Goal: Task Accomplishment & Management: Manage account settings

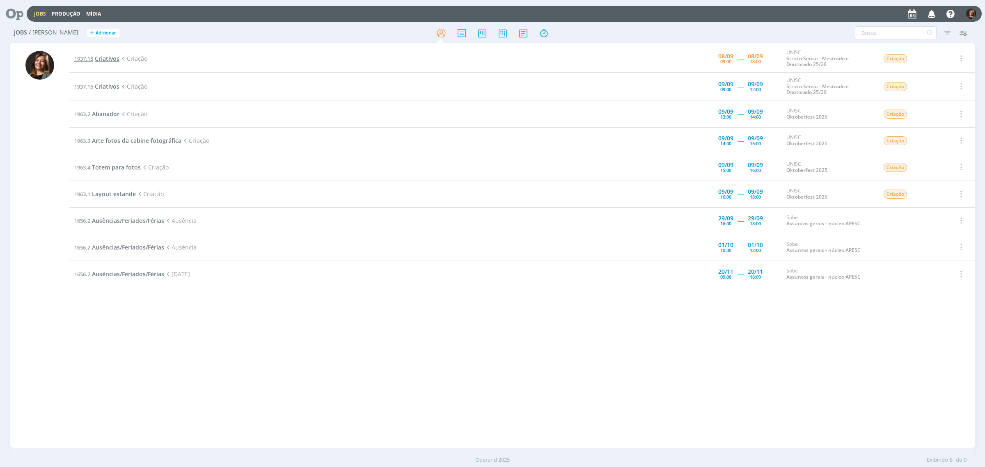
click at [117, 55] on span "Criativos" at bounding box center [107, 59] width 25 height 8
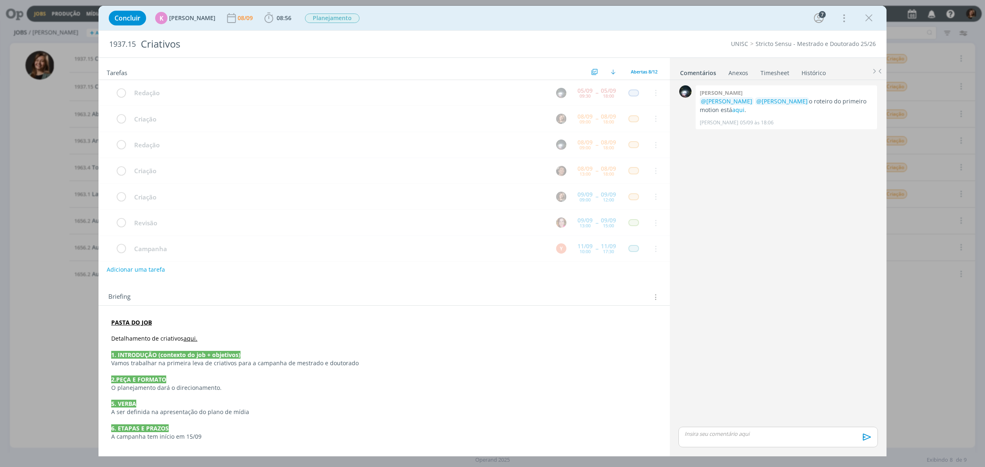
click at [284, 27] on div "Concluir K Karoline Arend 08/09 08:56 Iniciar Apontar Data * 08/09/2025 Horas *…" at bounding box center [493, 18] width 776 height 20
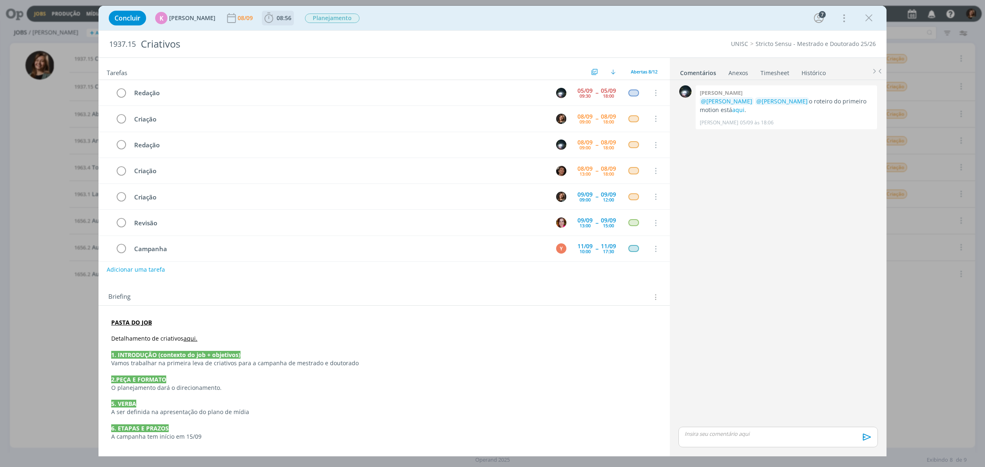
click at [278, 20] on span "08:56" at bounding box center [284, 18] width 15 height 8
click at [282, 31] on button "Iniciar" at bounding box center [289, 35] width 32 height 11
click at [865, 15] on icon "dialog" at bounding box center [869, 18] width 12 height 12
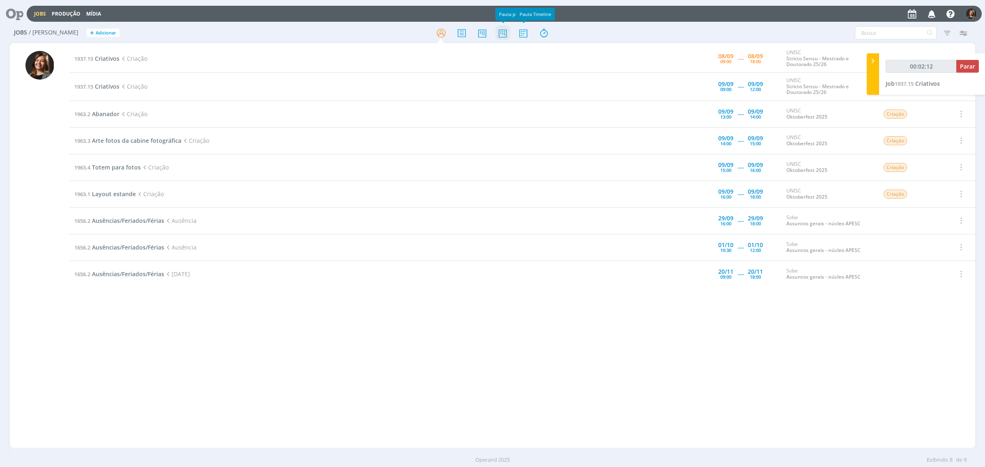
click at [501, 30] on icon at bounding box center [502, 33] width 15 height 16
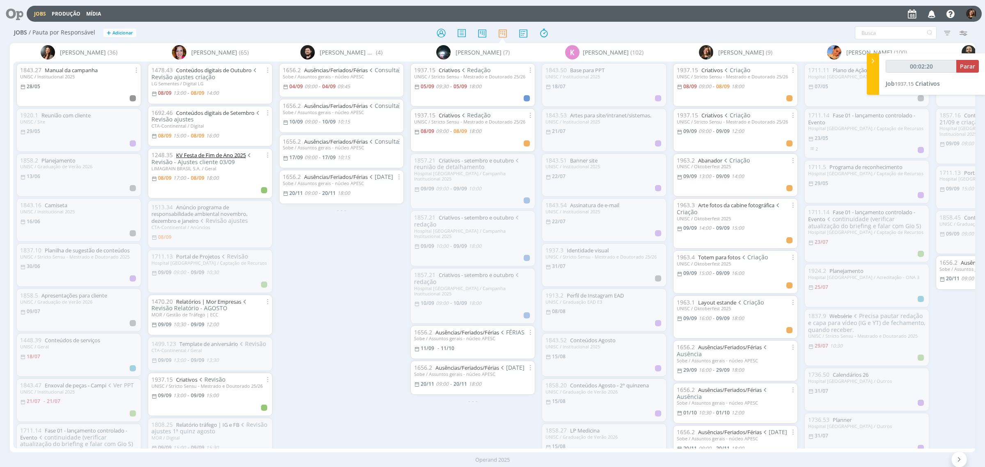
click at [183, 153] on link "KV Festa de Fim de Ano 2025" at bounding box center [211, 154] width 70 height 7
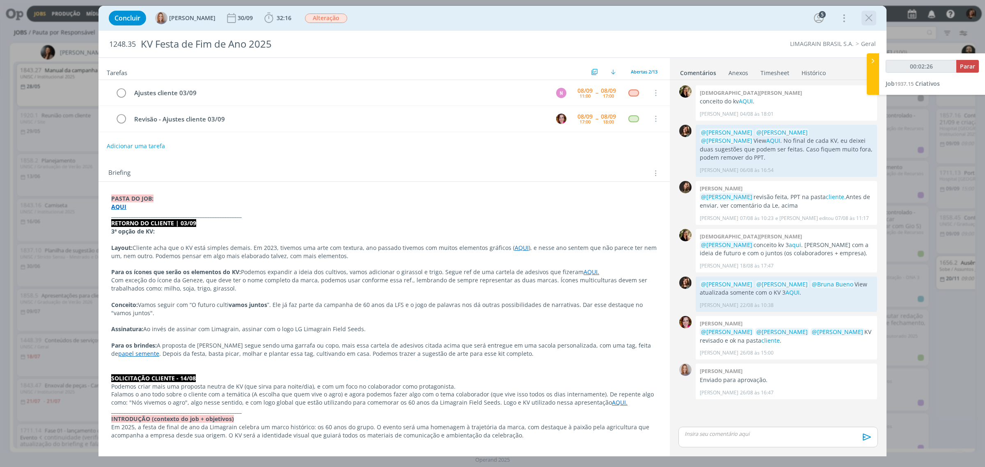
click at [870, 20] on icon "dialog" at bounding box center [869, 18] width 12 height 12
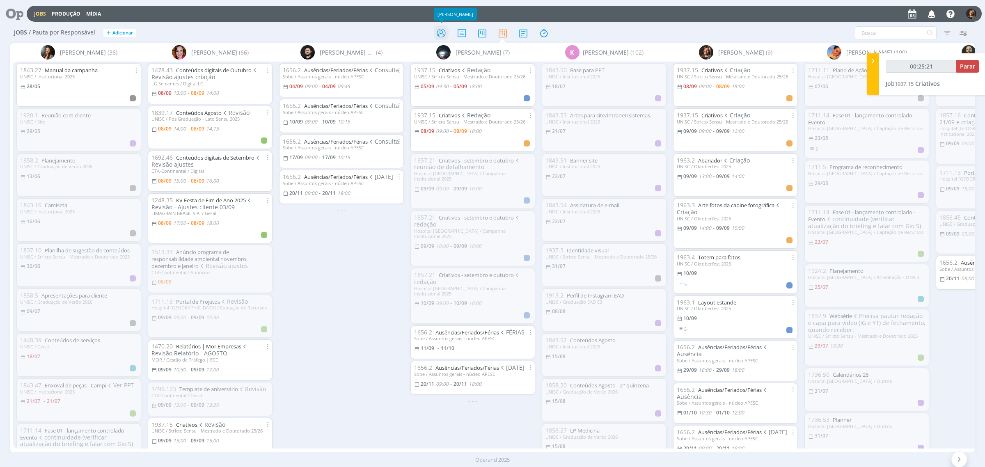
click at [433, 30] on div at bounding box center [493, 32] width 322 height 15
click at [435, 30] on icon at bounding box center [441, 33] width 15 height 16
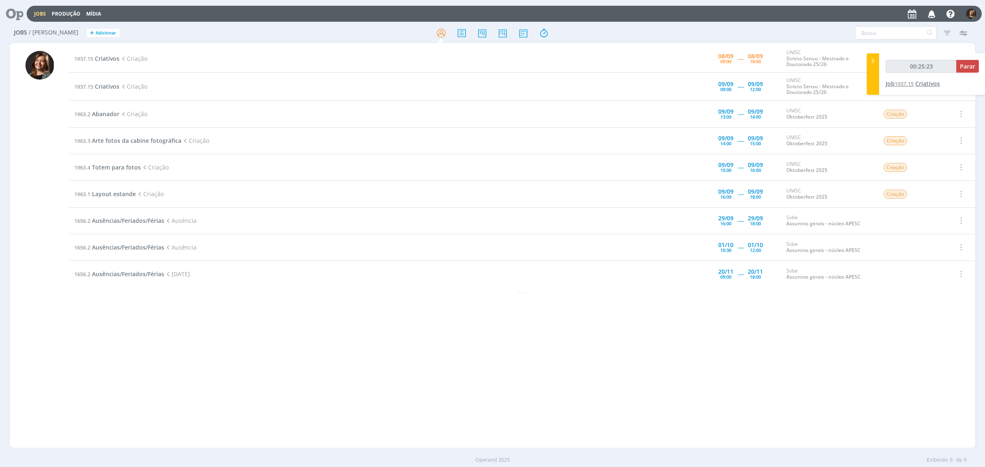
click at [907, 86] on span "1937.15" at bounding box center [904, 83] width 19 height 7
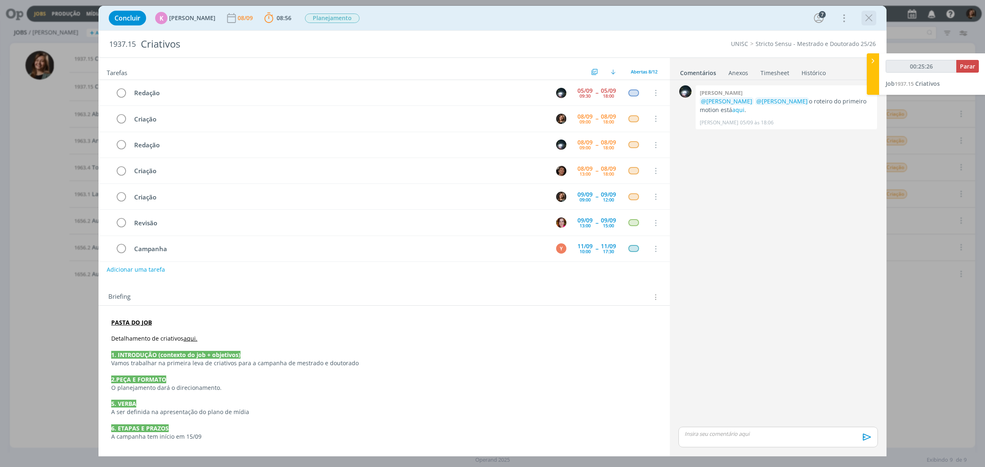
click at [869, 18] on icon "dialog" at bounding box center [869, 18] width 12 height 12
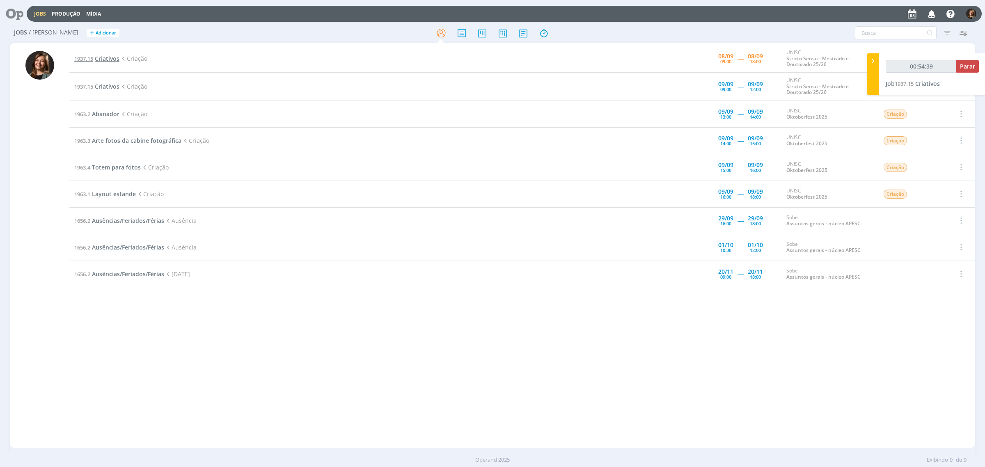
click at [101, 58] on span "Criativos" at bounding box center [107, 59] width 25 height 8
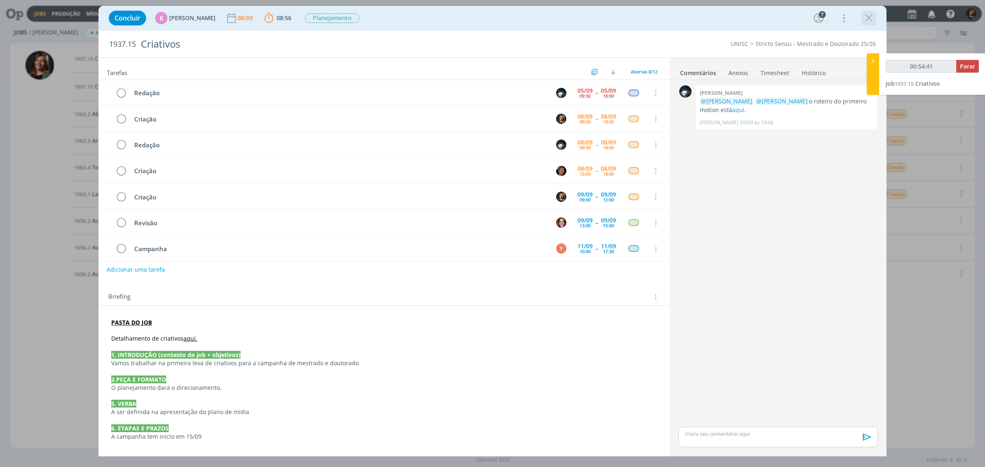
click at [864, 16] on icon "dialog" at bounding box center [869, 18] width 12 height 12
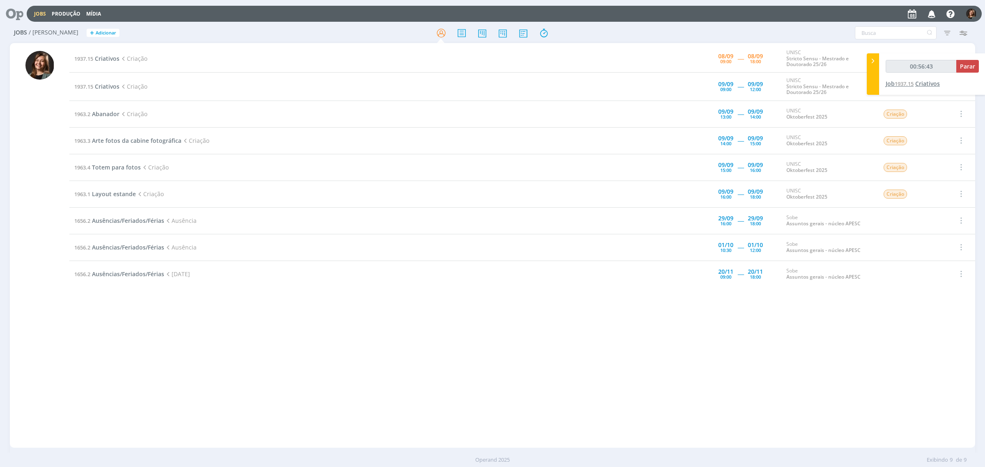
click at [932, 85] on span "Criativos" at bounding box center [927, 84] width 25 height 8
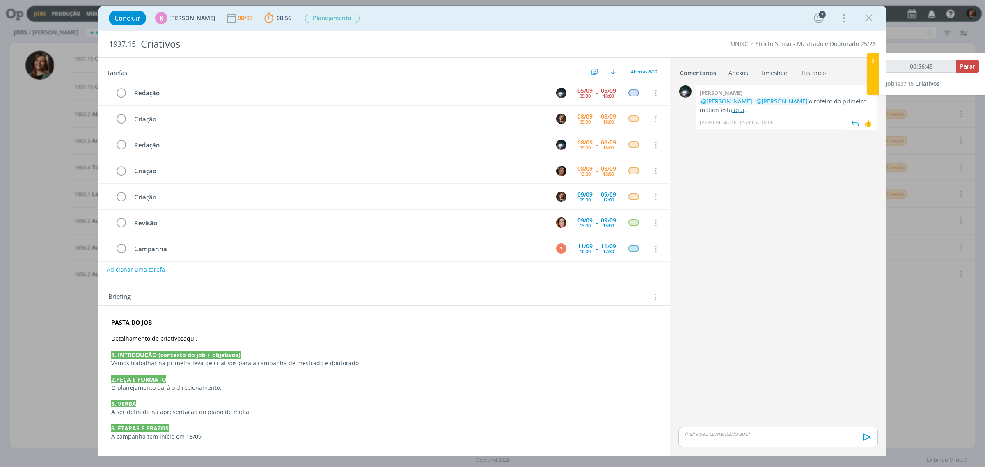
click at [733, 109] on link "aqui" at bounding box center [738, 110] width 12 height 8
click at [732, 111] on link "aqui" at bounding box center [738, 110] width 12 height 8
click at [190, 338] on link "aqui." at bounding box center [190, 338] width 14 height 8
click at [191, 350] on link "https://sobeae.sharepoint.com/:w:/s/SOBEAE/Ede2yWIF7l5Lt2c6FvuEhs8BWqEf-89r1IWf…" at bounding box center [165, 354] width 62 height 11
click at [869, 20] on icon "dialog" at bounding box center [869, 18] width 12 height 12
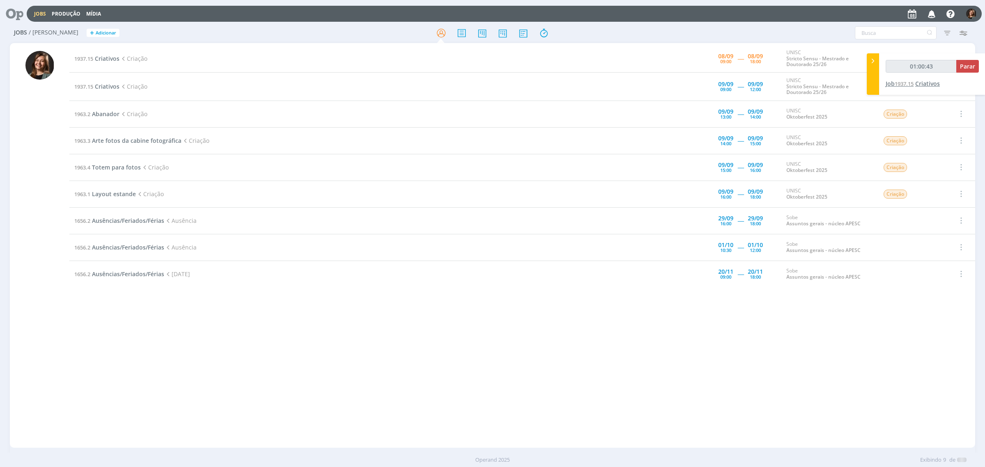
click at [907, 85] on div "Jobs Produção Mídia Notificações Central de Ajuda Área de Membros Implantação o…" at bounding box center [492, 233] width 985 height 467
type input "01:00:46"
click at [872, 57] on icon at bounding box center [873, 61] width 8 height 9
click at [983, 58] on icon at bounding box center [977, 61] width 15 height 16
click at [969, 65] on span "Parar" at bounding box center [967, 66] width 15 height 8
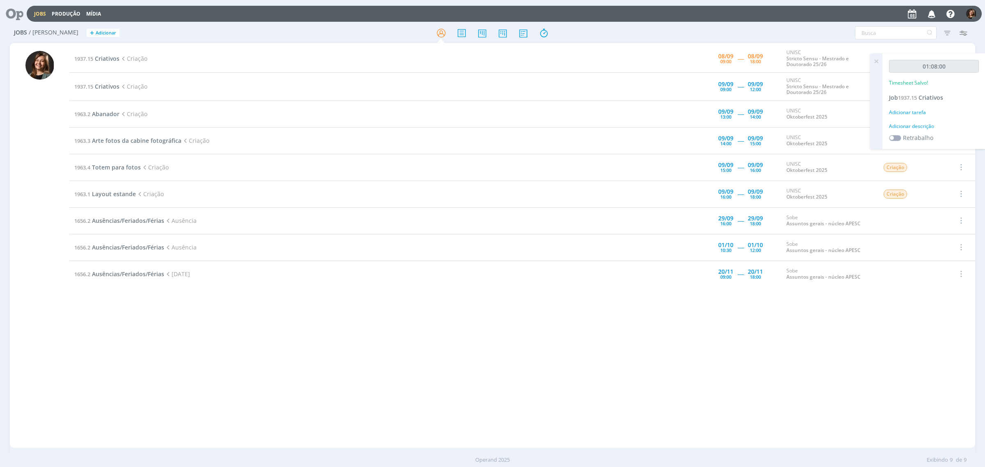
click at [909, 116] on div "01:08:00 Timesheet Salvo! Job 1937.15 Criativos Adicionar tarefa Adicionar desc…" at bounding box center [933, 101] width 103 height 96
click at [909, 111] on div "Adicionar tarefa" at bounding box center [934, 112] width 90 height 7
click at [920, 132] on input "Selecione a tarefa" at bounding box center [933, 130] width 81 height 12
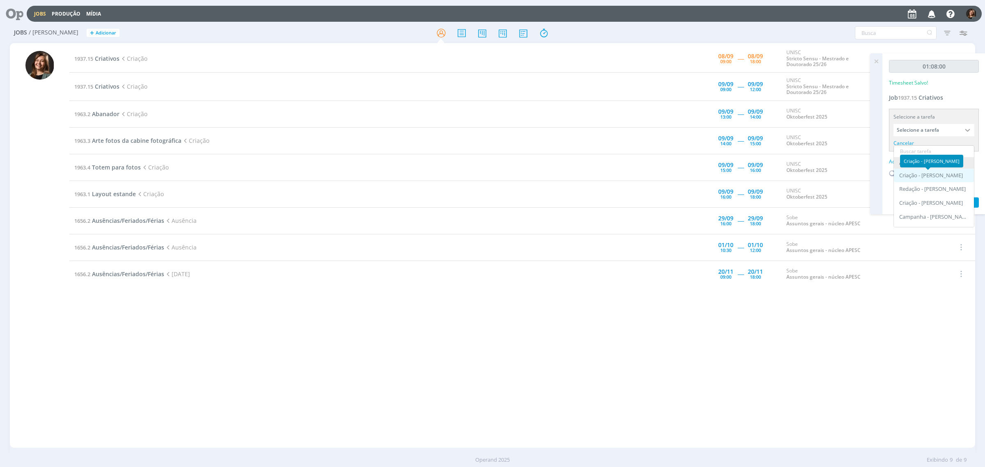
click at [925, 173] on div "Criação - Letícia Frantz" at bounding box center [931, 175] width 64 height 7
type input "Criação"
click at [910, 148] on div "Adicionar descrição" at bounding box center [934, 150] width 90 height 7
click at [916, 168] on textarea at bounding box center [934, 163] width 86 height 29
type textarea "Criação"
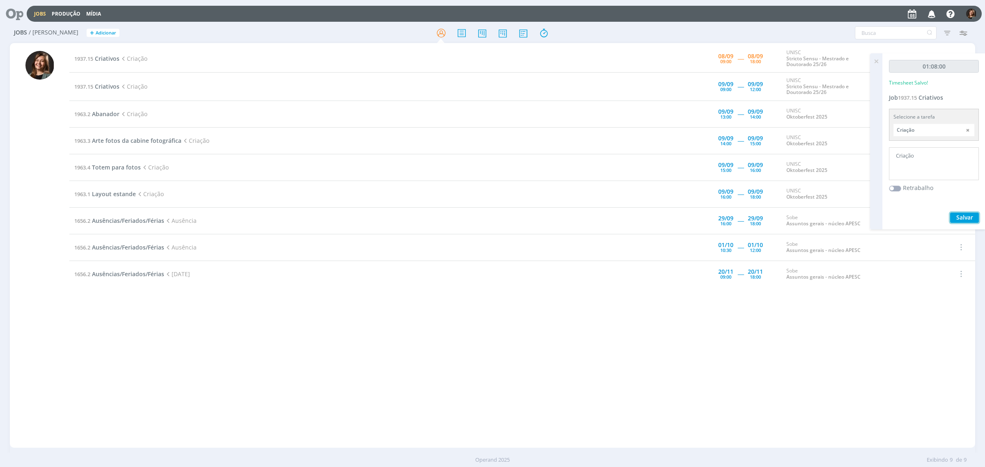
click at [967, 213] on span "Salvar" at bounding box center [964, 217] width 17 height 8
click at [876, 60] on icon at bounding box center [876, 61] width 15 height 16
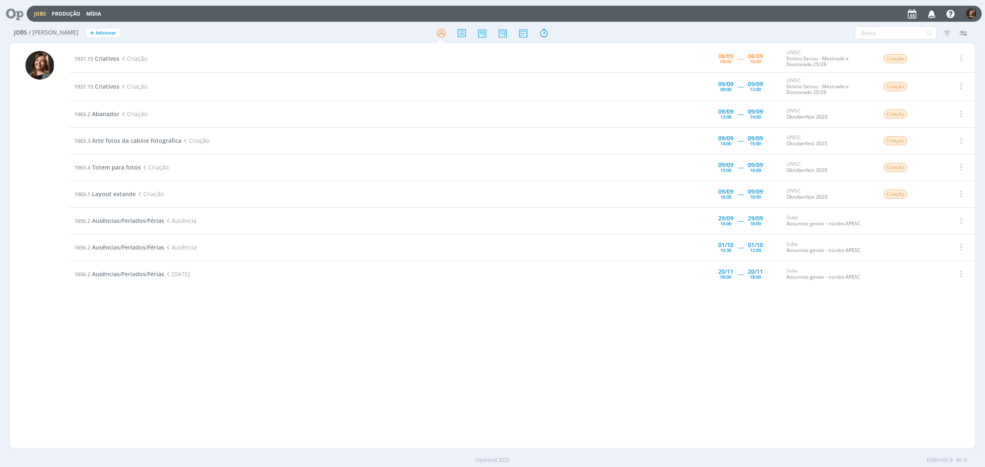
click at [117, 198] on td "1963.1 Layout estande Criação" at bounding box center [359, 194] width 581 height 27
click at [121, 195] on span "Layout estande" at bounding box center [114, 194] width 44 height 8
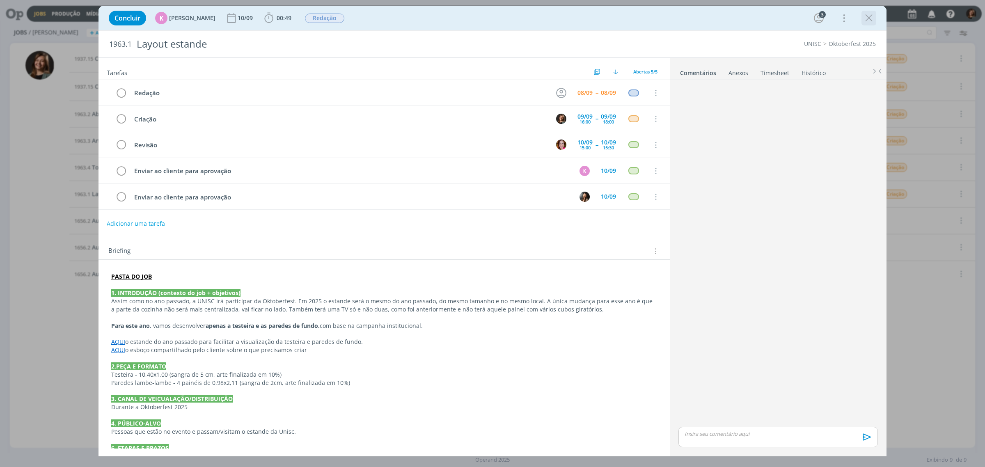
click at [869, 19] on icon "dialog" at bounding box center [869, 18] width 12 height 12
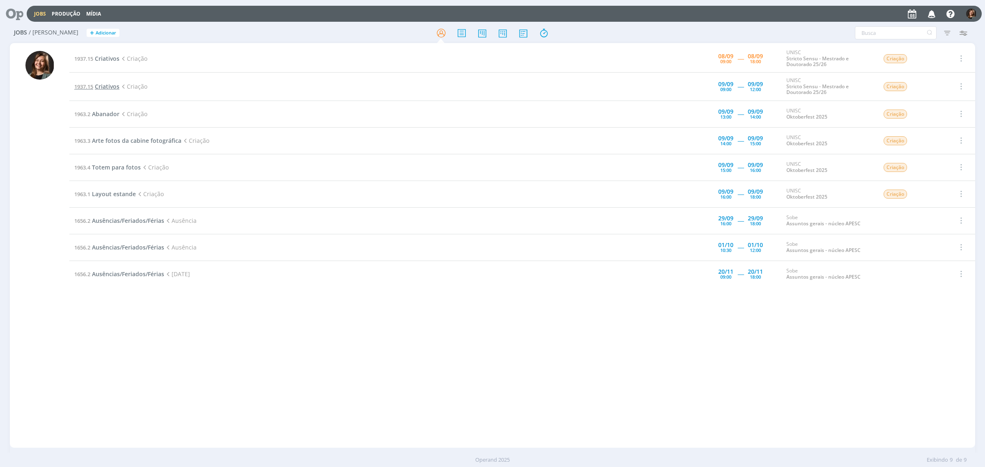
drag, startPoint x: 77, startPoint y: 76, endPoint x: 95, endPoint y: 84, distance: 19.7
click at [78, 76] on td "1937.15 Criativos Criação" at bounding box center [359, 87] width 581 height 28
click at [98, 85] on span "Criativos" at bounding box center [107, 86] width 25 height 8
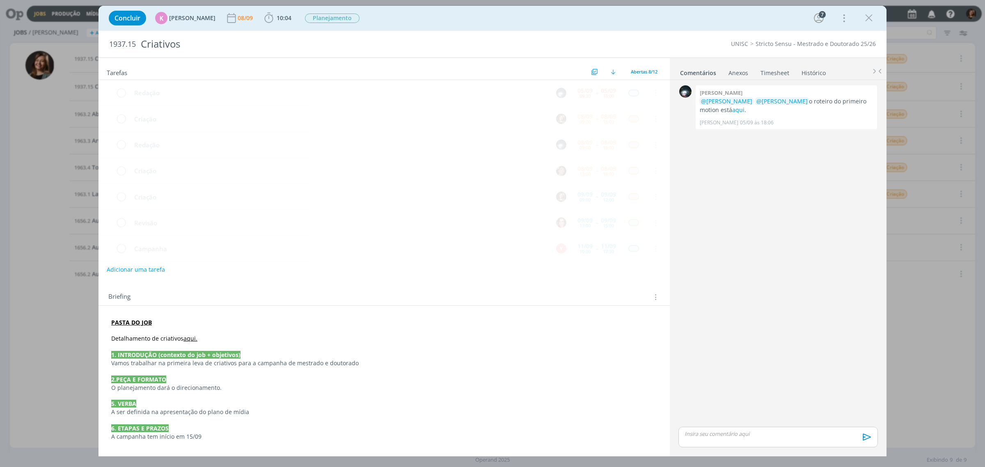
scroll to position [35, 0]
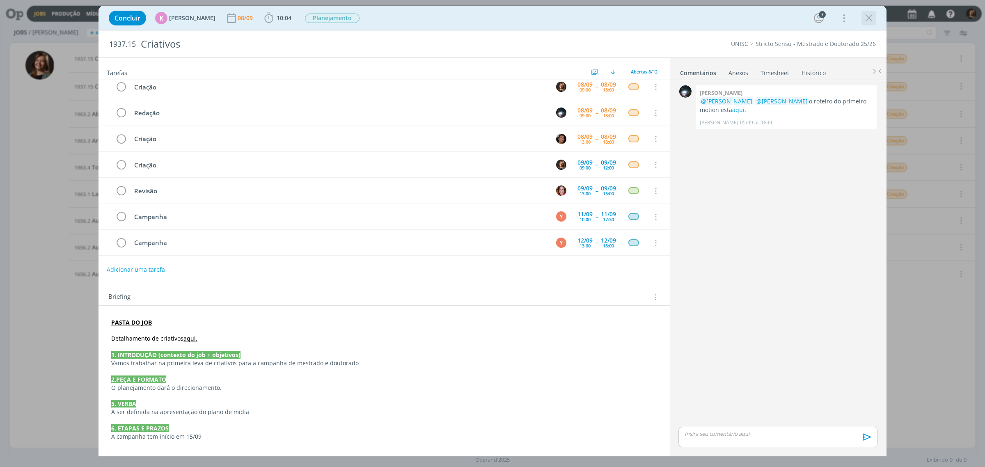
click at [868, 16] on icon "dialog" at bounding box center [869, 18] width 12 height 12
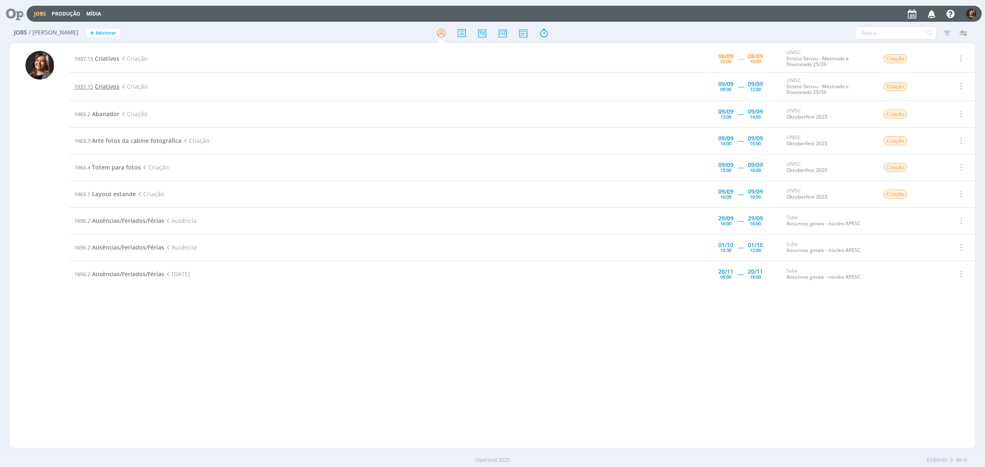
click at [108, 87] on span "Criativos" at bounding box center [107, 86] width 25 height 8
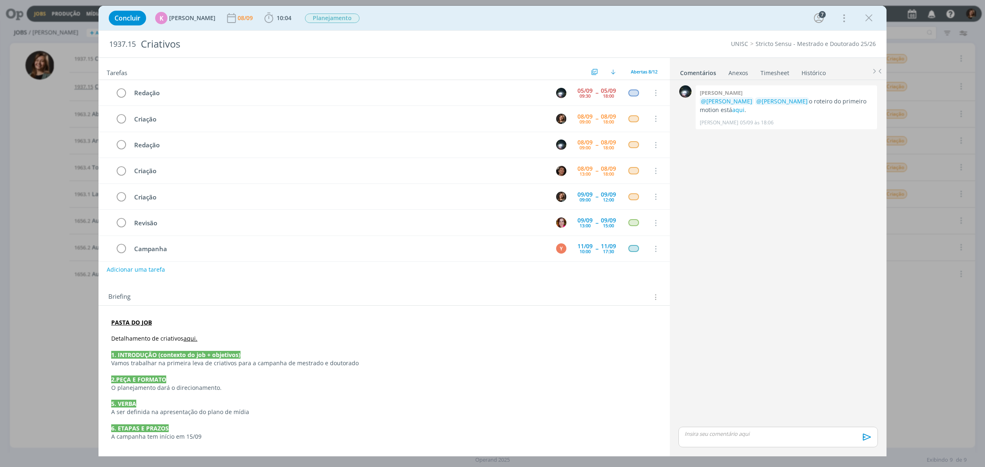
scroll to position [35, 0]
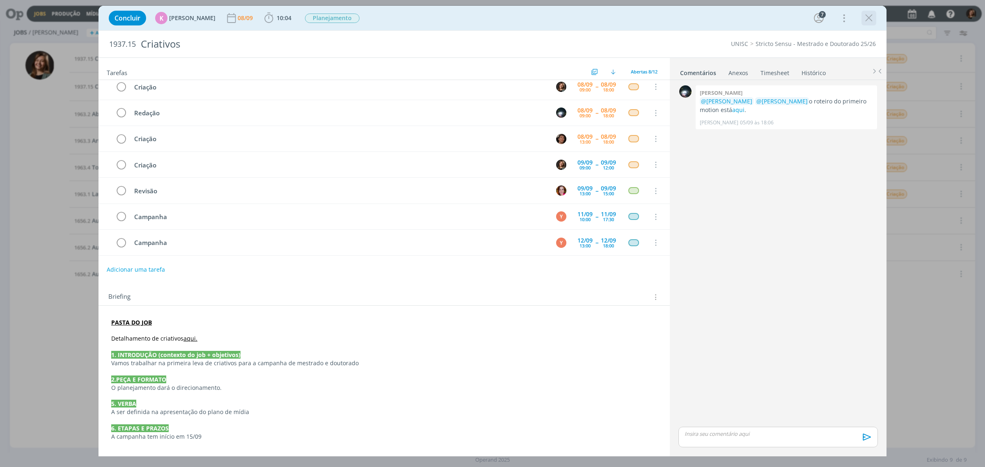
click at [874, 15] on icon "dialog" at bounding box center [869, 18] width 12 height 12
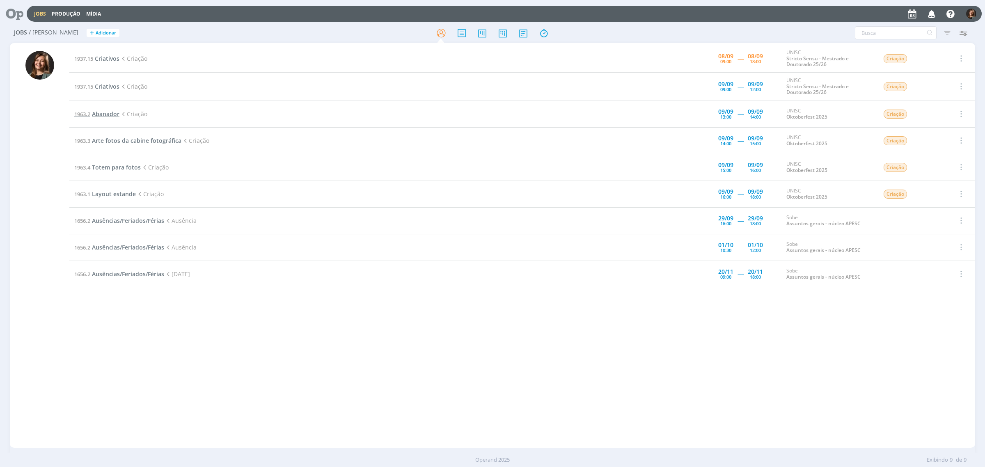
click at [107, 114] on span "Abanador" at bounding box center [105, 114] width 27 height 8
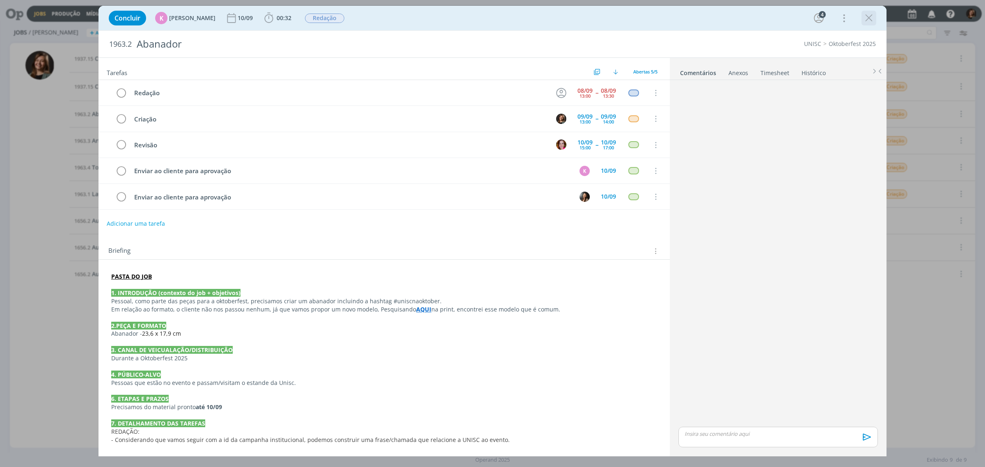
click at [869, 21] on icon "dialog" at bounding box center [869, 18] width 12 height 12
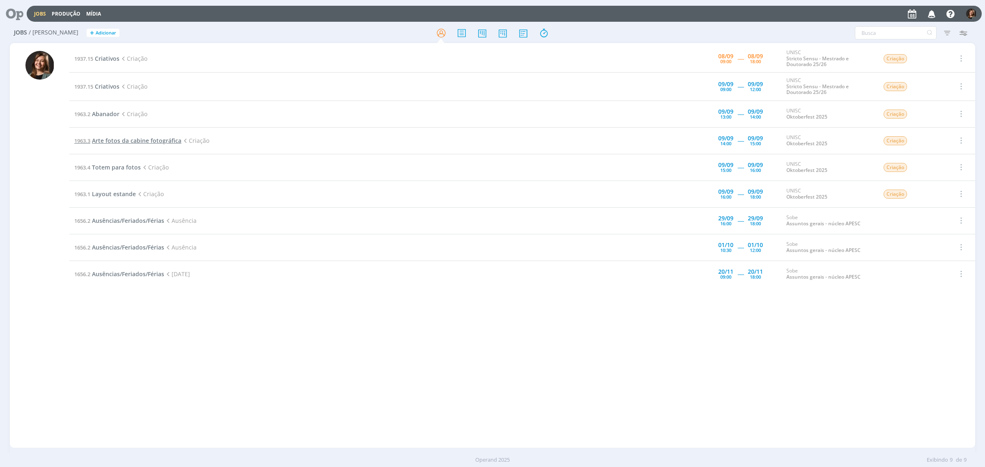
click at [144, 143] on span "Arte fotos da cabine fotográfica" at bounding box center [136, 141] width 89 height 8
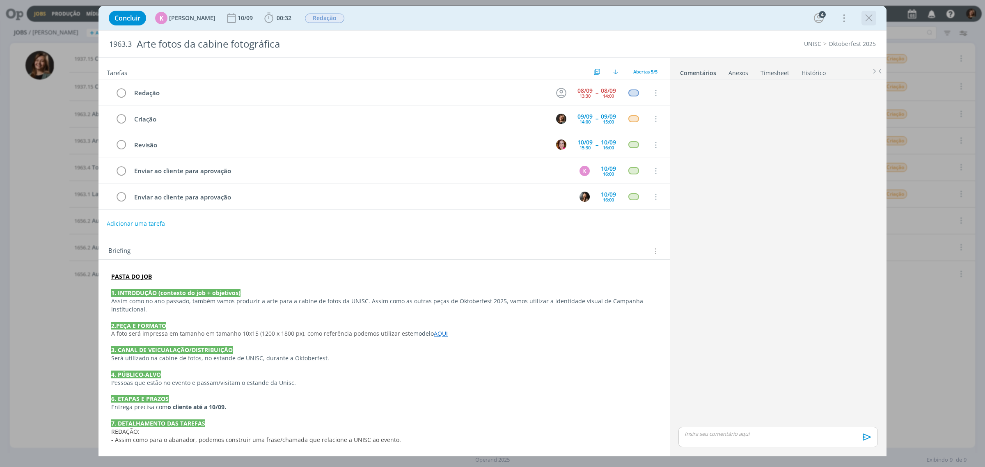
click at [868, 19] on icon "dialog" at bounding box center [869, 18] width 12 height 12
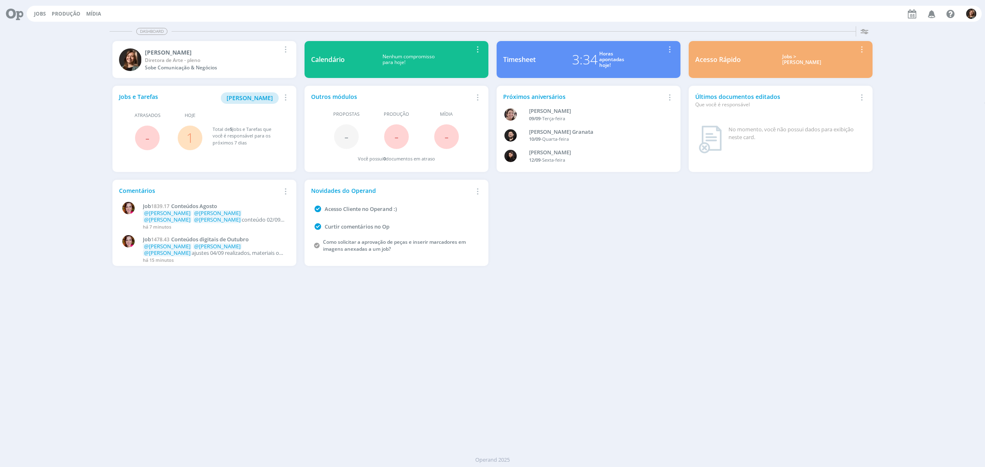
drag, startPoint x: 817, startPoint y: 50, endPoint x: 795, endPoint y: 52, distance: 21.8
click at [787, 50] on div "Acesso Rápido Jobs > Minha pauta Editar Remover Card" at bounding box center [781, 59] width 184 height 37
click at [787, 52] on div "Acesso Rápido Jobs > Minha pauta Editar Remover Card" at bounding box center [781, 59] width 184 height 37
click at [787, 60] on div "Jobs > [PERSON_NAME]" at bounding box center [802, 60] width 110 height 12
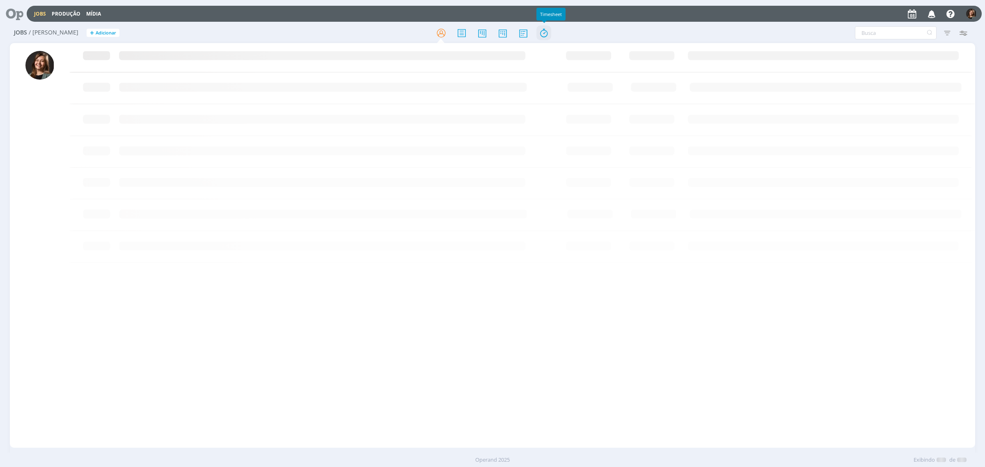
click at [547, 37] on icon at bounding box center [543, 33] width 15 height 16
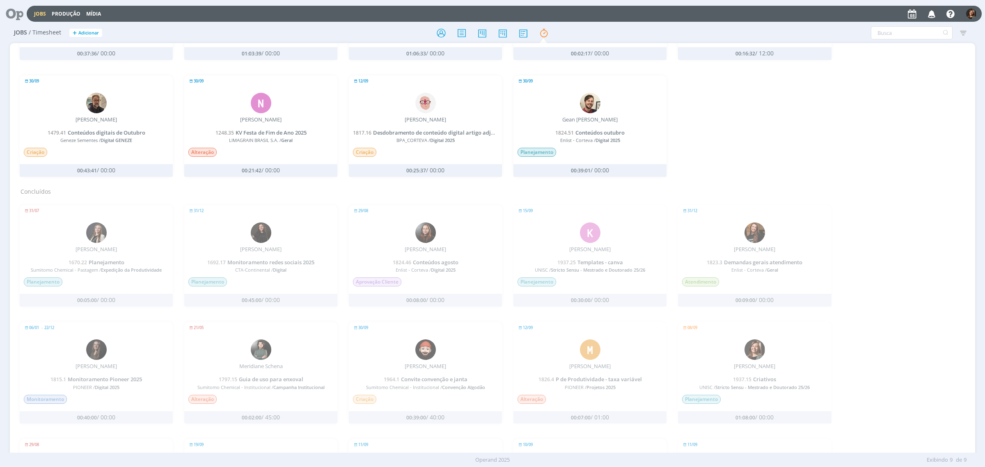
scroll to position [657, 0]
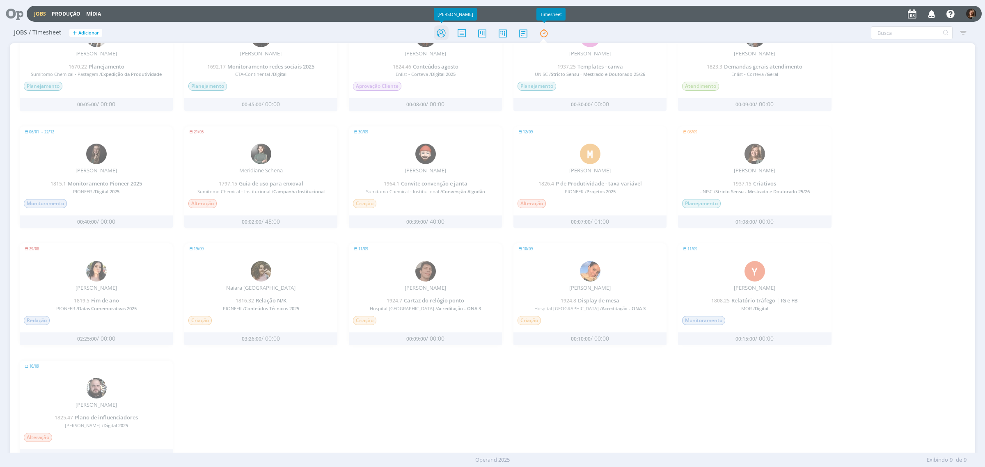
click at [448, 35] on icon at bounding box center [441, 33] width 15 height 16
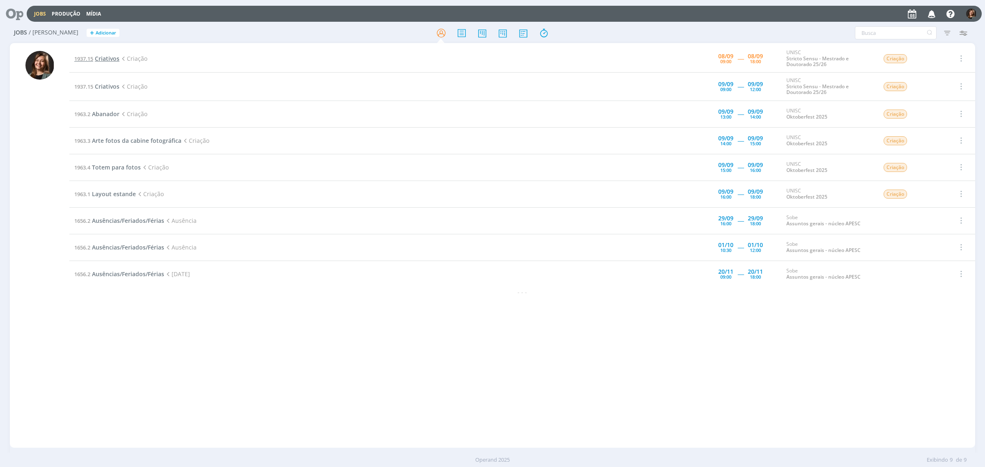
click at [93, 62] on span "1937.15" at bounding box center [83, 58] width 19 height 7
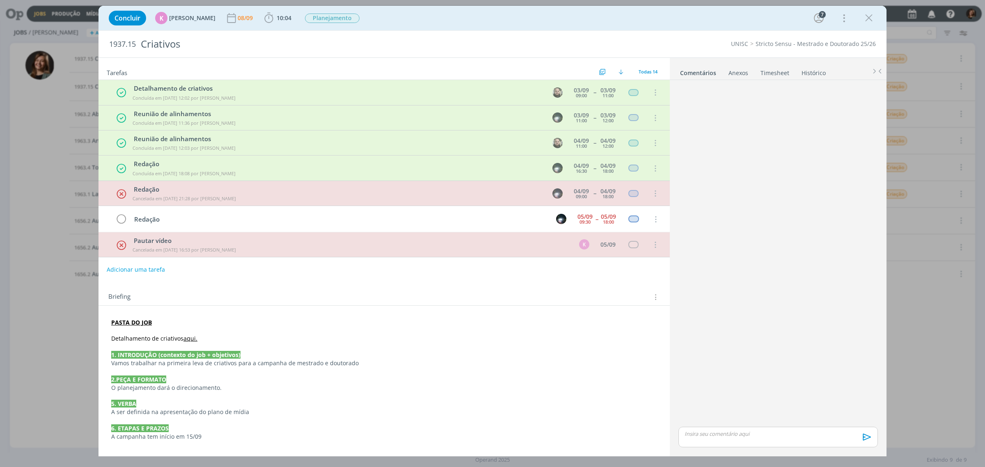
scroll to position [153, 0]
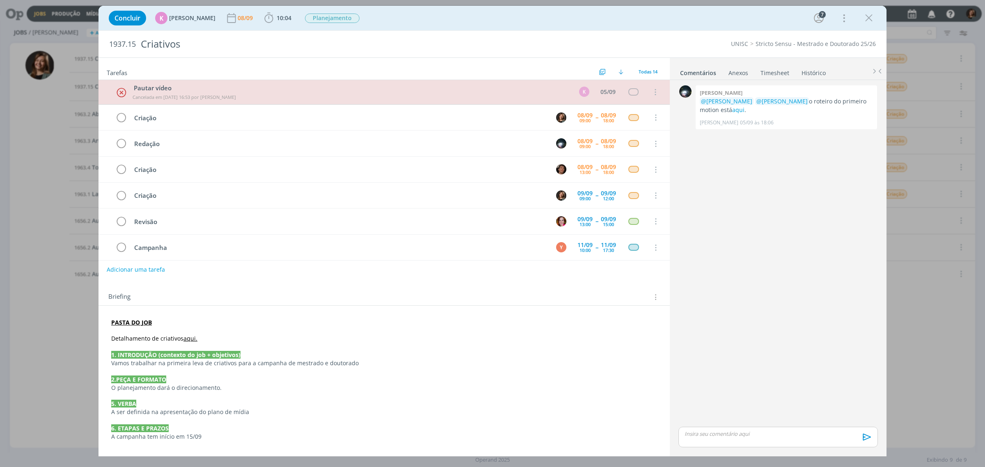
click at [127, 322] on strong "PASTA DO JOB" at bounding box center [131, 322] width 41 height 8
click at [145, 337] on link "https://sobeae.sharepoint.com/:f:/s/SOBEAE/EpuS7shNyJBBiOuJoHeDTdQBvYYOFWsq7KmH…" at bounding box center [165, 337] width 62 height 11
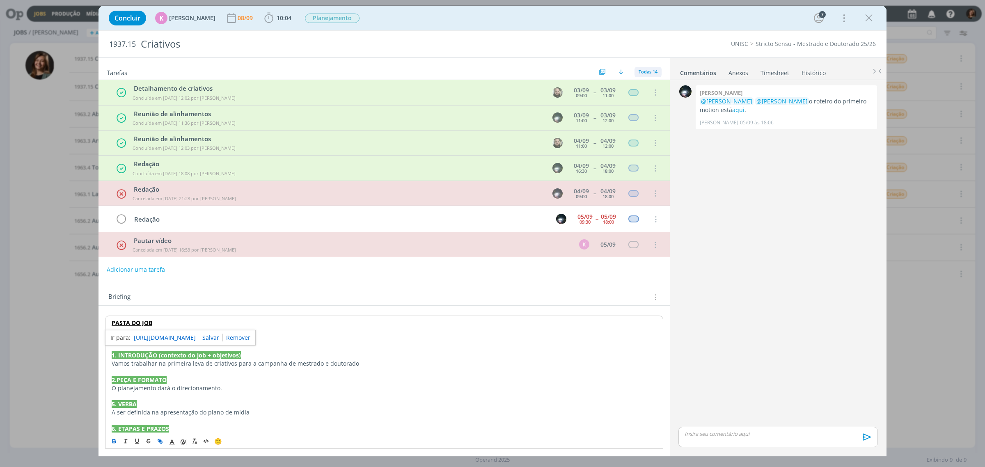
click at [639, 72] on span "Todas 14" at bounding box center [648, 72] width 19 height 6
drag, startPoint x: 648, startPoint y: 87, endPoint x: 495, endPoint y: 2, distance: 175.4
click at [648, 88] on span "Abertas 8/12" at bounding box center [656, 90] width 31 height 7
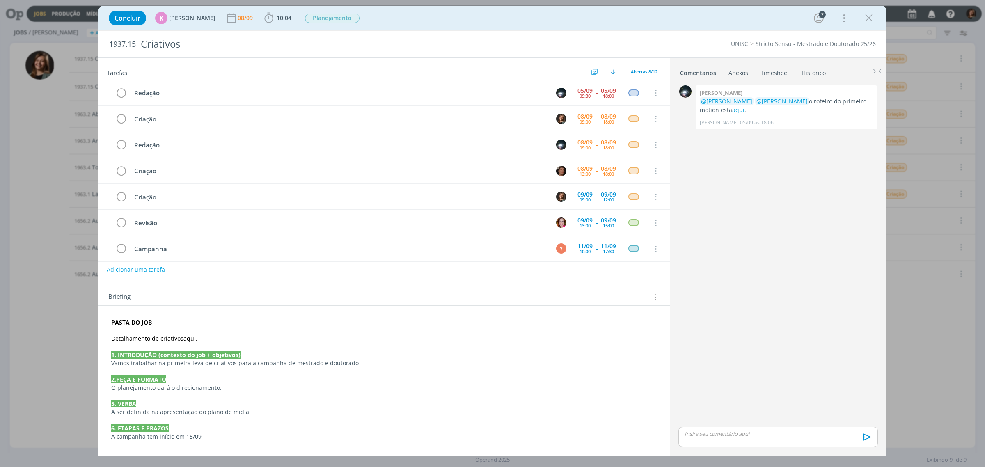
click at [146, 323] on strong "PASTA DO JOB" at bounding box center [131, 322] width 41 height 8
click at [151, 339] on link "https://sobeae.sharepoint.com/:f:/s/SOBEAE/EpuS7shNyJBBiOuJoHeDTdQBvYYOFWsq7KmH…" at bounding box center [165, 337] width 62 height 11
click at [271, 355] on p "1. INTRODUÇÃO (contexto do job + objetivos)" at bounding box center [384, 355] width 545 height 8
drag, startPoint x: 783, startPoint y: 460, endPoint x: 777, endPoint y: 440, distance: 20.9
click at [780, 373] on div "Concluir K Karoline Arend 08/09 10:04 Iniciar Apontar Data * 08/09/2025 Horas *…" at bounding box center [492, 233] width 985 height 467
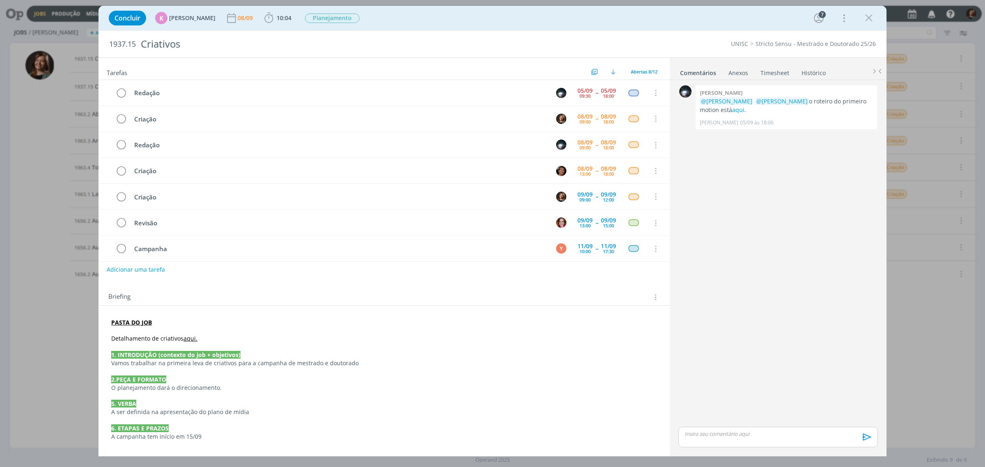
click at [777, 373] on div "dialog" at bounding box center [777, 437] width 199 height 21
click at [717, 373] on li "📣 Todos" at bounding box center [705, 430] width 41 height 14
click at [726, 105] on span "@[PERSON_NAME]" at bounding box center [726, 101] width 51 height 8
click at [732, 108] on link "aqui" at bounding box center [738, 110] width 12 height 8
click at [133, 325] on strong "PASTA DO JOB" at bounding box center [131, 322] width 41 height 8
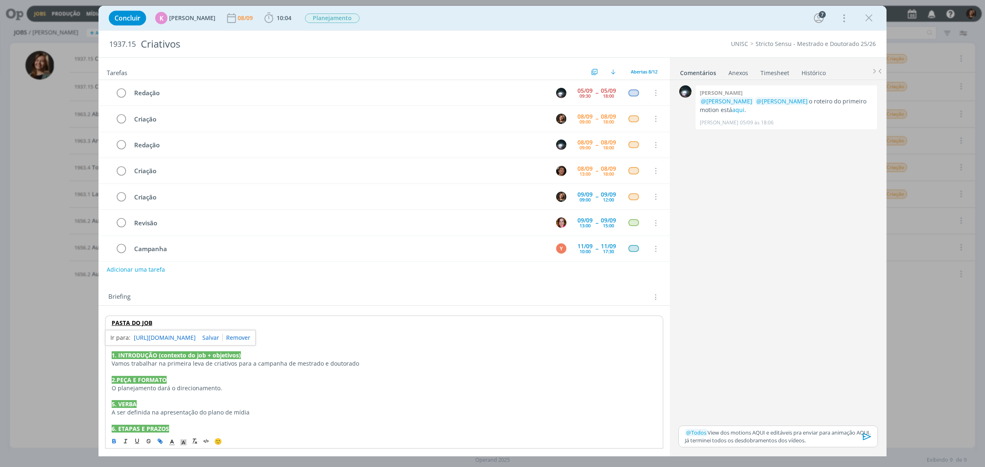
click at [146, 337] on link "https://sobeae.sharepoint.com/:f:/s/SOBEAE/EpuS7shNyJBBiOuJoHeDTdQBvYYOFWsq7KmH…" at bounding box center [165, 337] width 62 height 11
click at [184, 325] on p "PASTA DO JOB" at bounding box center [384, 323] width 545 height 8
drag, startPoint x: 107, startPoint y: 318, endPoint x: 128, endPoint y: 323, distance: 21.4
drag, startPoint x: 128, startPoint y: 323, endPoint x: 260, endPoint y: 343, distance: 133.3
click at [256, 343] on div "https://sobeae.sharepoint.com/:f:/s/SOBEAE/EpuS7shNyJBBiOuJoHeDTdQBvYYOFWsq7KmH…" at bounding box center [180, 339] width 151 height 16
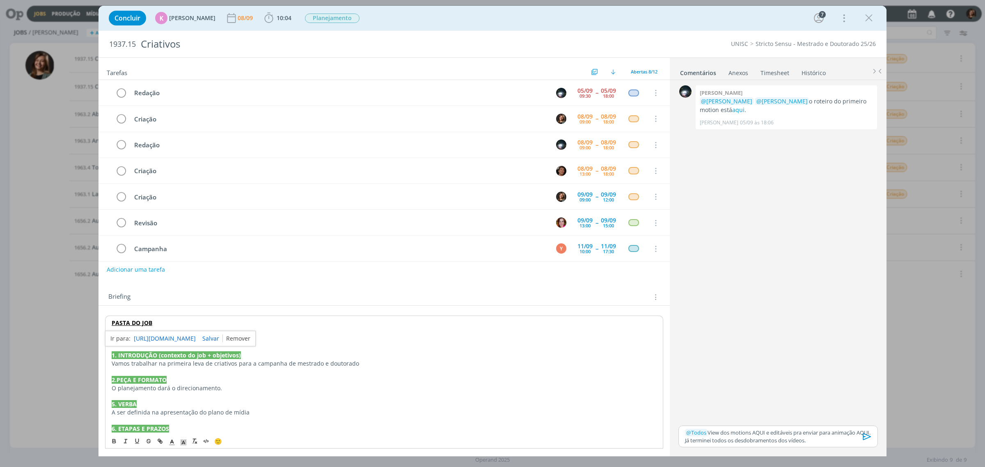
click at [250, 341] on link "dialog" at bounding box center [236, 338] width 27 height 8
drag, startPoint x: 160, startPoint y: 317, endPoint x: 81, endPoint y: 321, distance: 79.3
click at [81, 321] on div "Concluir K Karoline Arend 08/09 10:04 Iniciar Apontar Data * 08/09/2025 Horas *…" at bounding box center [492, 233] width 985 height 467
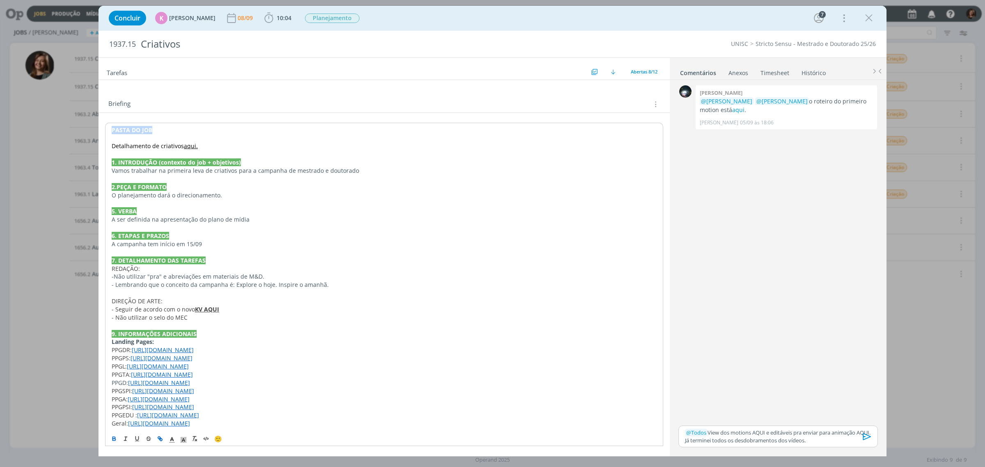
scroll to position [194, 0]
click at [161, 373] on icon "dialog" at bounding box center [160, 438] width 7 height 7
paste input "https://sobeae.sharepoint.com/:f:/s/SOBEAE/En0YpvSRYLRIvkiyrRAhFzQBcZkElMVGr3uZ…"
type input "https://sobeae.sharepoint.com/:f:/s/SOBEAE/En0YpvSRYLRIvkiyrRAhFzQBcZkElMVGr3uZ…"
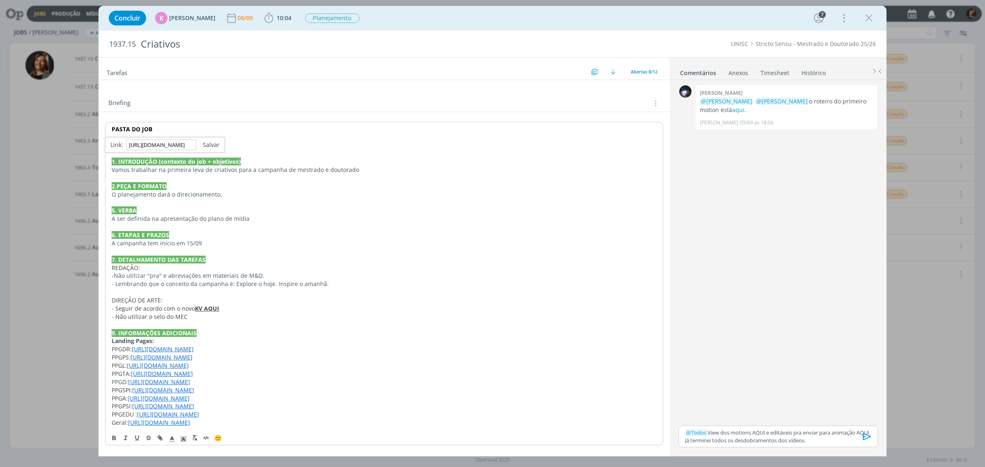
click at [216, 145] on link "dialog" at bounding box center [207, 145] width 23 height 8
click at [135, 128] on strong "PASTA DO JOB" at bounding box center [132, 129] width 41 height 8
click at [151, 148] on link "https://sobeae.sharepoint.com/:f:/s/SOBEAE/En0YpvSRYLRIvkiyrRAhFzQBcZkElMVGr3uZ…" at bounding box center [165, 145] width 62 height 11
click at [191, 167] on p "Vamos trabalhar na primeira leva de criativos para a campanha de mestrado e dou…" at bounding box center [384, 170] width 545 height 8
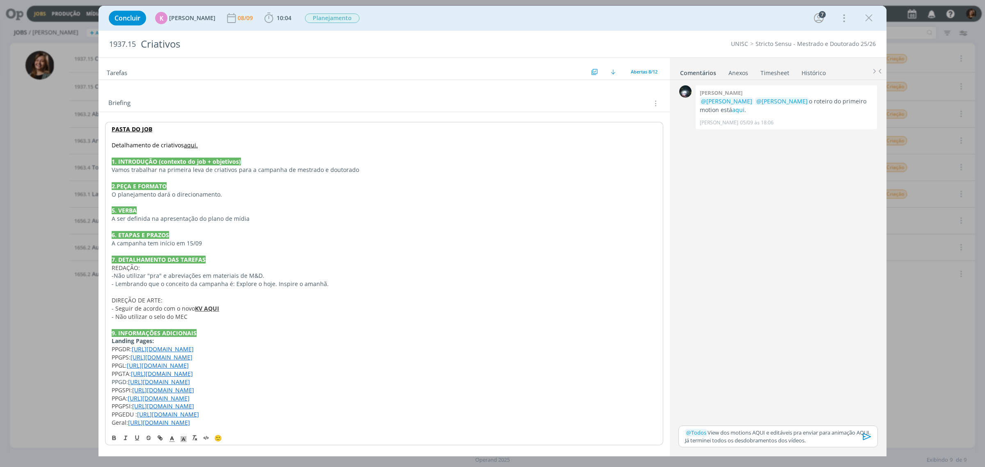
click at [184, 144] on link "aqui." at bounding box center [191, 145] width 14 height 8
click at [190, 147] on link "aqui." at bounding box center [191, 145] width 14 height 8
click at [191, 156] on link "https://sobeae.sharepoint.com/:w:/s/SOBEAE/Ede2yWIF7l5Lt2c6FvuEhs8BWqEf-89r1IWf…" at bounding box center [166, 161] width 62 height 11
click at [787, 14] on icon "dialog" at bounding box center [869, 18] width 12 height 12
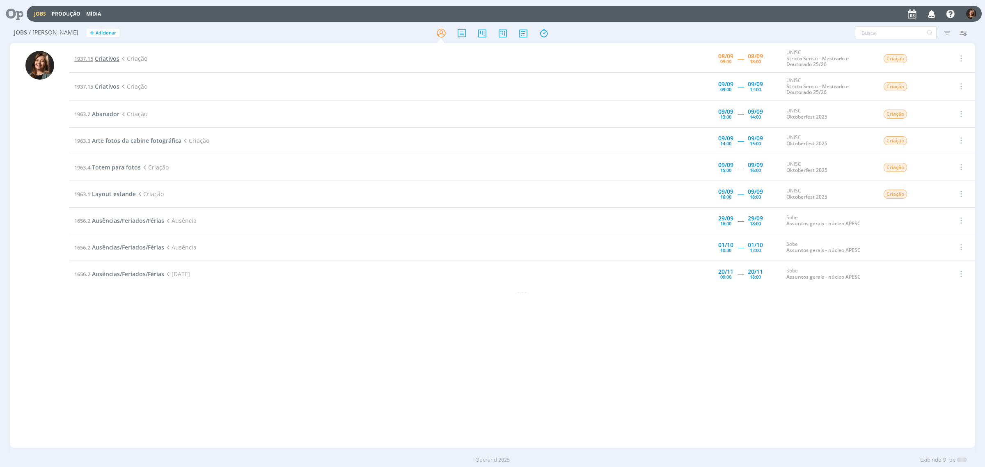
click at [104, 55] on span "Criativos" at bounding box center [107, 59] width 25 height 8
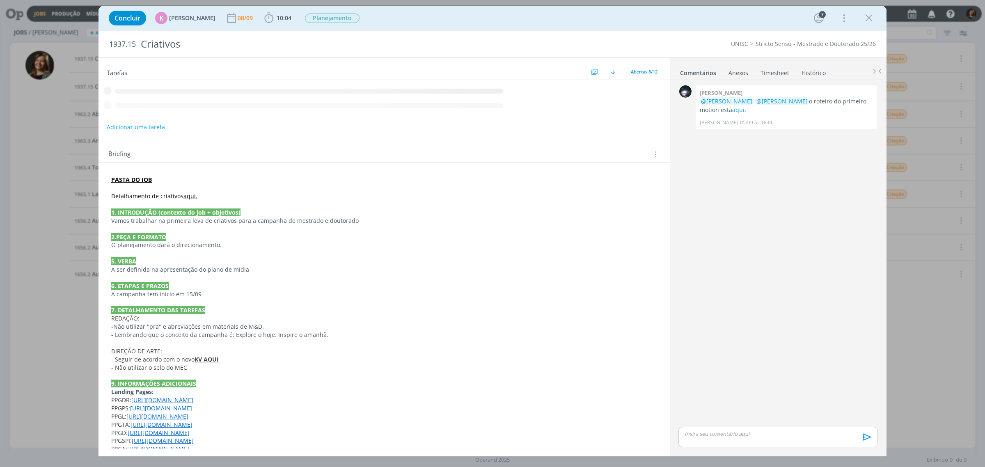
click at [787, 373] on div "dialog" at bounding box center [777, 437] width 199 height 21
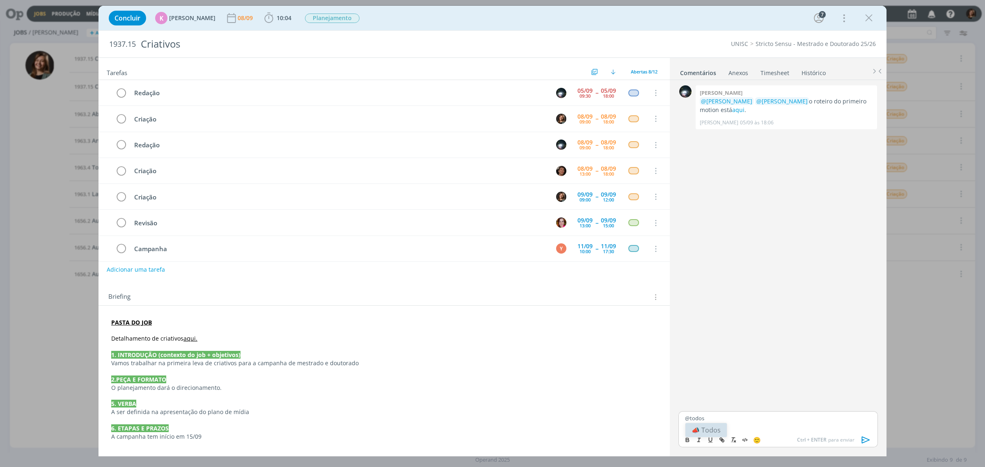
click at [697, 373] on li "📣 Todos" at bounding box center [705, 430] width 41 height 14
click at [735, 373] on p "﻿ @ Todos ﻿ View AQUI e editáveis para animação AQUI. Terminei todos os desdobr…" at bounding box center [778, 421] width 186 height 15
click at [723, 373] on icon "dialog" at bounding box center [722, 441] width 2 height 2
paste input "https://sobeae.sharepoint.com/:f:/s/SOBEAE/EpMSHB5Es9NOqg9OPVis68wBAKIryaDOHcQf…"
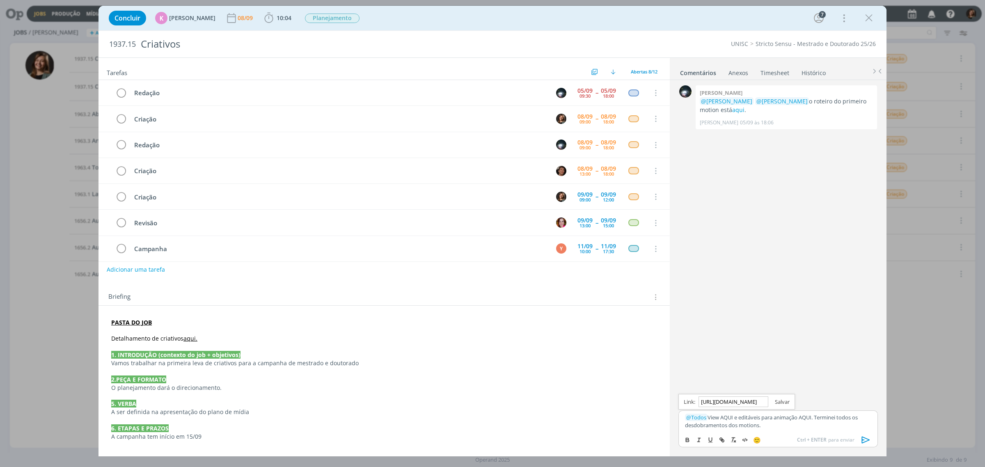
click at [783, 373] on link "dialog" at bounding box center [778, 401] width 21 height 7
click at [787, 373] on p "﻿ @ Todos ﻿ View AQUI e editáveis para animação AQUI. Terminei todos os desdobr…" at bounding box center [778, 421] width 186 height 15
click at [720, 373] on icon "dialog" at bounding box center [722, 440] width 7 height 7
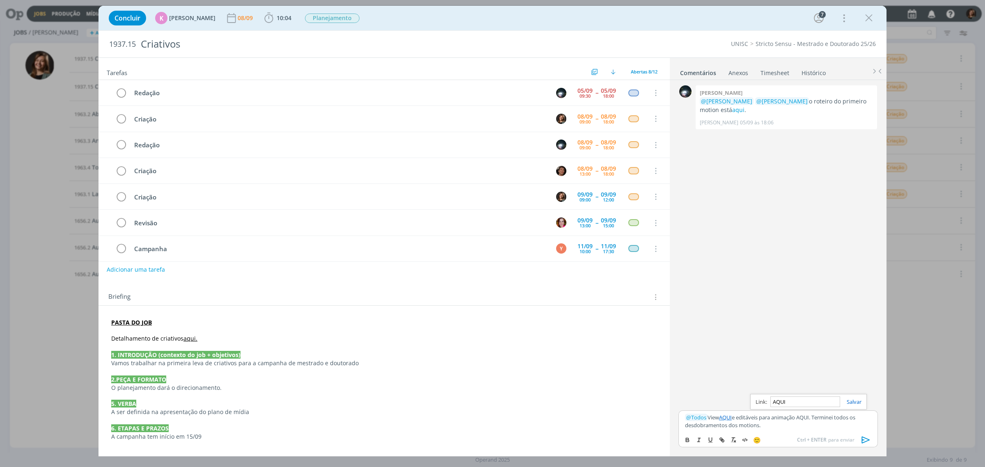
paste input "https://sobeae.sharepoint.com/:f:/s/SOBEAE/Ej3U7Ef-B7VMsk67dYTHMj4BmG2MNvUTqD9C…"
type input "https://sobeae.sharepoint.com/:f:/s/SOBEAE/Ej3U7Ef-B7VMsk67dYTHMj4BmG2MNvUTqD9C…"
click at [787, 373] on link "dialog" at bounding box center [850, 401] width 21 height 7
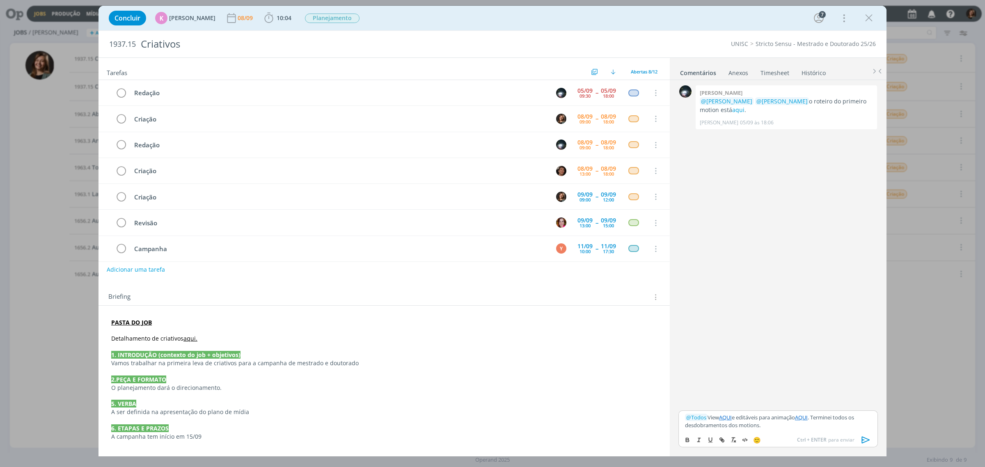
click at [787, 373] on div "🙂 Ctrl + ENTER para enviar" at bounding box center [778, 439] width 199 height 15
click at [787, 373] on p "﻿ @ Todos ﻿ View AQUI e editáveis para animação AQUI . Terminei todos os desdob…" at bounding box center [778, 421] width 186 height 15
click at [767, 373] on p "﻿ @ Todos ﻿ View AQUI e editáveis para animação AQUI . Terminei todos os desdob…" at bounding box center [778, 421] width 186 height 15
click at [787, 373] on icon "dialog" at bounding box center [866, 440] width 12 height 12
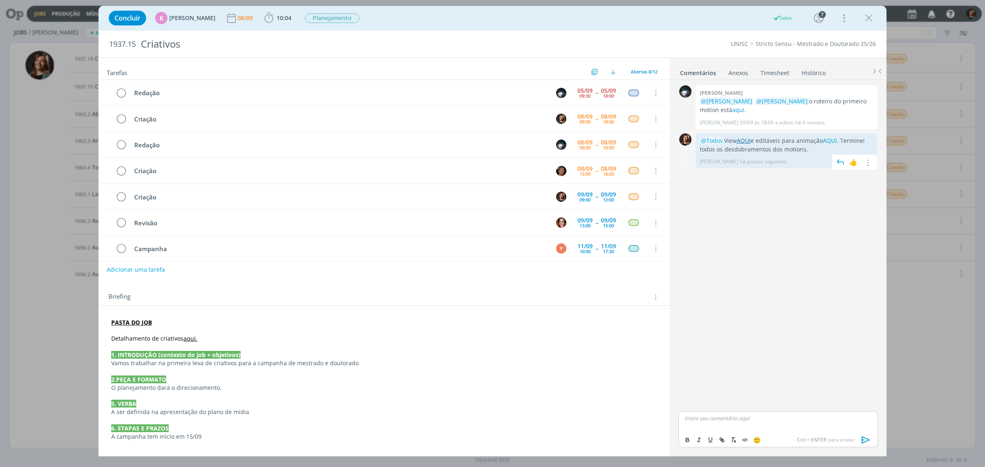
click at [743, 142] on link "AQUI" at bounding box center [744, 141] width 14 height 8
click at [787, 140] on link "AQUI" at bounding box center [830, 141] width 14 height 8
click at [787, 17] on icon "dialog" at bounding box center [869, 18] width 12 height 12
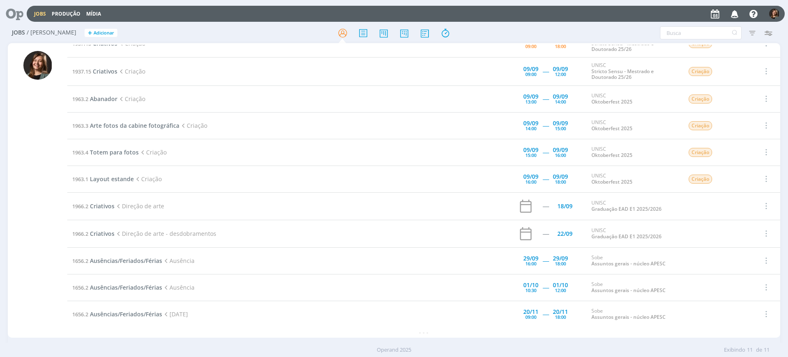
scroll to position [15, 0]
click at [91, 206] on span "Criativos" at bounding box center [102, 206] width 25 height 8
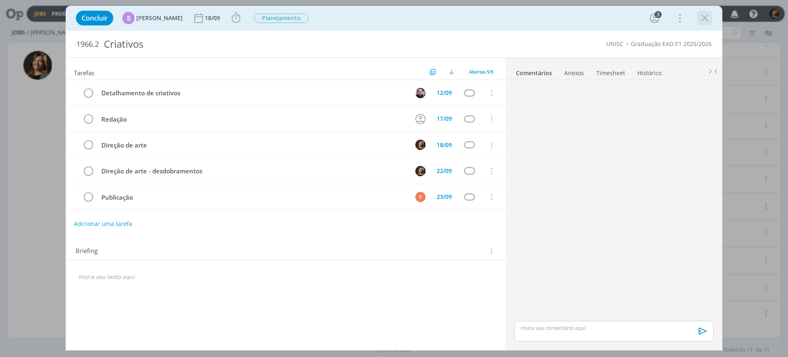
click at [704, 21] on icon "dialog" at bounding box center [704, 18] width 12 height 12
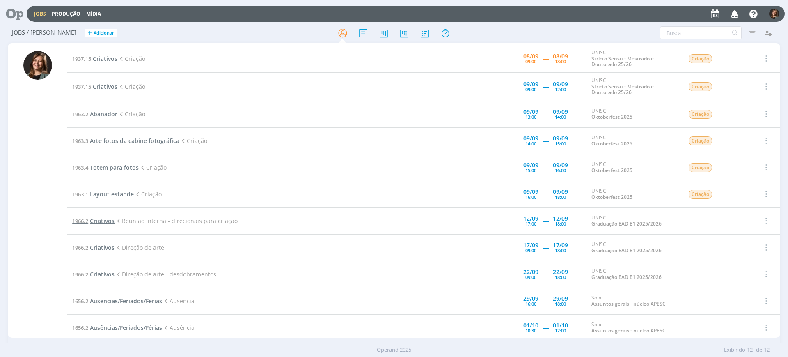
click at [102, 218] on span "Criativos" at bounding box center [102, 221] width 25 height 8
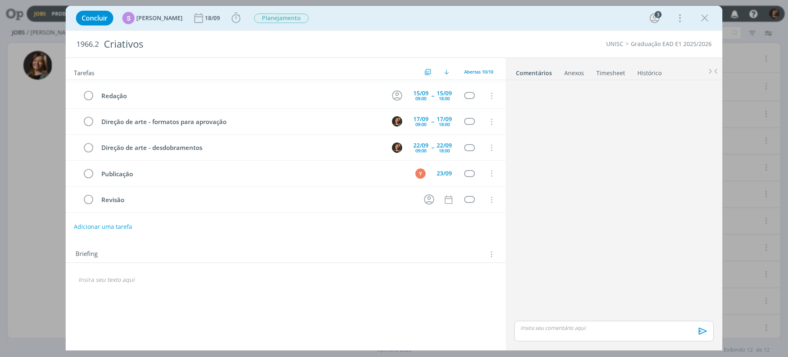
scroll to position [127, 0]
click at [700, 17] on icon "dialog" at bounding box center [704, 18] width 12 height 12
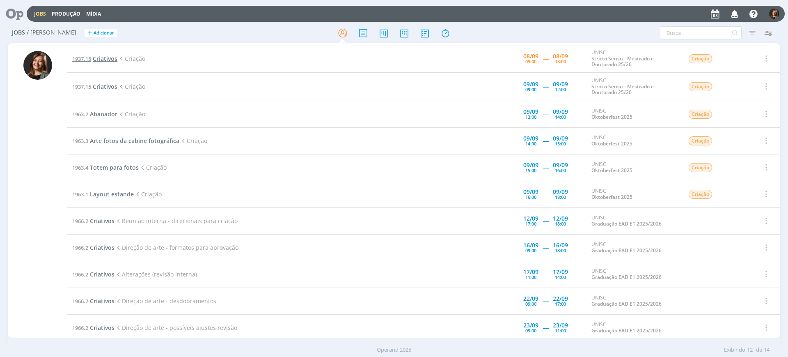
click at [112, 55] on span "Criativos" at bounding box center [105, 59] width 25 height 8
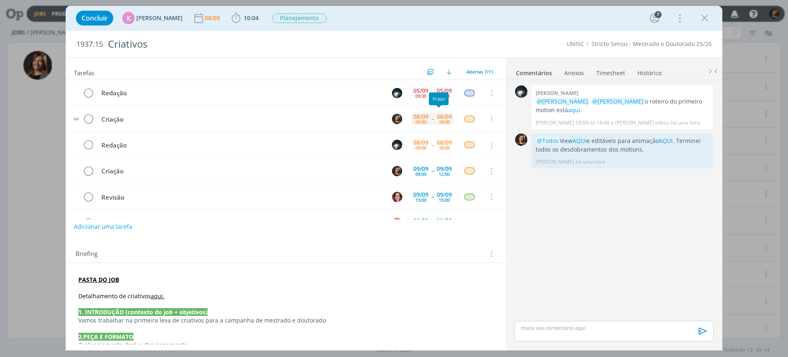
click at [443, 116] on div "08/09" at bounding box center [444, 117] width 15 height 6
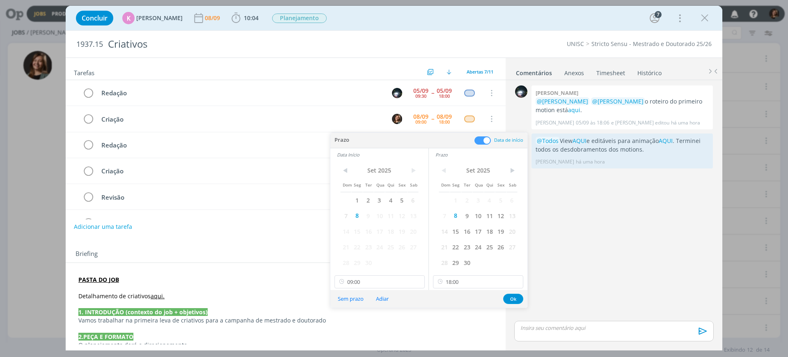
click at [478, 288] on div "< Set 2025 > Dom Seg Ter Qua Qui Sex Sab 1 2 3 4 5 6 7 8 9 10 11 12 13 14 15 16…" at bounding box center [478, 225] width 98 height 129
click at [474, 278] on input "18:00" at bounding box center [478, 281] width 90 height 13
click at [448, 268] on div at bounding box center [478, 267] width 88 height 2
click at [475, 263] on div "12:00" at bounding box center [479, 264] width 92 height 15
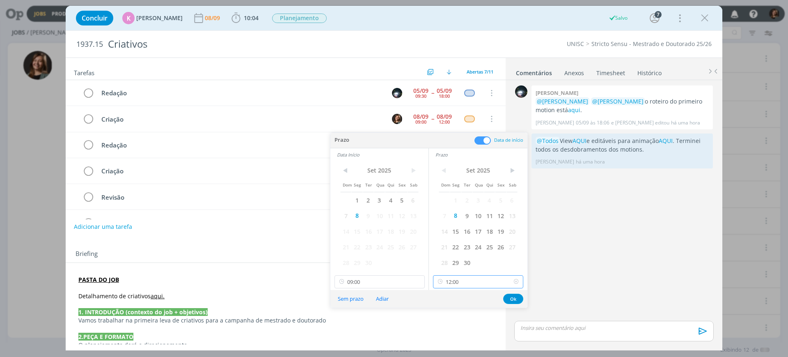
scroll to position [647, 0]
click at [494, 282] on input "12:00" at bounding box center [478, 281] width 90 height 13
click at [462, 227] on div "15:00" at bounding box center [479, 231] width 92 height 15
type input "15:00"
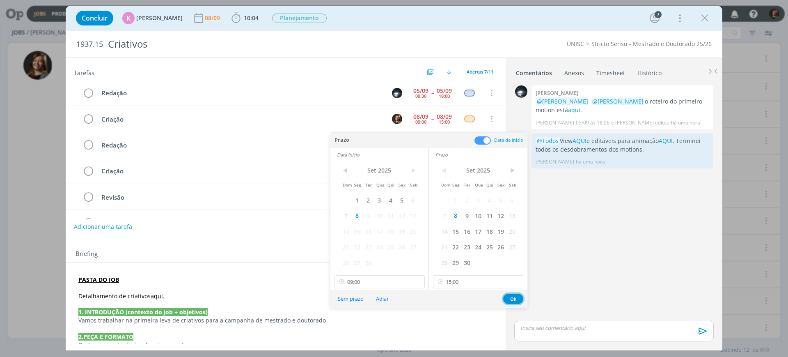
click at [507, 296] on button "Ok" at bounding box center [513, 298] width 20 height 10
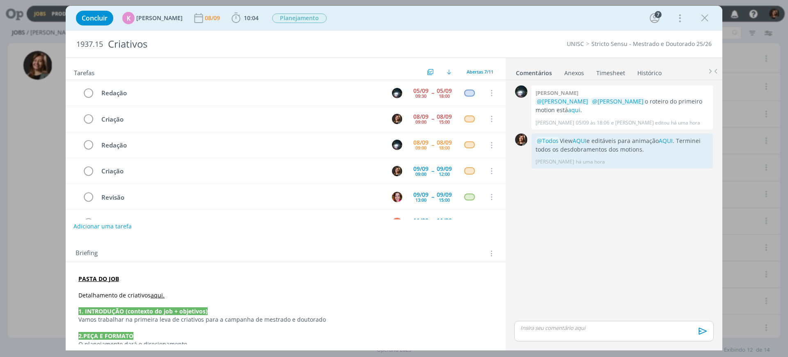
click at [126, 231] on button "Adicionar uma tarefa" at bounding box center [102, 226] width 58 height 14
click at [406, 231] on icon "dialog" at bounding box center [407, 226] width 13 height 13
type input "Criação"
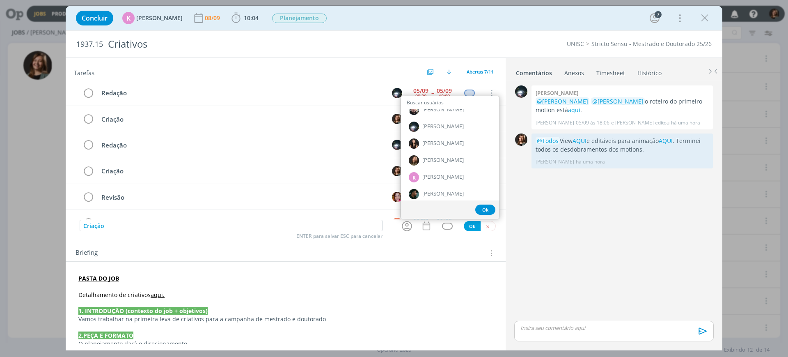
scroll to position [462, 0]
click at [442, 145] on span "[PERSON_NAME]" at bounding box center [442, 142] width 41 height 7
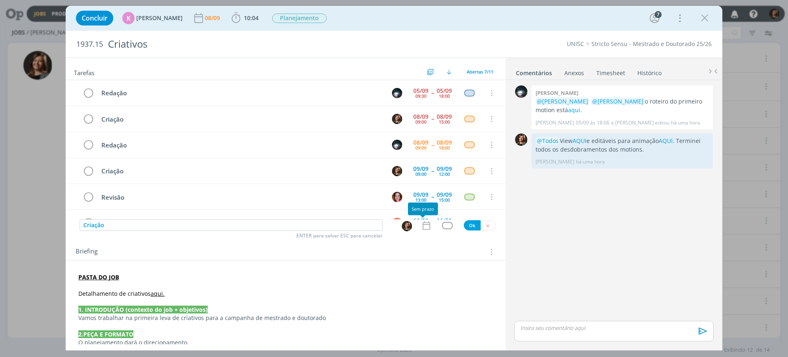
click at [422, 230] on icon "dialog" at bounding box center [426, 225] width 11 height 11
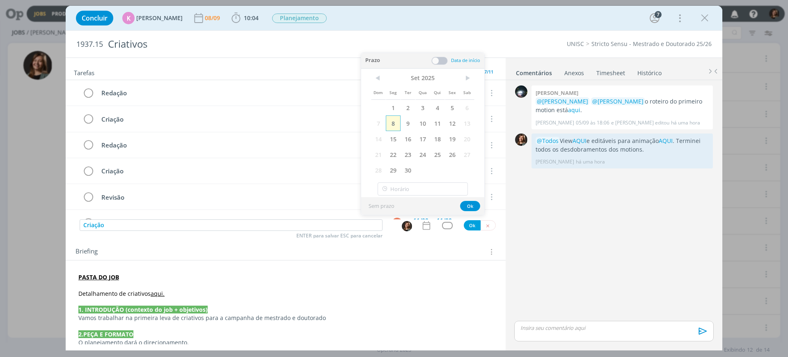
click at [394, 121] on span "8" at bounding box center [393, 123] width 15 height 16
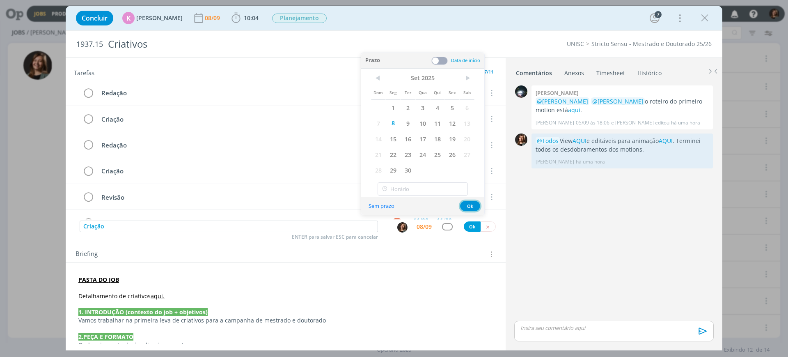
click at [466, 202] on button "Ok" at bounding box center [470, 206] width 20 height 10
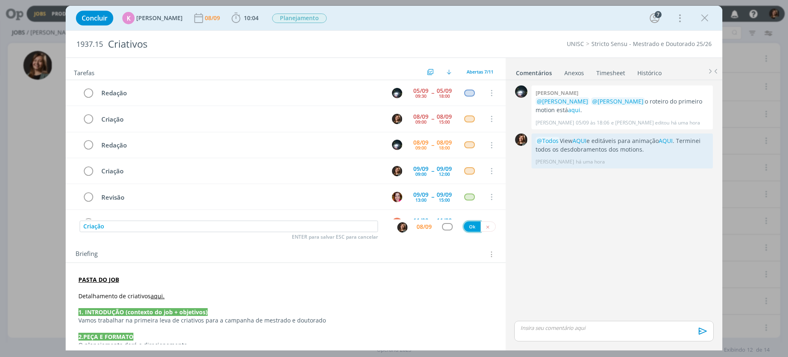
click at [470, 226] on button "Ok" at bounding box center [472, 226] width 17 height 10
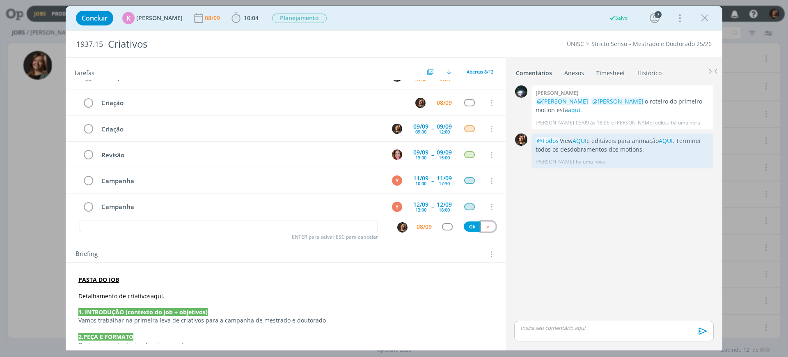
click at [483, 230] on button "dialog" at bounding box center [488, 226] width 15 height 10
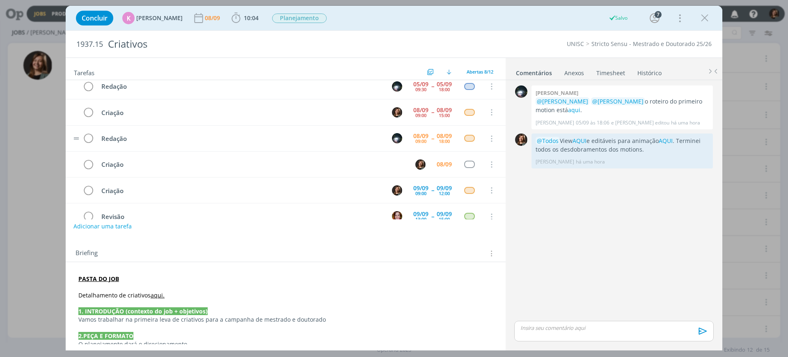
scroll to position [0, 0]
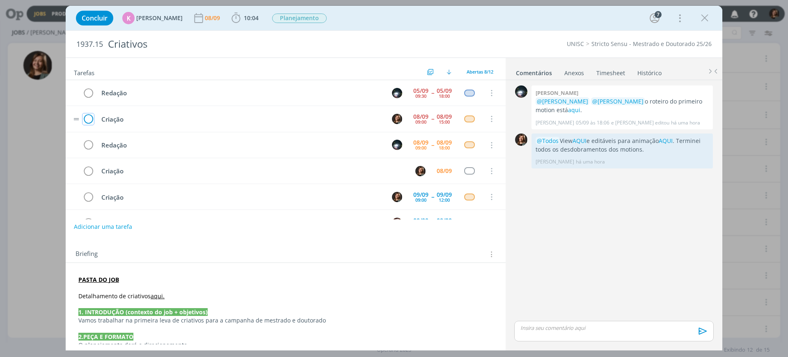
click at [91, 119] on icon "dialog" at bounding box center [87, 119] width 11 height 12
click at [616, 69] on link "Timesheet" at bounding box center [611, 71] width 30 height 12
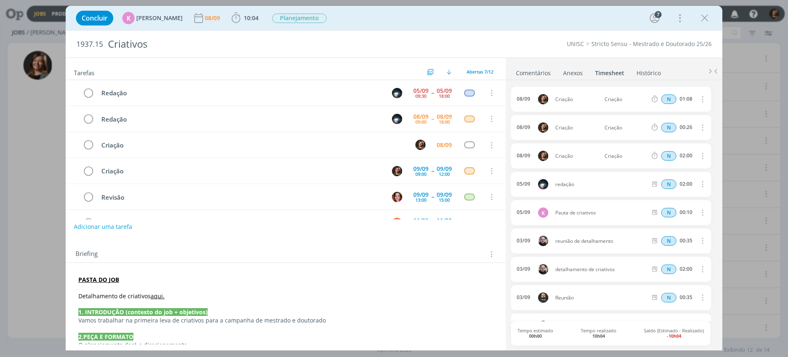
click at [629, 70] on li "Timesheet" at bounding box center [615, 71] width 41 height 12
click at [646, 70] on link "Histórico" at bounding box center [648, 71] width 25 height 12
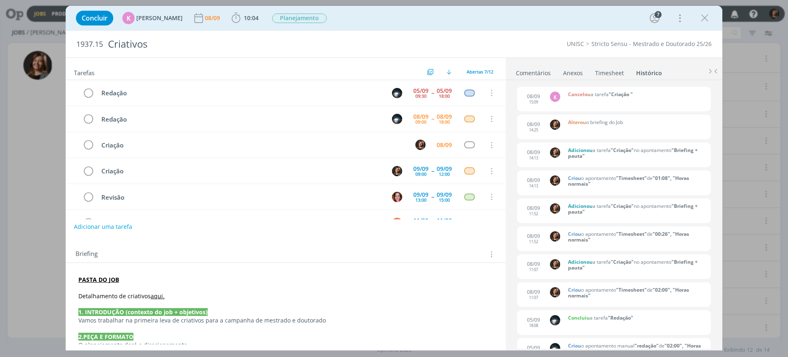
click at [533, 70] on link "Comentários" at bounding box center [533, 71] width 36 height 12
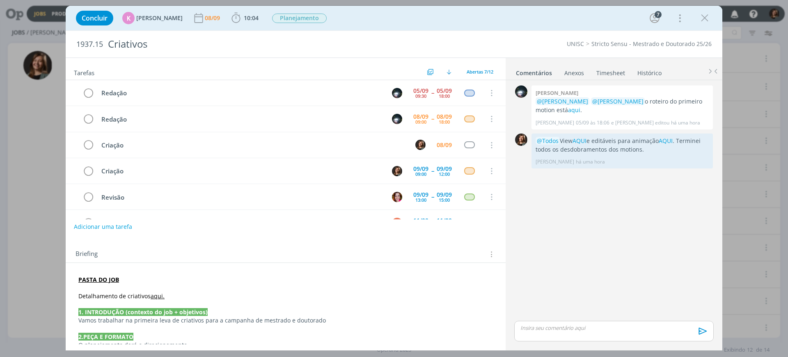
drag, startPoint x: 707, startPoint y: 21, endPoint x: 492, endPoint y: 7, distance: 216.3
click at [707, 21] on icon "dialog" at bounding box center [704, 18] width 12 height 12
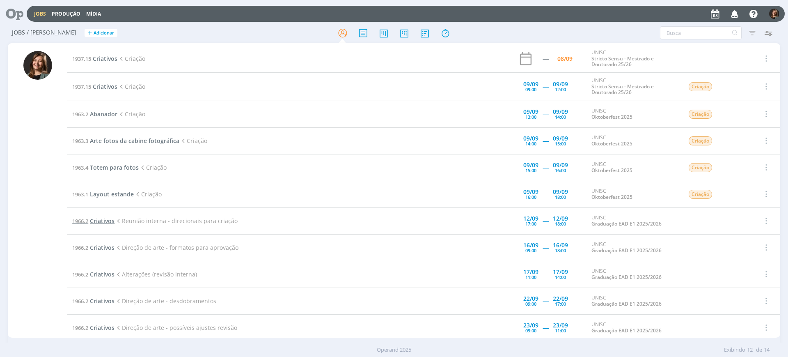
click at [108, 222] on span "Criativos" at bounding box center [102, 221] width 25 height 8
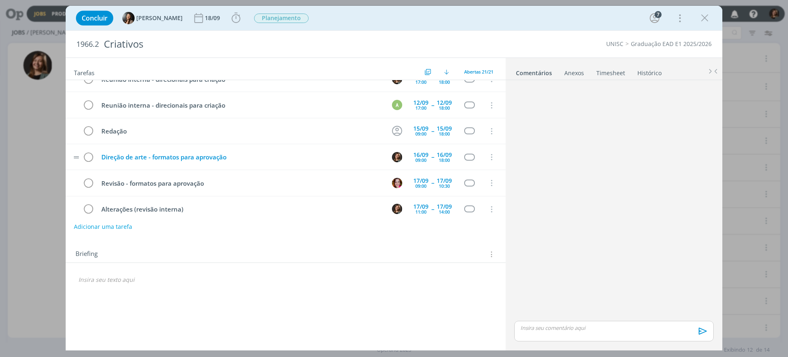
scroll to position [129, 0]
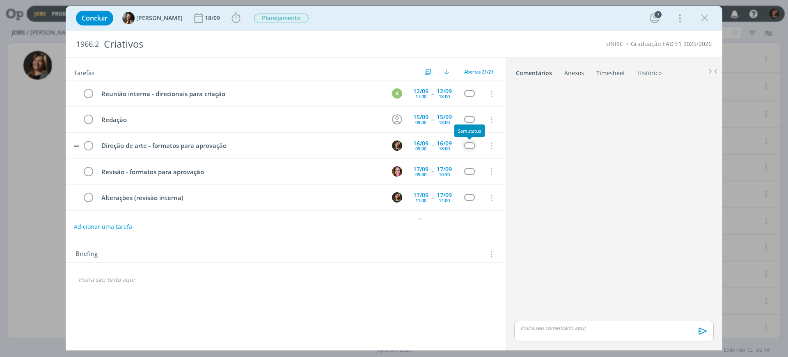
click at [468, 144] on div "dialog" at bounding box center [469, 145] width 10 height 7
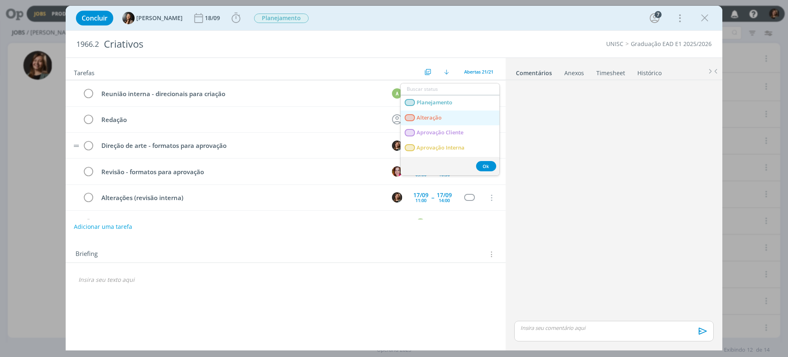
scroll to position [51, 0]
click at [442, 125] on link "Criação" at bounding box center [450, 126] width 99 height 15
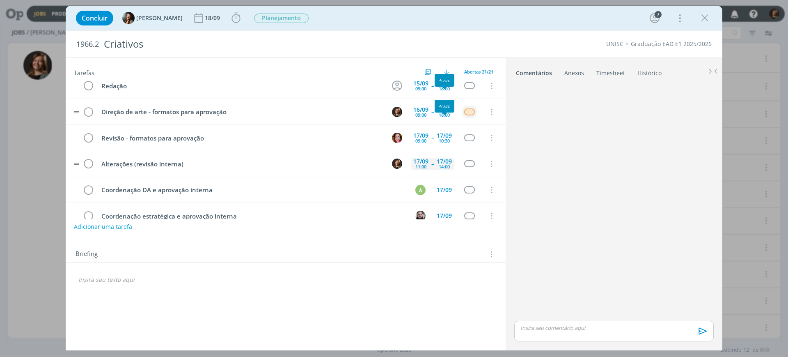
scroll to position [181, 0]
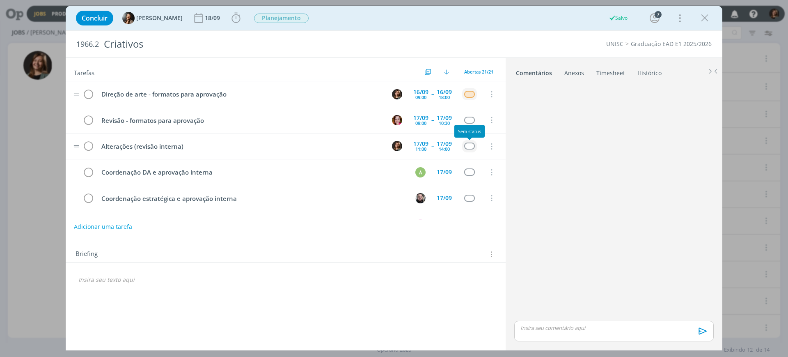
click at [470, 143] on div "dialog" at bounding box center [469, 145] width 10 height 7
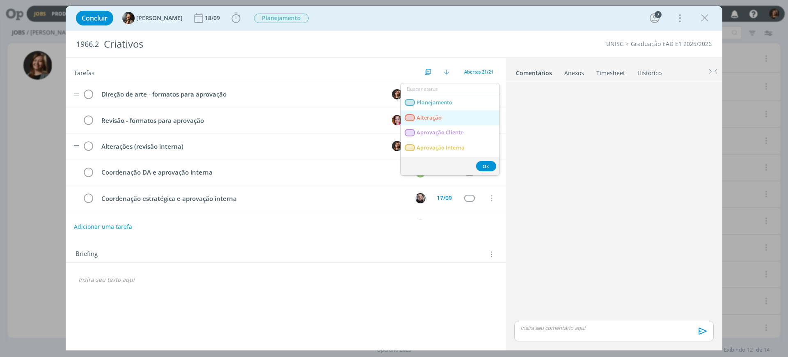
click at [458, 115] on link "Alteração" at bounding box center [450, 117] width 99 height 15
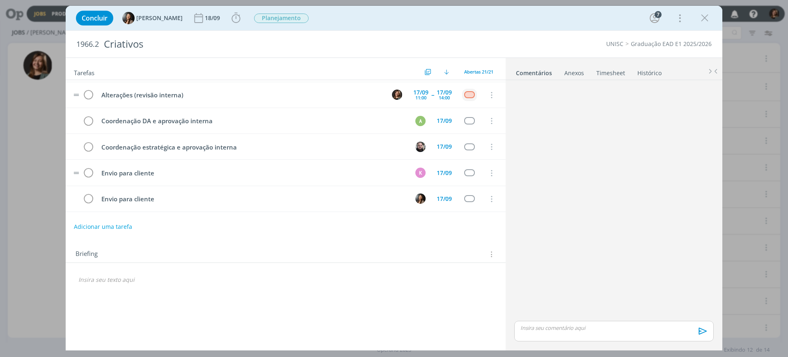
scroll to position [334, 0]
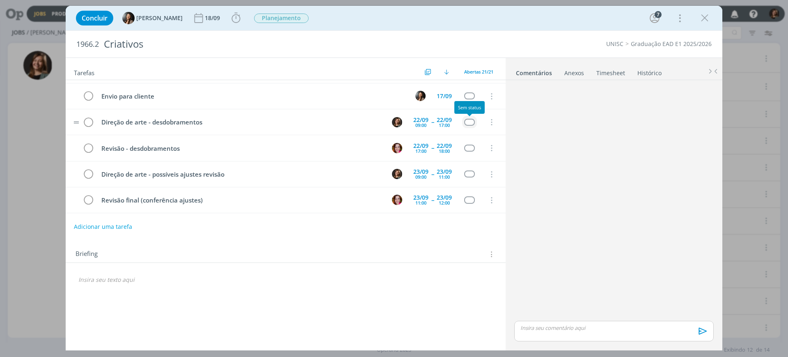
click at [468, 120] on div "dialog" at bounding box center [469, 122] width 10 height 7
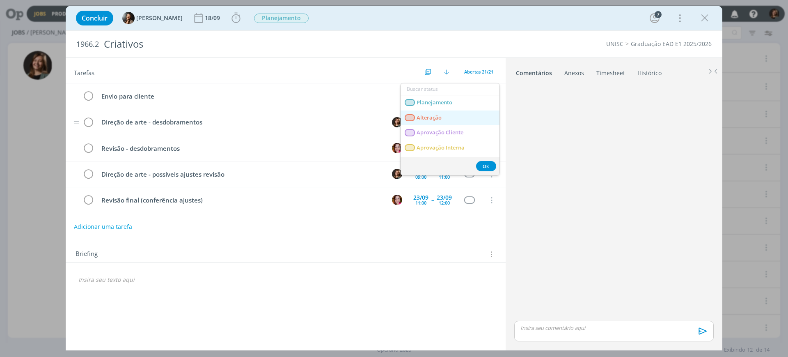
scroll to position [51, 0]
click at [451, 122] on link "Criação" at bounding box center [450, 126] width 99 height 15
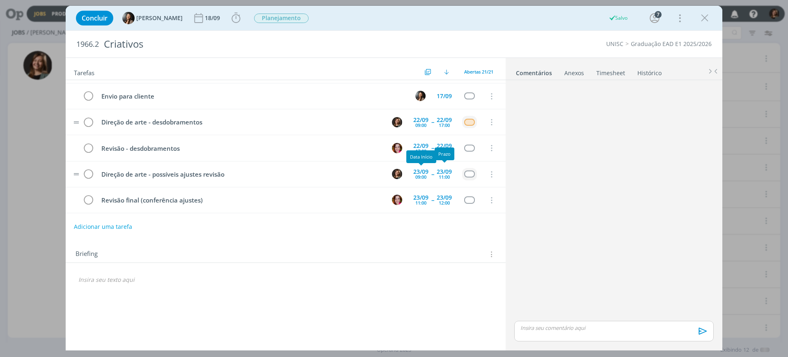
click at [469, 171] on div "dialog" at bounding box center [469, 173] width 10 height 7
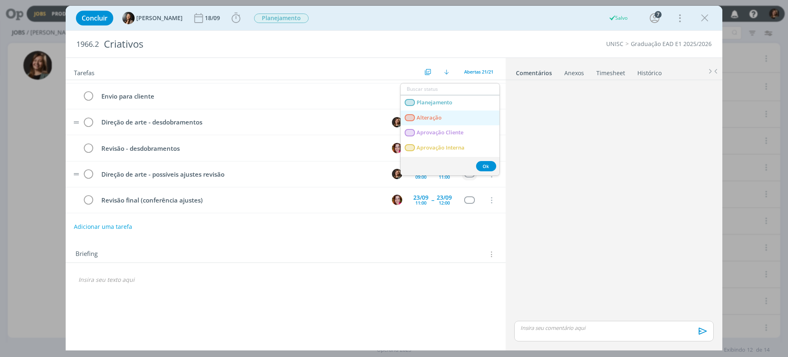
click at [446, 110] on link "Alteração" at bounding box center [450, 117] width 99 height 15
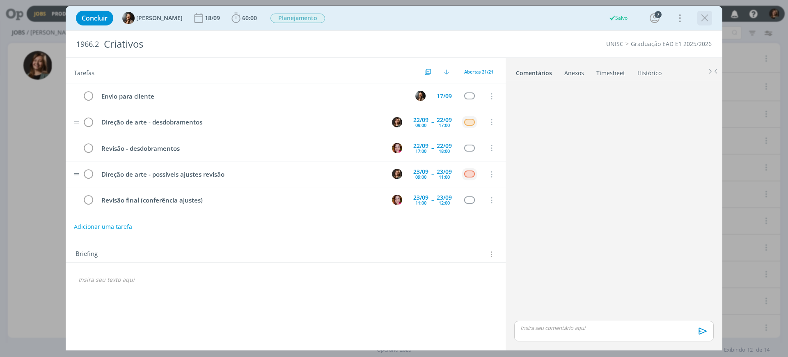
click at [707, 20] on icon "dialog" at bounding box center [704, 18] width 12 height 12
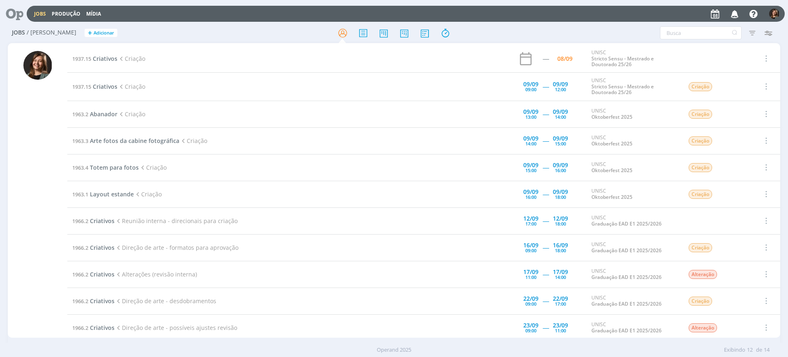
scroll to position [85, 0]
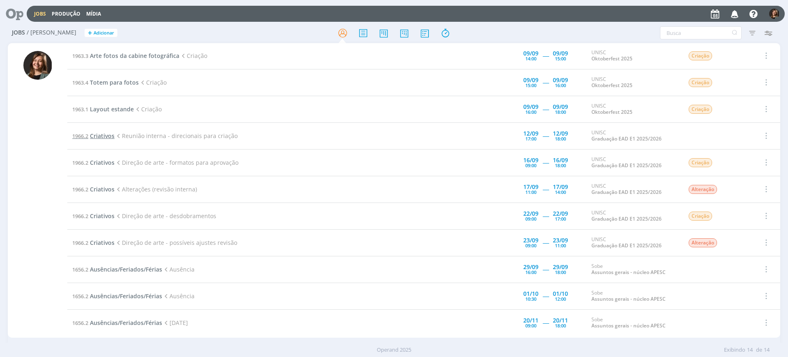
click at [96, 135] on span "Criativos" at bounding box center [102, 136] width 25 height 8
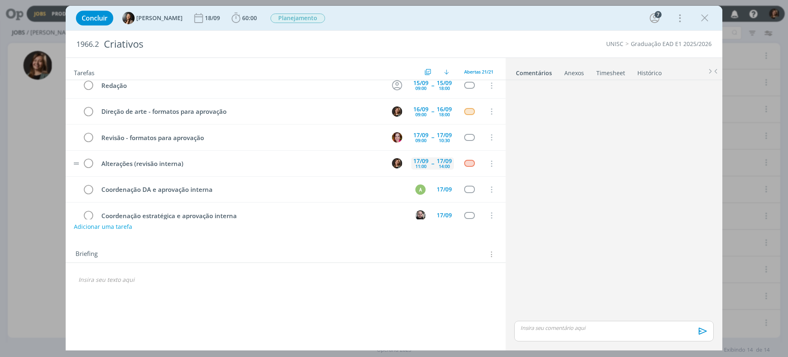
scroll to position [181, 0]
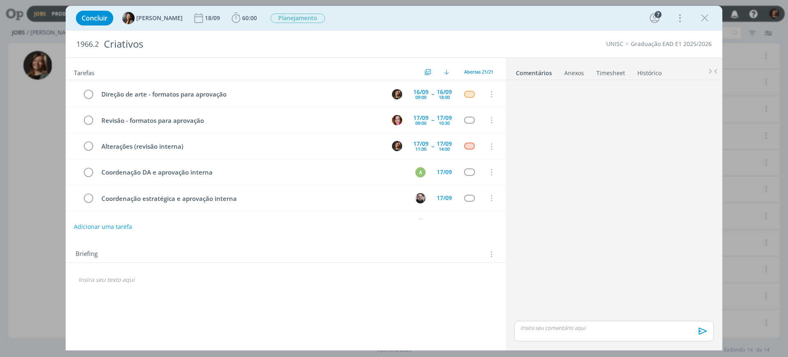
drag, startPoint x: 705, startPoint y: 20, endPoint x: 739, endPoint y: 96, distance: 83.8
click at [705, 20] on icon "dialog" at bounding box center [704, 18] width 12 height 12
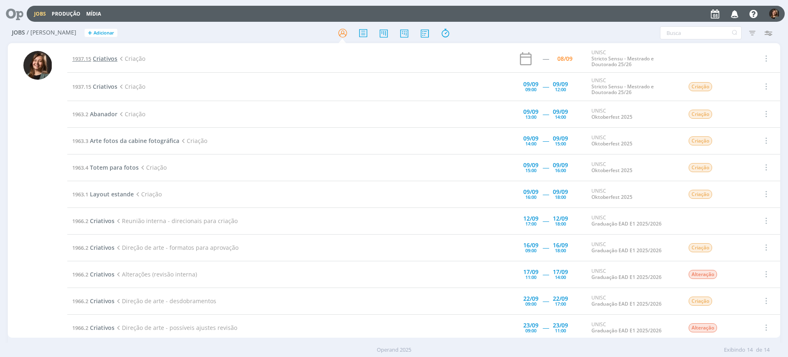
click at [96, 60] on span "Criativos" at bounding box center [105, 59] width 25 height 8
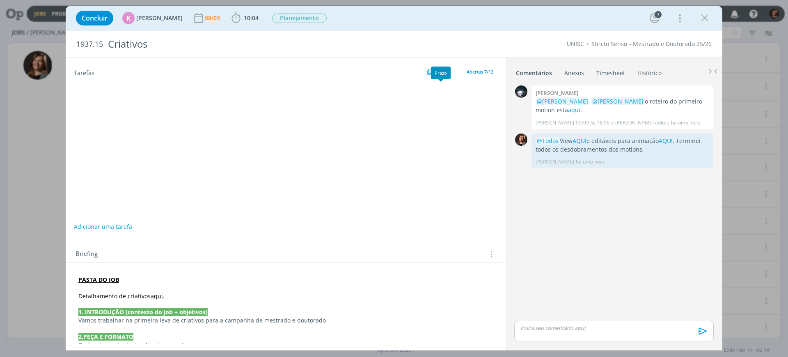
scroll to position [26, 0]
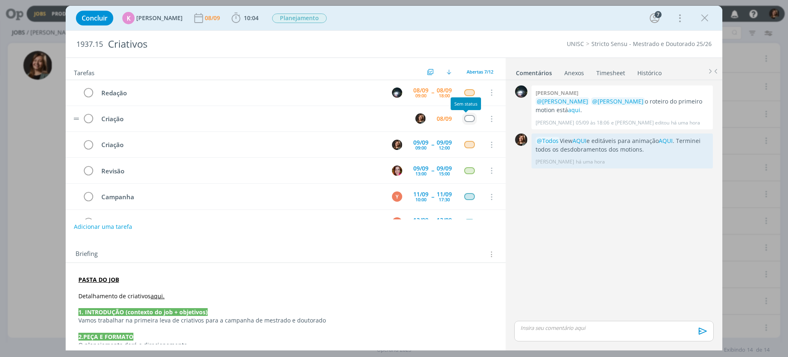
click at [466, 125] on tr "Criação 08/09 Cancelar" at bounding box center [286, 119] width 440 height 26
click at [468, 113] on td "dialog" at bounding box center [469, 118] width 15 height 12
click at [467, 115] on div "dialog" at bounding box center [469, 118] width 10 height 7
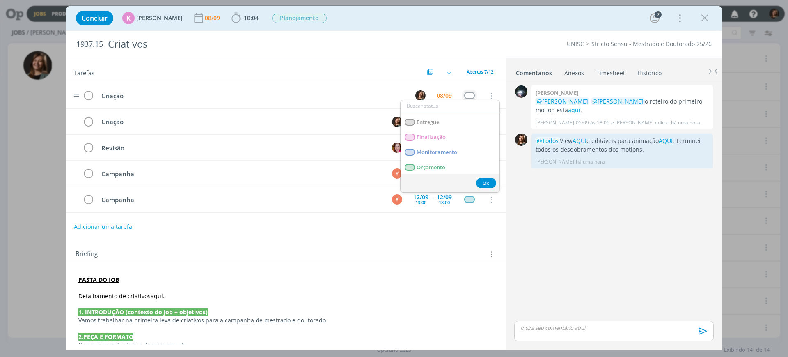
scroll to position [51, 0]
click at [442, 142] on link "Criação" at bounding box center [450, 143] width 99 height 15
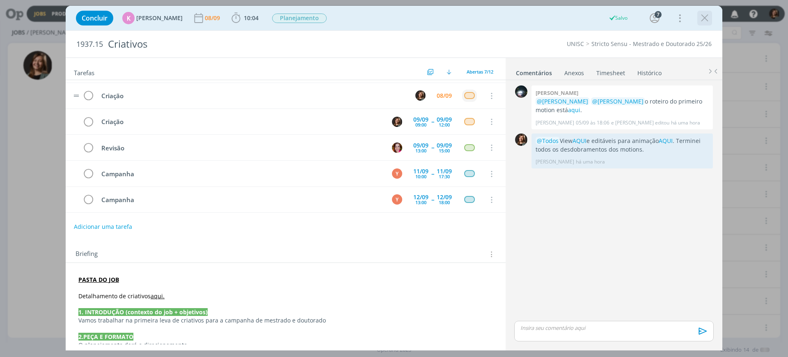
click at [707, 21] on icon "dialog" at bounding box center [704, 18] width 12 height 12
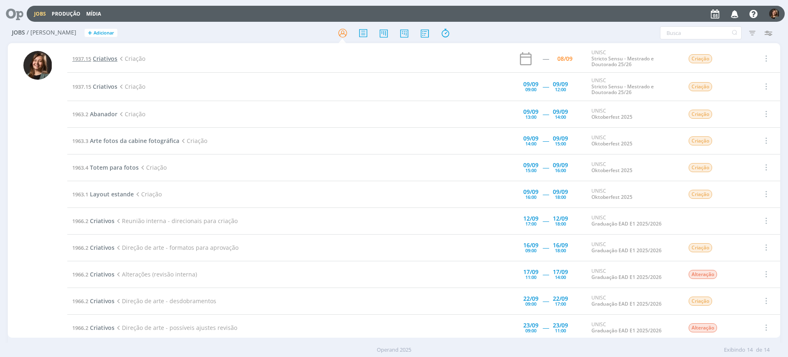
click at [98, 57] on span "Criativos" at bounding box center [105, 59] width 25 height 8
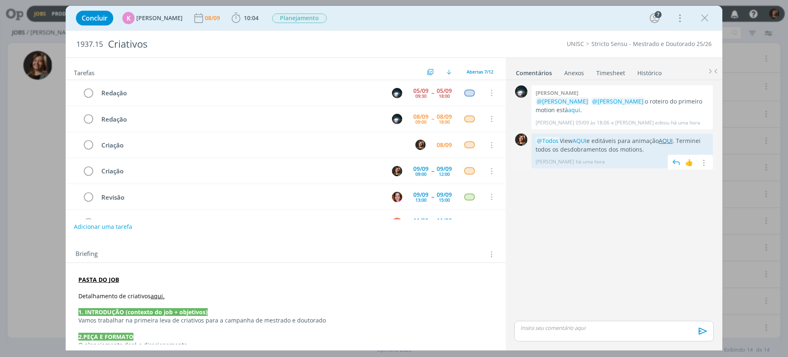
scroll to position [26, 0]
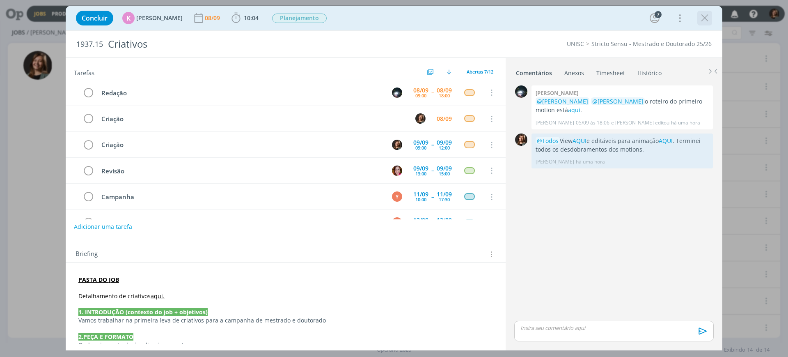
click at [706, 15] on icon "dialog" at bounding box center [704, 18] width 12 height 12
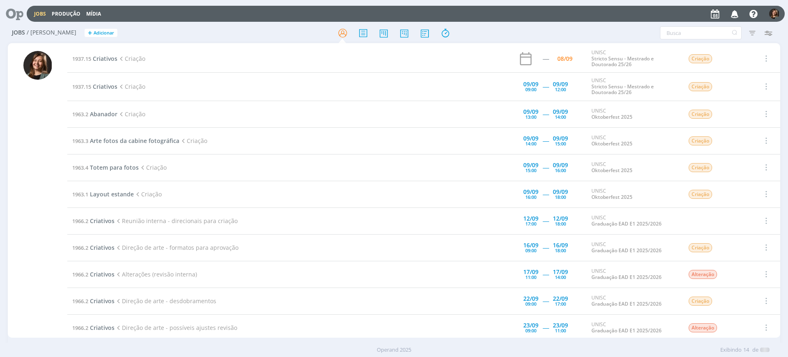
click at [446, 32] on div at bounding box center [394, 178] width 788 height 357
click at [446, 26] on icon at bounding box center [445, 33] width 15 height 16
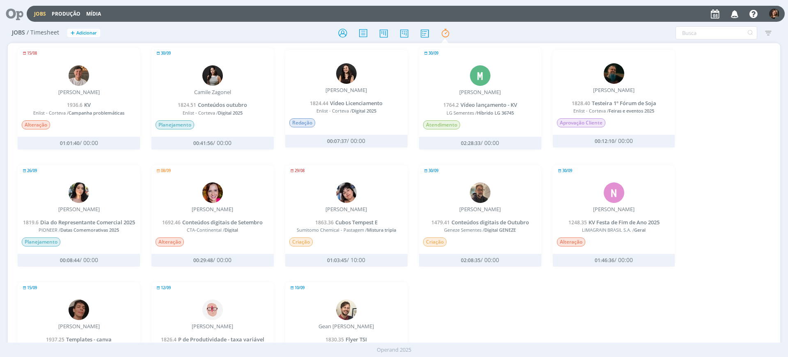
scroll to position [307, 0]
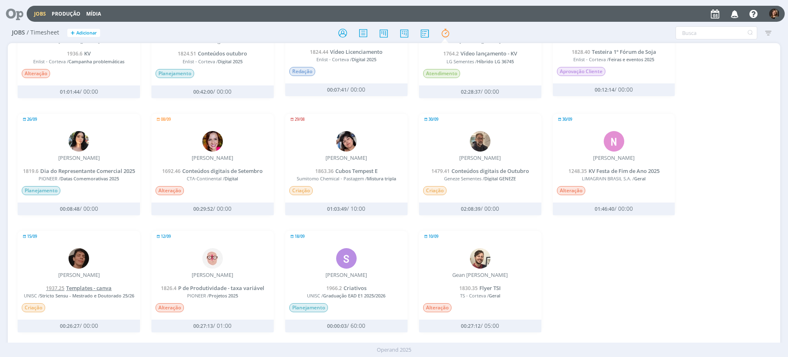
click at [97, 288] on span "Templates - canva" at bounding box center [89, 287] width 46 height 7
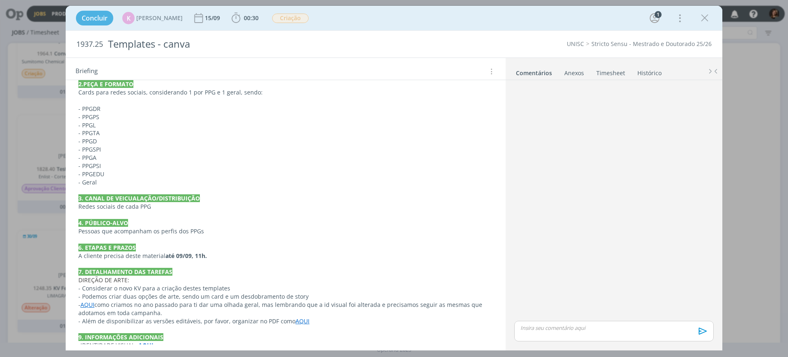
scroll to position [165, 0]
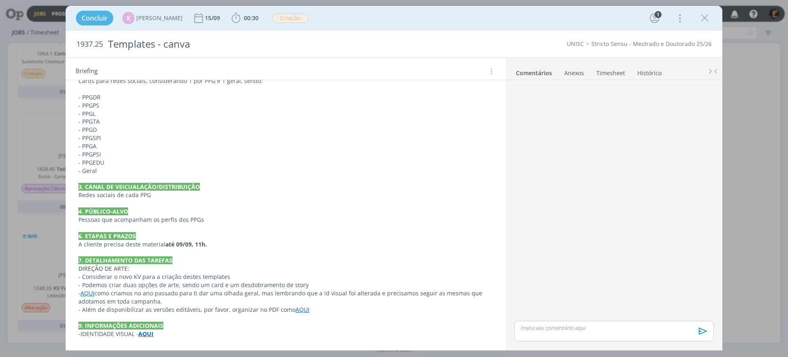
click at [295, 311] on link "AQUI" at bounding box center [302, 309] width 14 height 8
click at [149, 331] on strong "AQUI" at bounding box center [146, 334] width 15 height 8
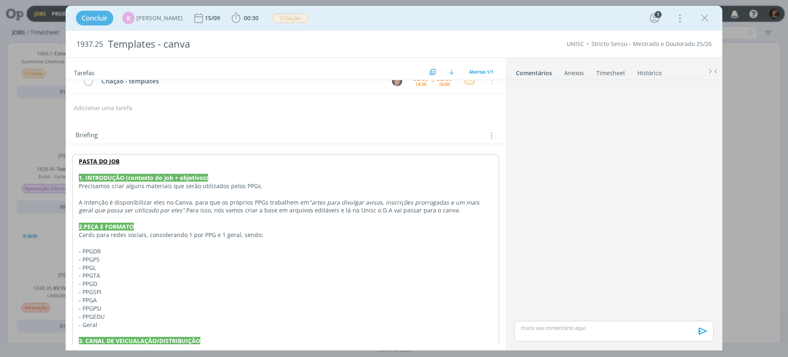
scroll to position [0, 0]
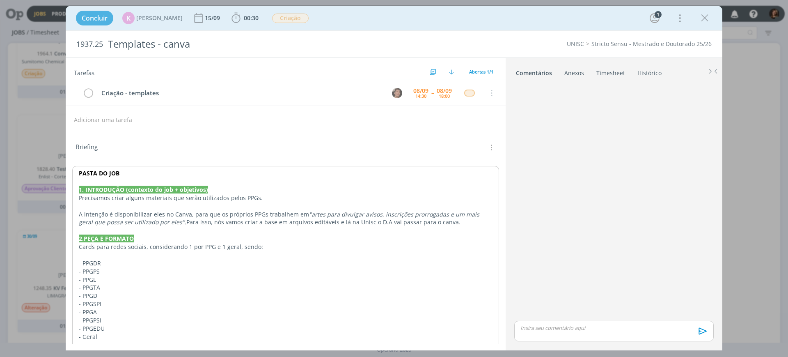
drag, startPoint x: 709, startPoint y: 18, endPoint x: 523, endPoint y: 81, distance: 196.3
click at [709, 18] on icon "dialog" at bounding box center [704, 18] width 12 height 12
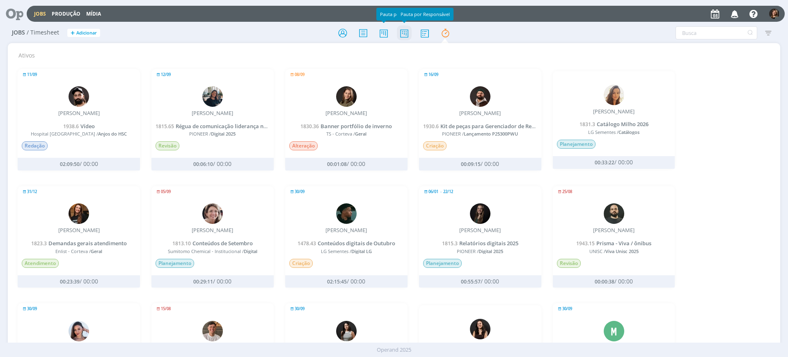
click at [405, 37] on icon at bounding box center [404, 33] width 15 height 16
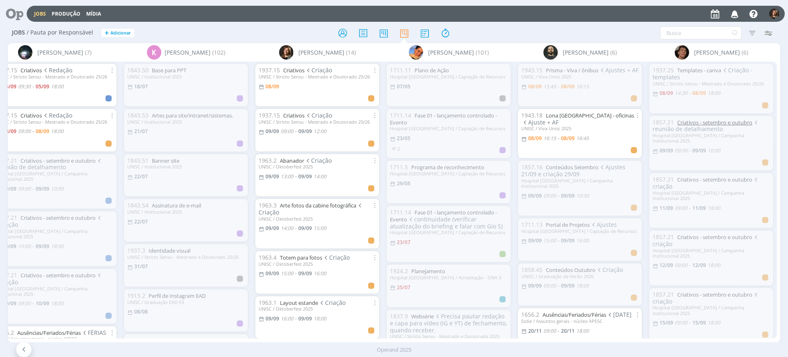
click at [694, 123] on link "Criativos - setembro e outubro" at bounding box center [714, 122] width 75 height 7
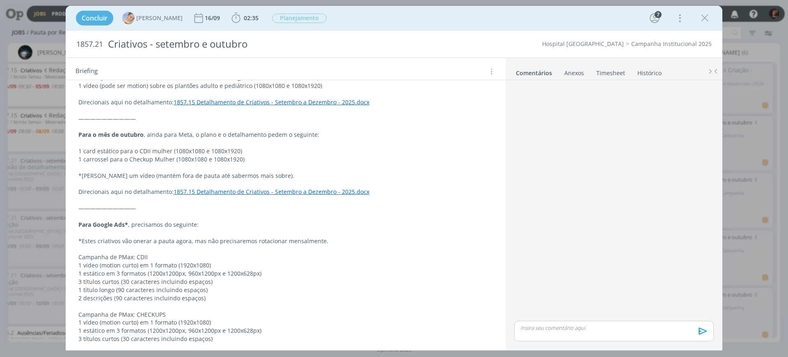
scroll to position [462, 0]
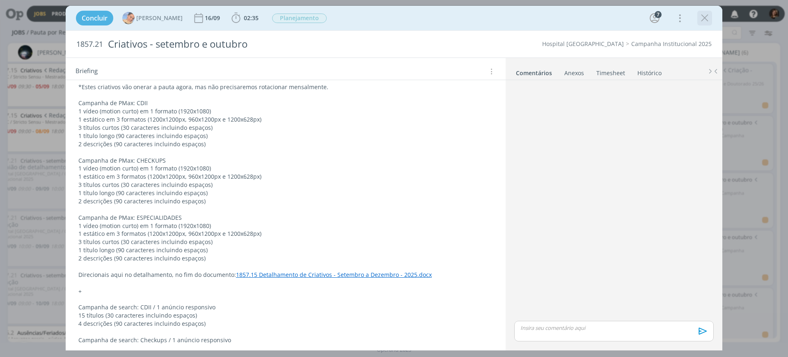
click at [706, 14] on icon "dialog" at bounding box center [704, 18] width 12 height 12
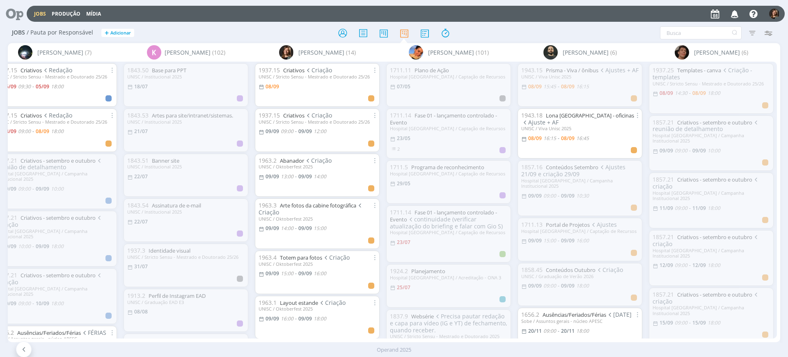
click at [334, 34] on div at bounding box center [393, 32] width 257 height 15
click at [350, 36] on icon at bounding box center [342, 33] width 15 height 16
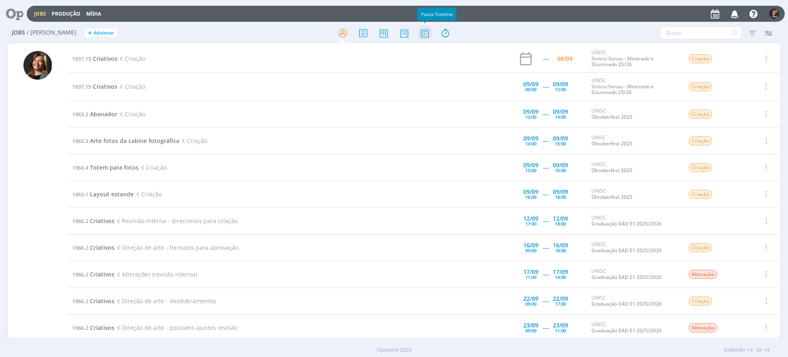
click at [423, 34] on icon at bounding box center [424, 33] width 15 height 16
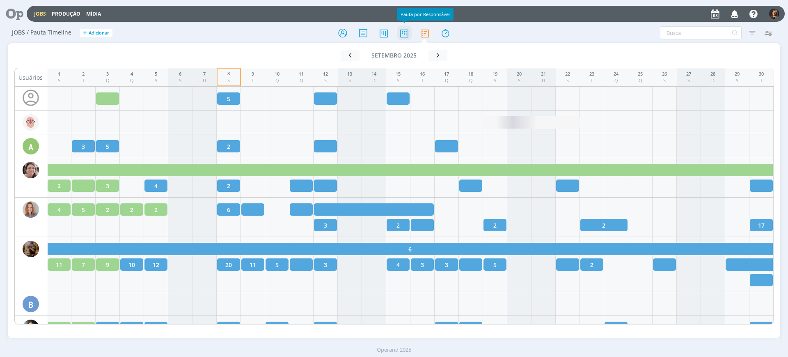
click at [410, 32] on icon at bounding box center [404, 33] width 15 height 16
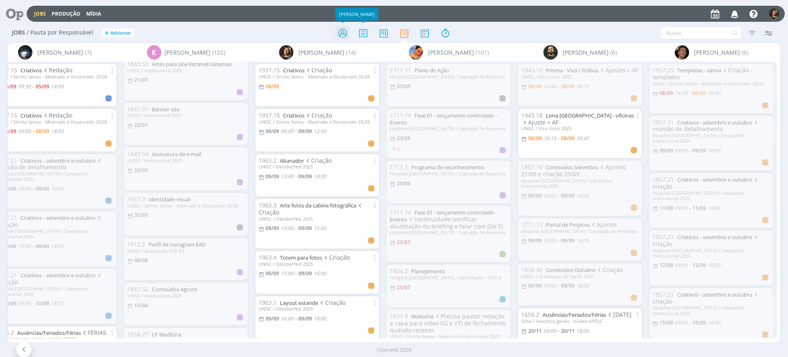
click at [348, 32] on icon at bounding box center [342, 33] width 15 height 16
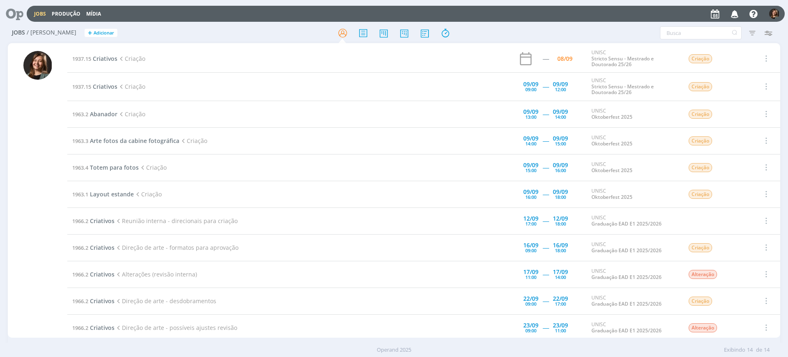
click at [102, 93] on td "1937.15 Criativos Criação" at bounding box center [261, 87] width 388 height 28
click at [105, 91] on td "1937.15 Criativos Criação" at bounding box center [261, 87] width 388 height 28
click at [110, 85] on span "Criativos" at bounding box center [105, 86] width 25 height 8
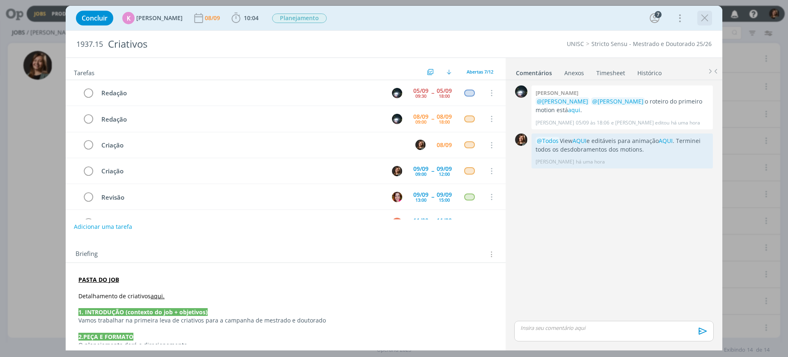
click at [700, 17] on icon "dialog" at bounding box center [704, 18] width 12 height 12
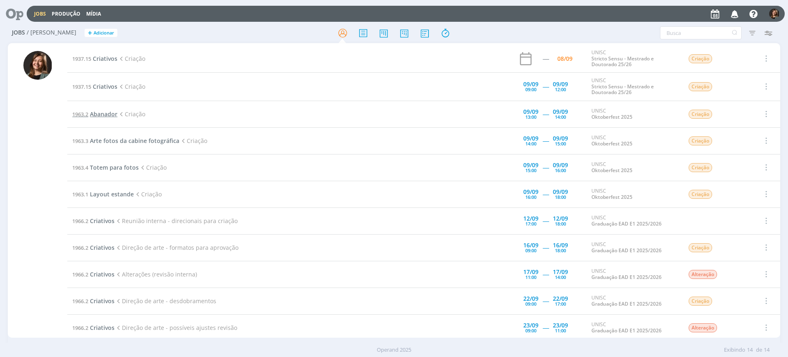
click at [111, 116] on span "Abanador" at bounding box center [103, 114] width 27 height 8
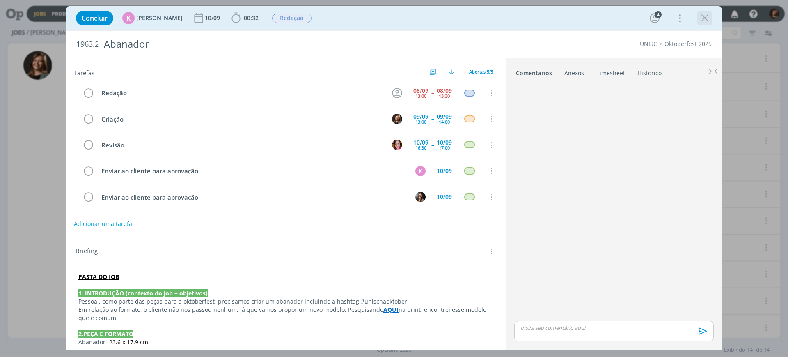
click at [698, 18] on icon "dialog" at bounding box center [704, 18] width 12 height 12
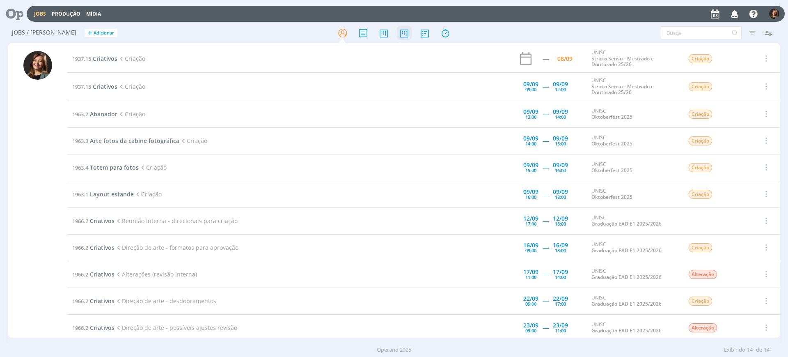
click at [398, 39] on icon at bounding box center [404, 33] width 15 height 16
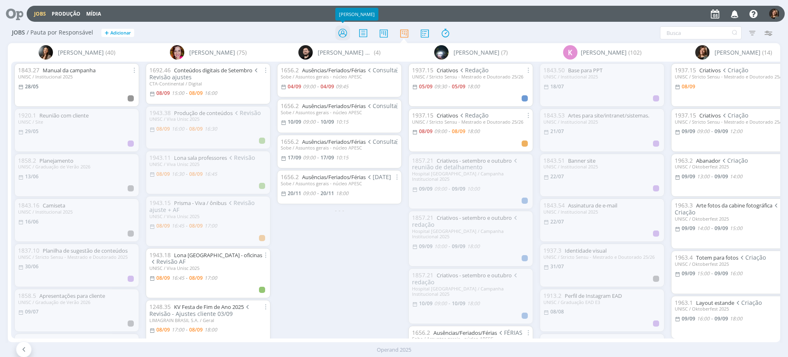
click at [346, 35] on icon at bounding box center [342, 33] width 15 height 16
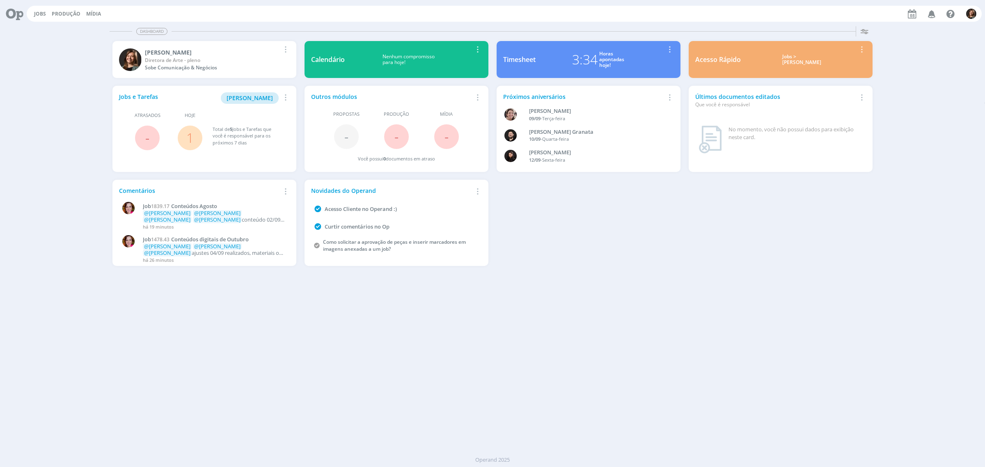
click at [812, 62] on div "Jobs > Minha pauta" at bounding box center [802, 60] width 110 height 12
click at [806, 55] on div "Jobs > Minha pauta" at bounding box center [802, 60] width 110 height 12
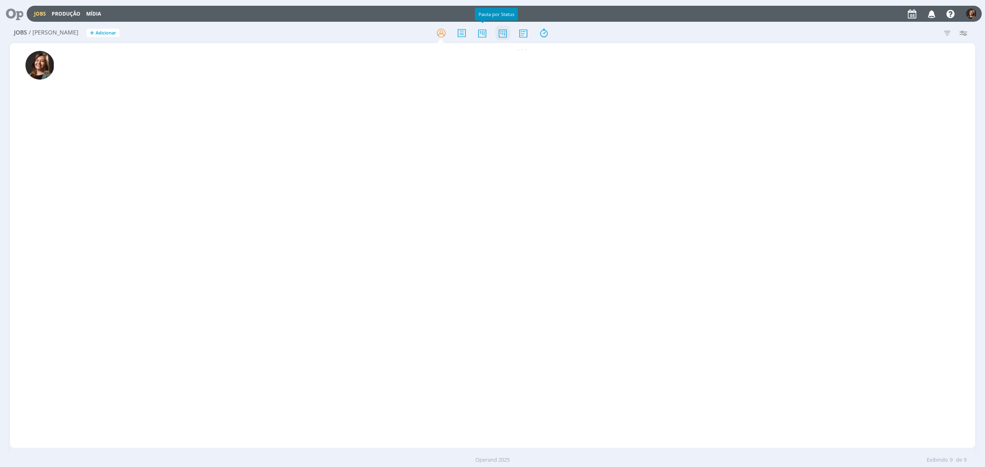
click at [504, 35] on icon at bounding box center [502, 33] width 15 height 16
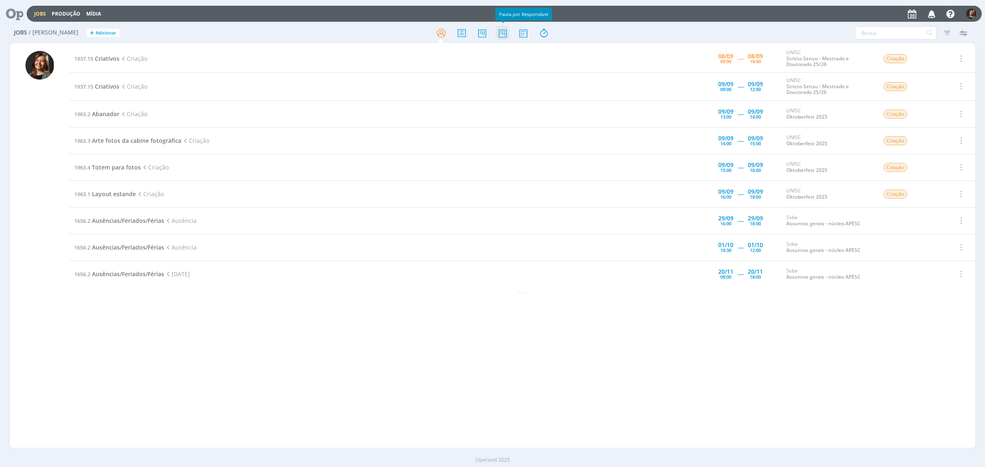
click at [504, 33] on icon at bounding box center [502, 33] width 15 height 16
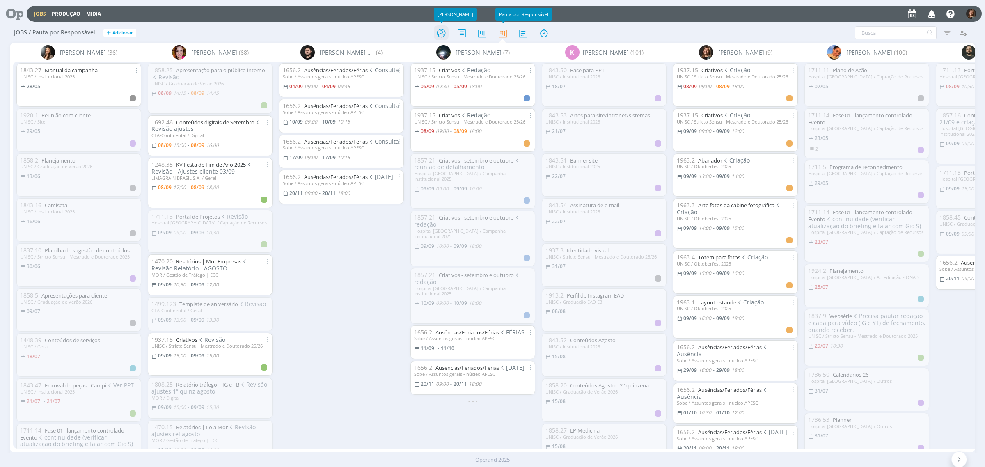
click at [441, 34] on icon at bounding box center [441, 33] width 15 height 16
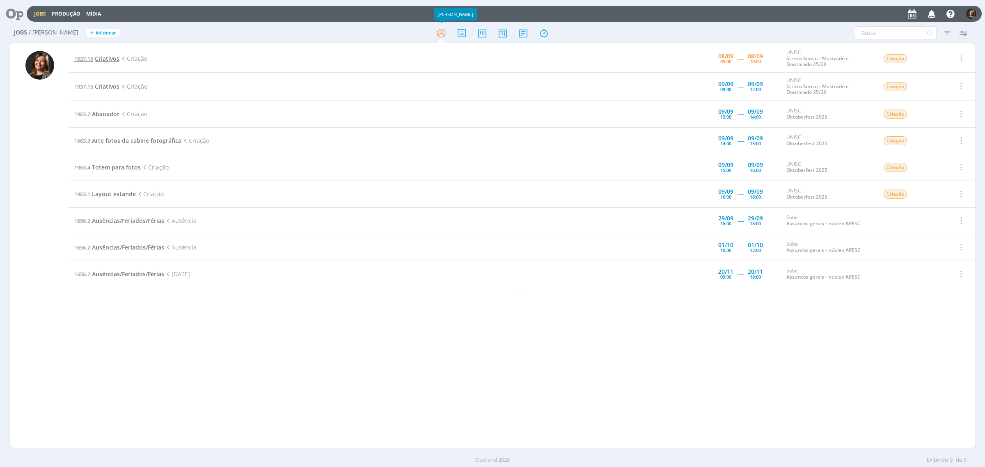
click at [99, 55] on span "Criativos" at bounding box center [107, 59] width 25 height 8
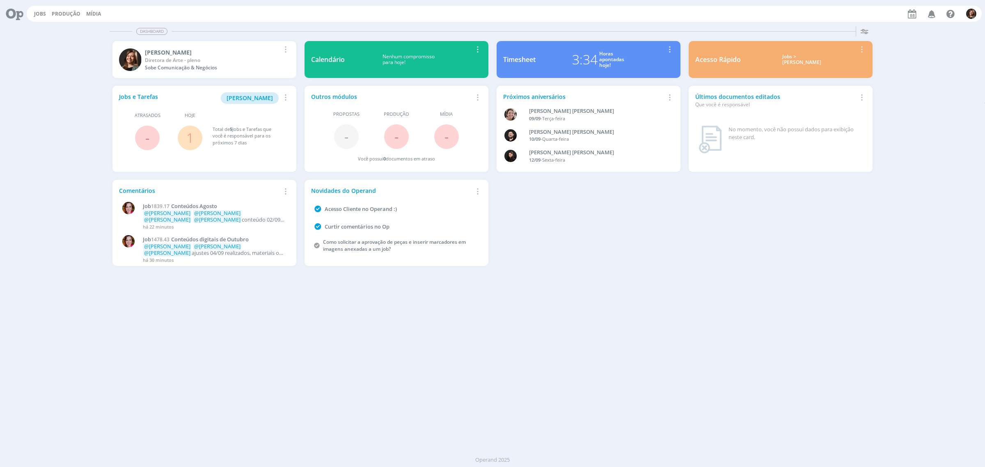
click at [817, 66] on div "Jobs > [PERSON_NAME]" at bounding box center [802, 60] width 110 height 12
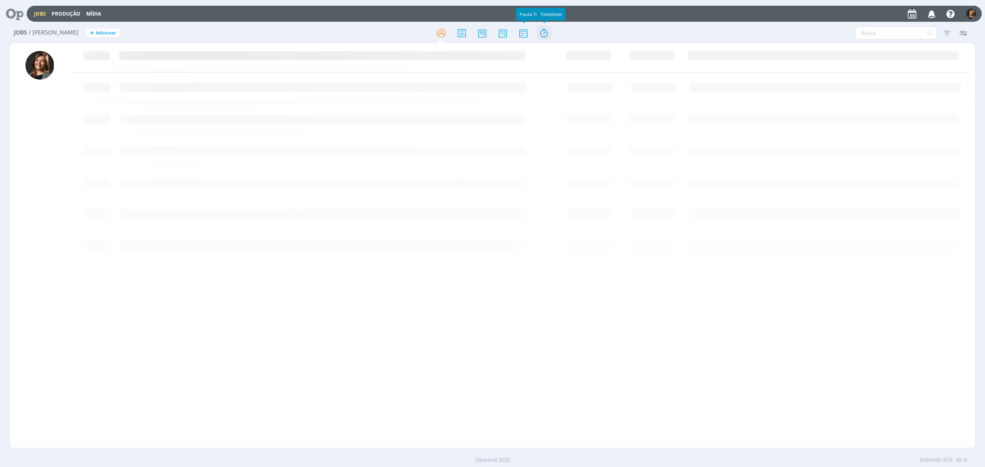
click at [540, 33] on icon at bounding box center [543, 33] width 15 height 16
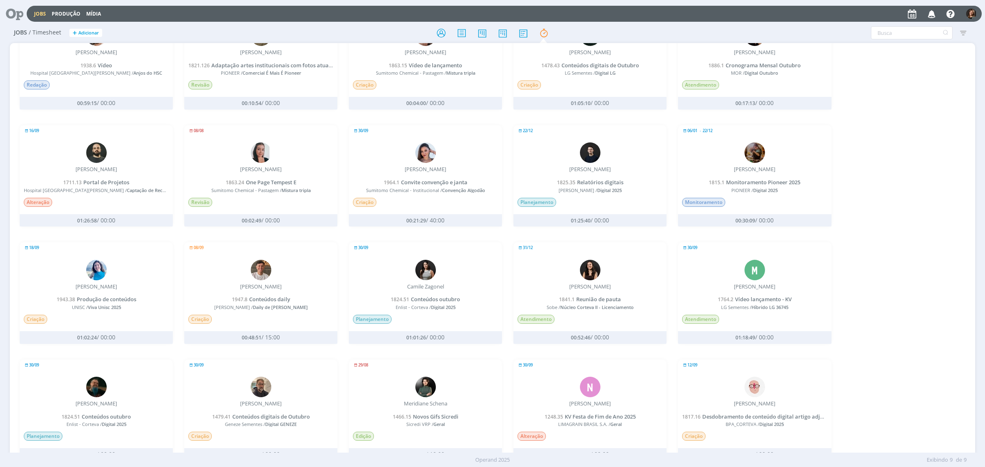
scroll to position [205, 0]
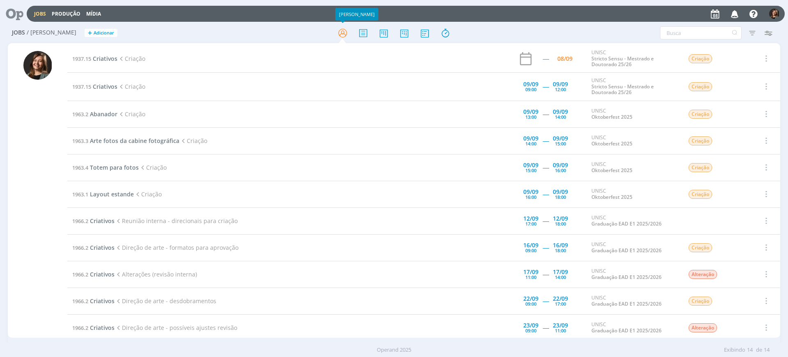
drag, startPoint x: 121, startPoint y: 45, endPoint x: 91, endPoint y: 53, distance: 31.4
click at [121, 44] on div "1937.15 Criativos Criação ----- 08/09 UNISC Stricto Sensu - Mestrado e Doutorad…" at bounding box center [394, 190] width 772 height 294
click at [87, 53] on td "1937.15 Criativos Criação" at bounding box center [261, 59] width 388 height 28
click at [94, 55] on span "Criativos" at bounding box center [105, 59] width 25 height 8
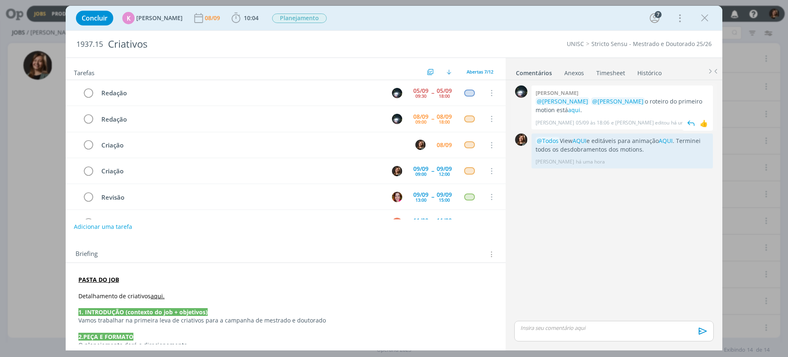
scroll to position [26, 0]
click at [568, 106] on link "aqui" at bounding box center [574, 110] width 12 height 8
click at [711, 21] on div "dialog" at bounding box center [704, 18] width 15 height 15
click at [710, 19] on icon "dialog" at bounding box center [704, 18] width 12 height 12
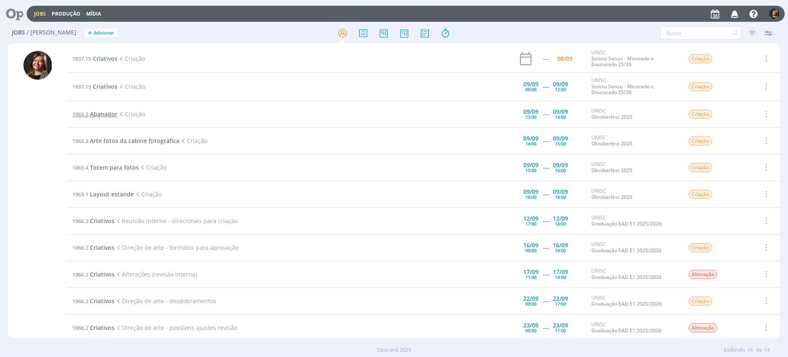
click at [111, 117] on span "Abanador" at bounding box center [103, 114] width 27 height 8
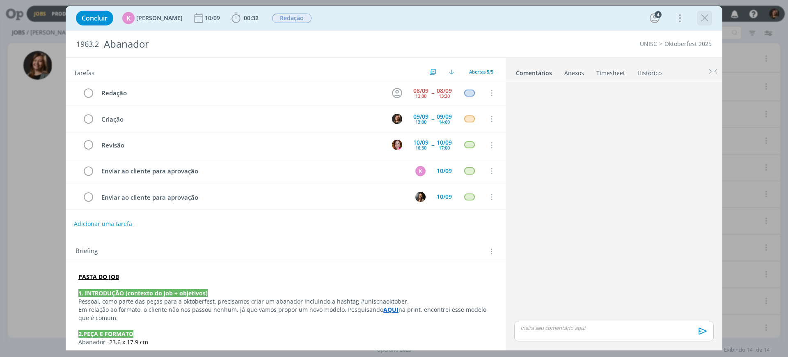
click at [707, 19] on icon "dialog" at bounding box center [704, 18] width 12 height 12
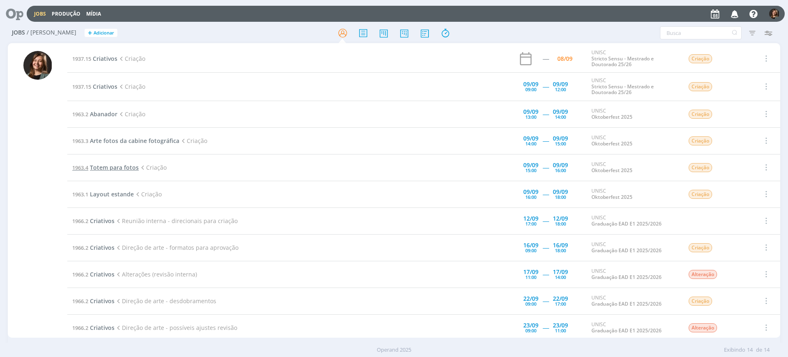
click at [117, 170] on span "Totem para fotos" at bounding box center [114, 167] width 49 height 8
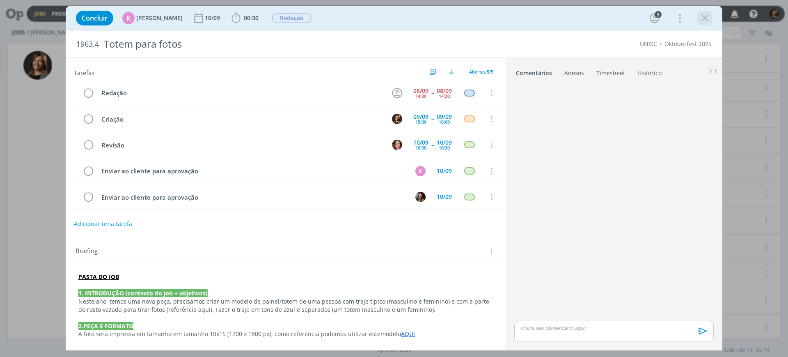
click at [705, 16] on icon "dialog" at bounding box center [704, 18] width 12 height 12
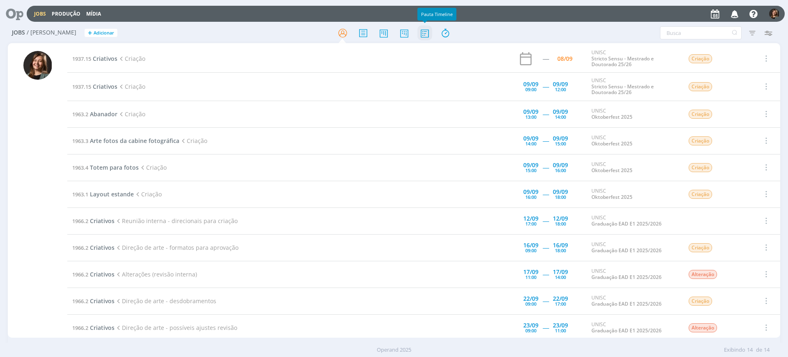
click at [422, 32] on icon at bounding box center [424, 33] width 15 height 16
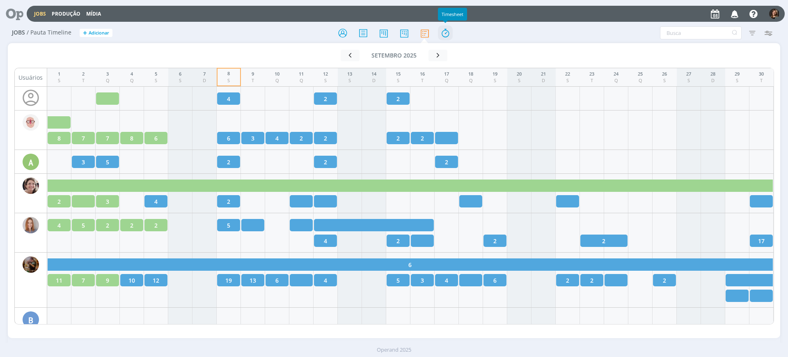
click at [447, 29] on icon at bounding box center [445, 33] width 15 height 16
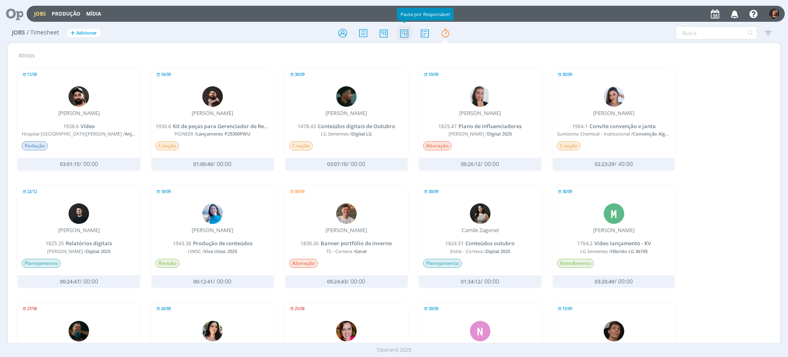
click at [404, 33] on icon at bounding box center [404, 33] width 15 height 16
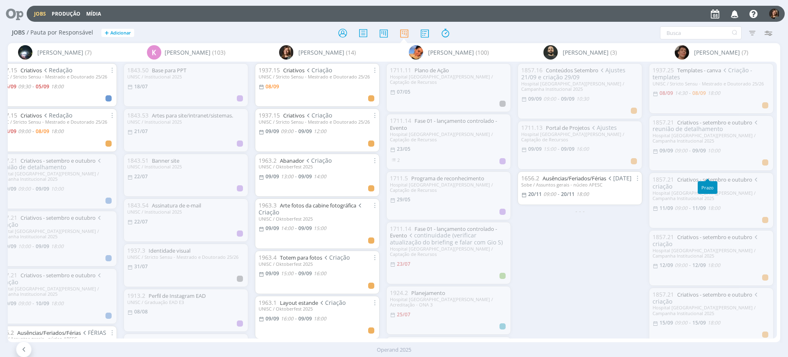
scroll to position [95, 0]
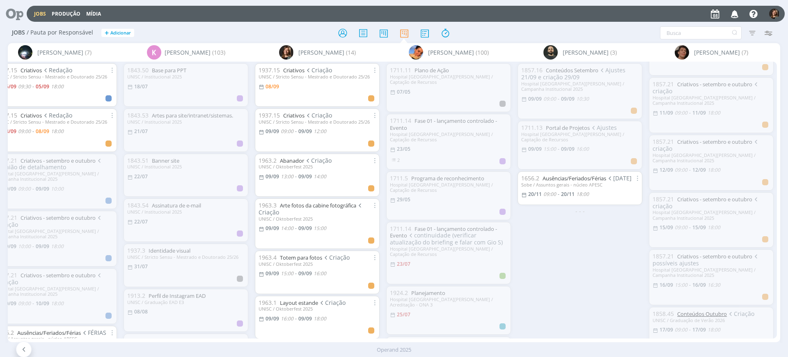
click at [716, 310] on link "Conteúdos Outubro" at bounding box center [702, 313] width 50 height 7
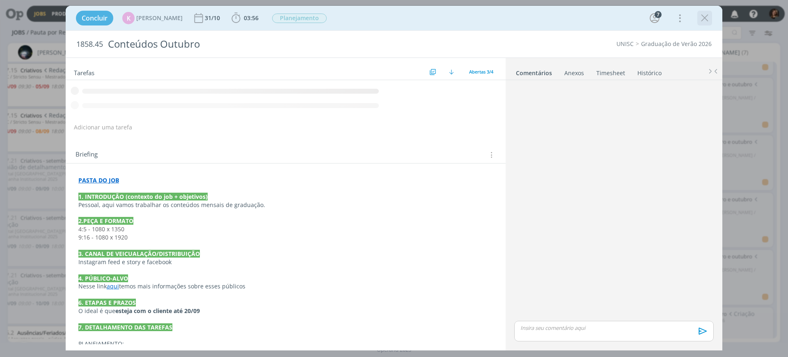
click at [704, 12] on icon "dialog" at bounding box center [704, 18] width 12 height 12
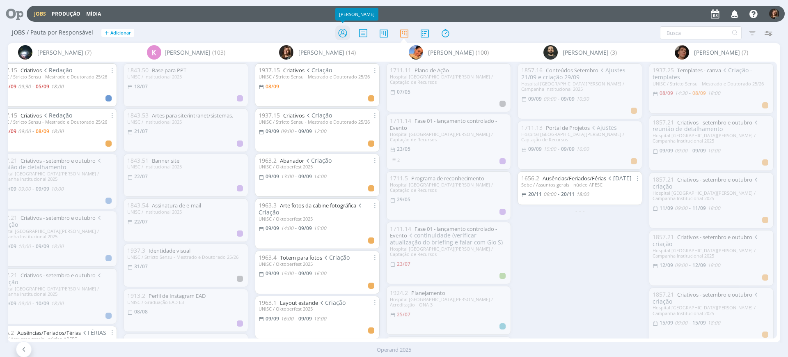
click at [348, 29] on icon at bounding box center [342, 33] width 15 height 16
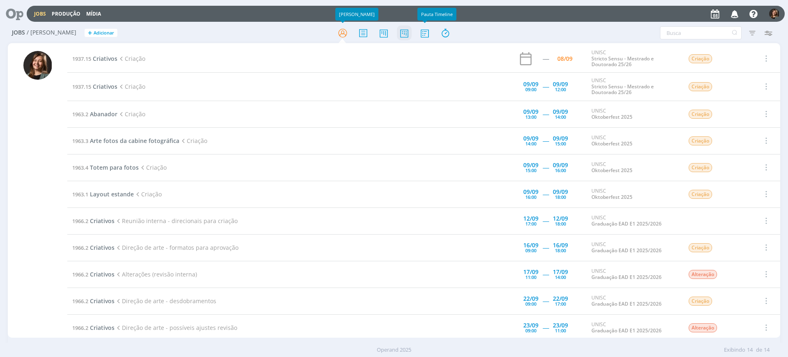
click at [410, 31] on icon at bounding box center [404, 33] width 15 height 16
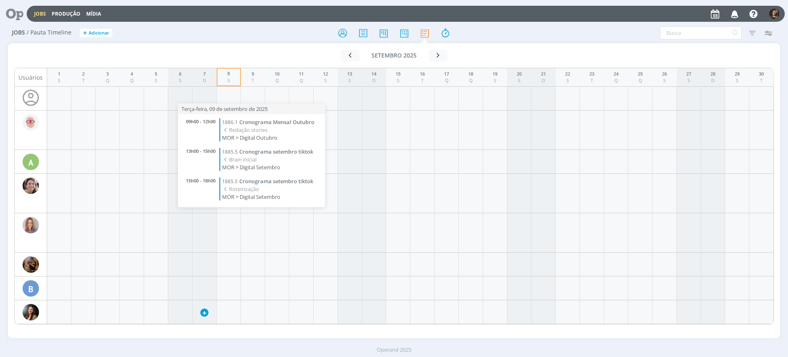
scroll to position [308, 0]
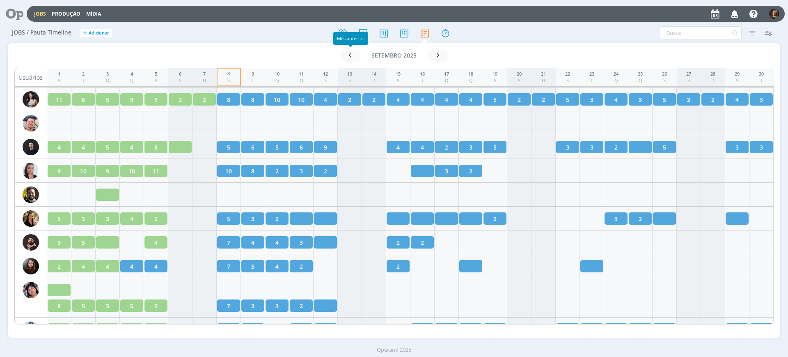
click at [339, 33] on div "Mês anterior" at bounding box center [350, 38] width 35 height 13
click at [341, 26] on icon at bounding box center [342, 33] width 15 height 16
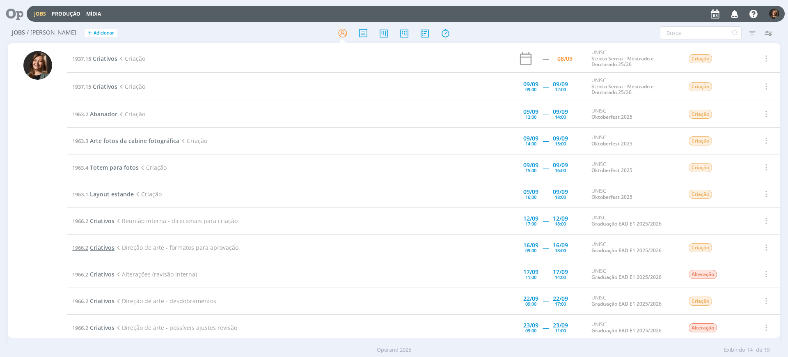
click at [102, 250] on span "Criativos" at bounding box center [102, 247] width 25 height 8
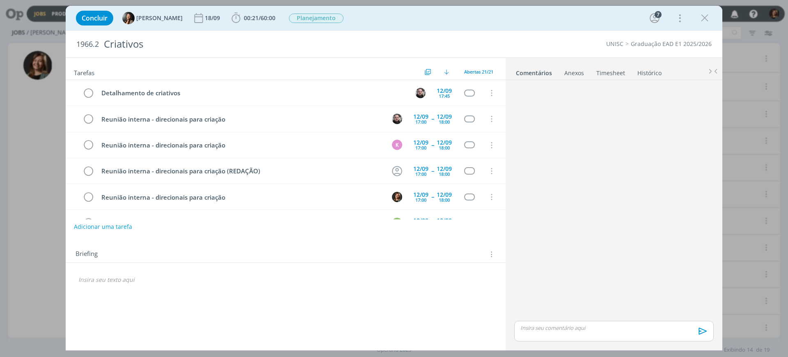
scroll to position [156, 0]
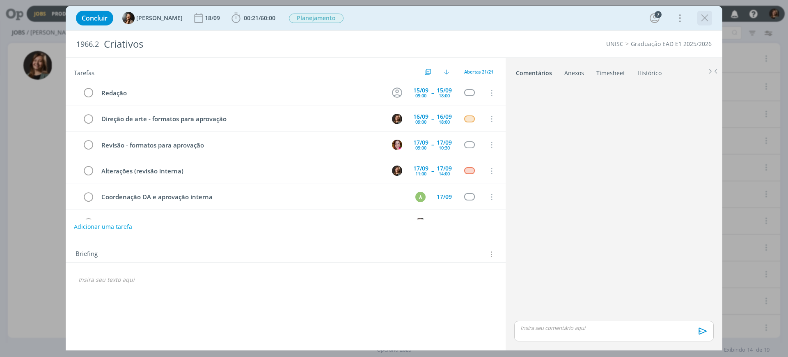
click at [703, 23] on icon "dialog" at bounding box center [704, 18] width 12 height 12
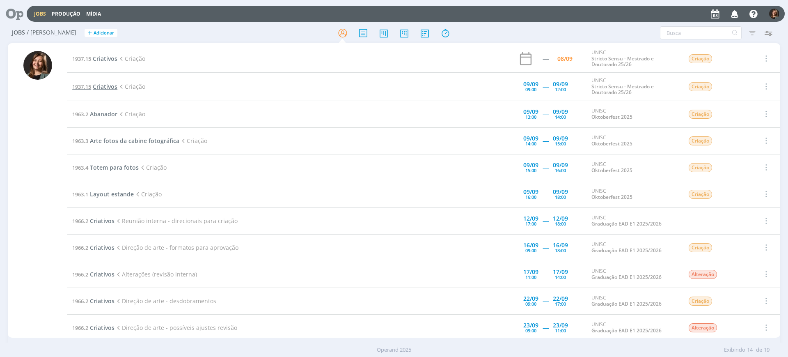
click at [106, 90] on td "1937.15 Criativos Criação" at bounding box center [261, 87] width 388 height 28
click at [104, 89] on span "Criativos" at bounding box center [105, 86] width 25 height 8
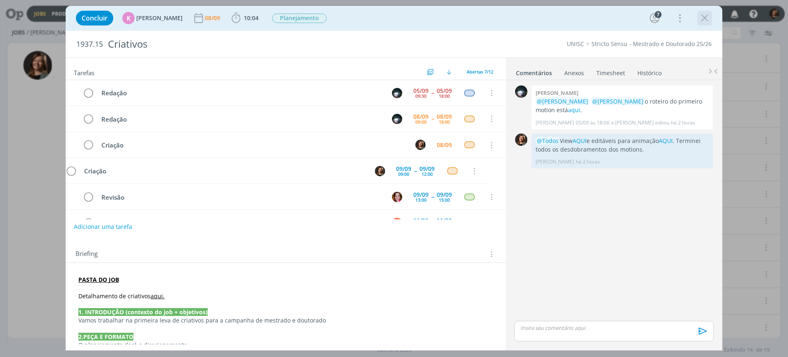
scroll to position [49, 0]
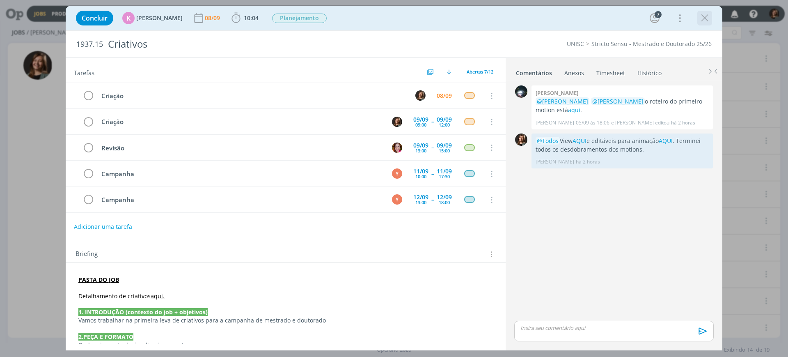
click at [708, 16] on icon "dialog" at bounding box center [704, 18] width 12 height 12
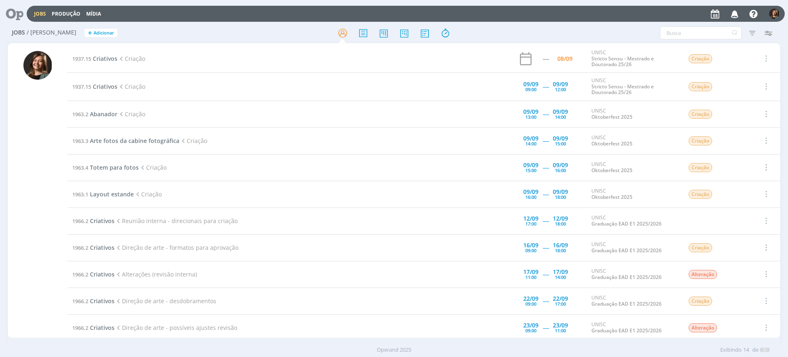
click at [100, 111] on div at bounding box center [394, 178] width 788 height 357
click at [105, 114] on span "Abanador" at bounding box center [103, 114] width 27 height 8
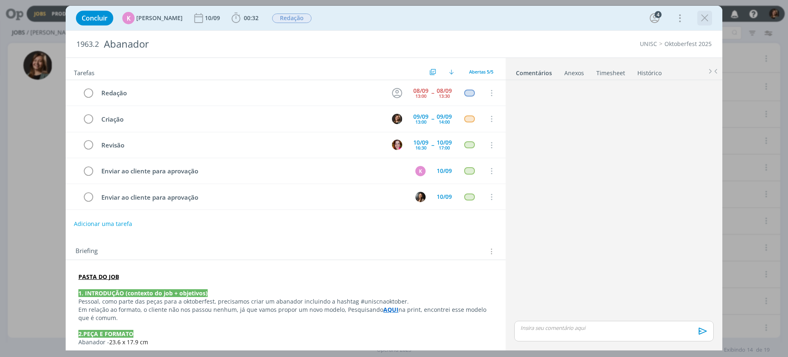
click at [704, 18] on icon "dialog" at bounding box center [704, 18] width 12 height 12
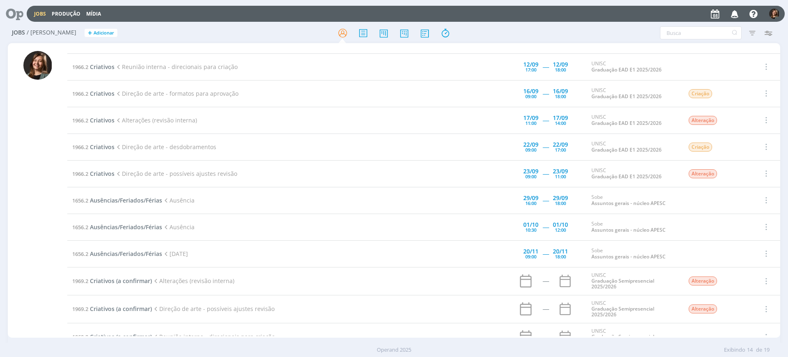
scroll to position [225, 0]
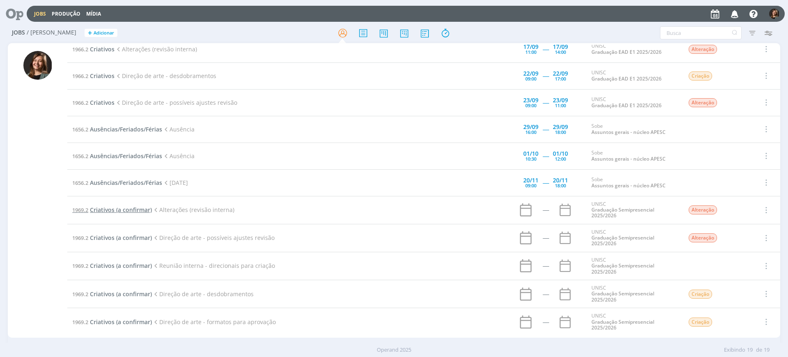
click at [113, 209] on span "Criativos (a confirmar)" at bounding box center [121, 210] width 62 height 8
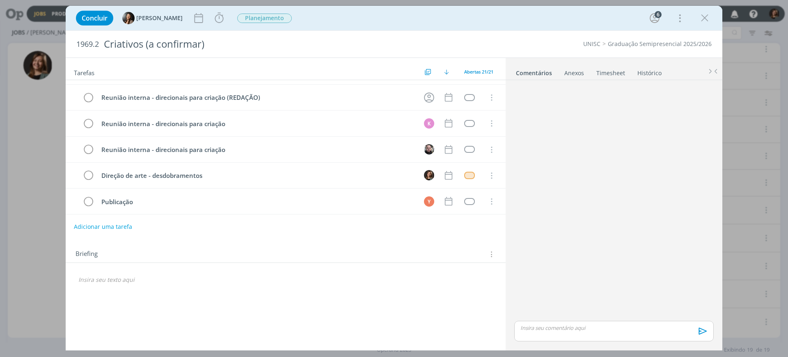
scroll to position [413, 0]
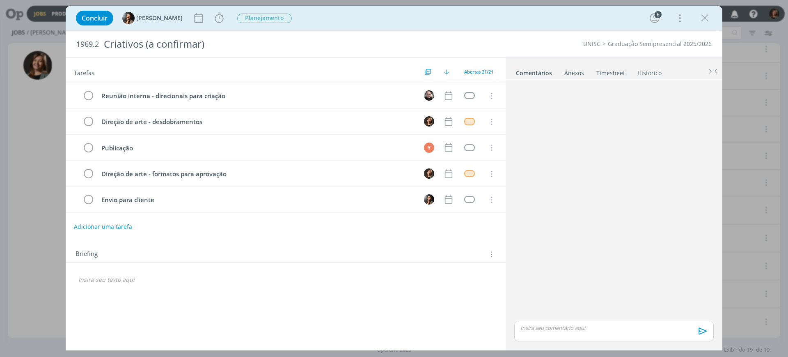
click at [652, 77] on link "Histórico" at bounding box center [649, 71] width 25 height 12
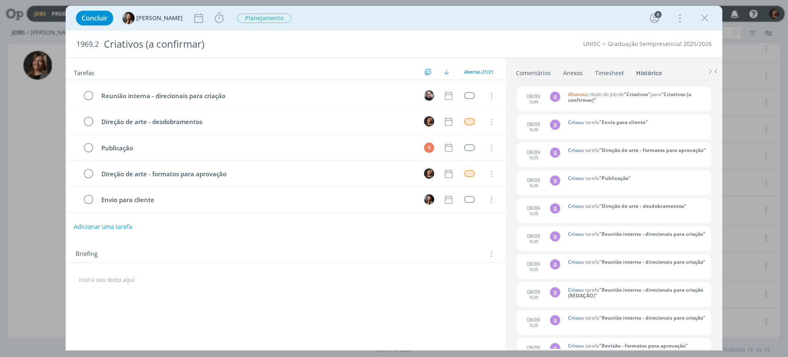
click at [551, 71] on li "Comentários" at bounding box center [538, 71] width 47 height 12
click at [547, 71] on link "Comentários" at bounding box center [533, 71] width 36 height 12
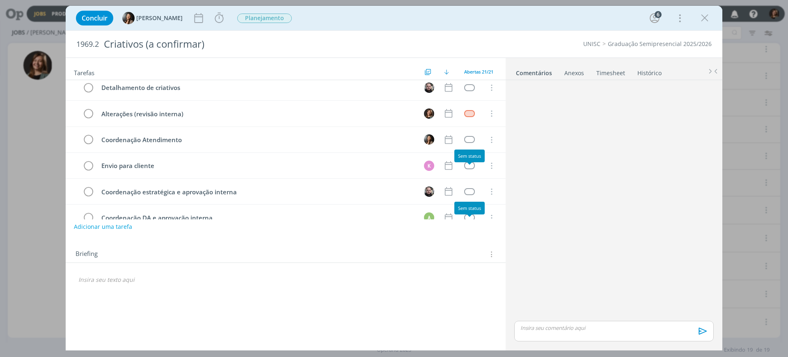
scroll to position [0, 0]
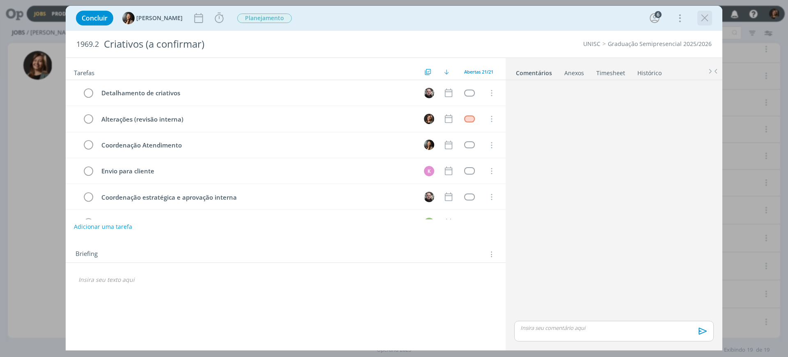
click at [706, 16] on icon "dialog" at bounding box center [704, 18] width 12 height 12
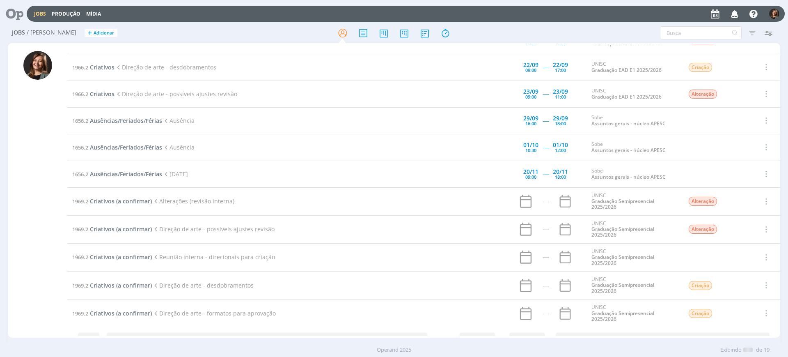
scroll to position [233, 0]
click at [140, 198] on span "Criativos (a confirmar)" at bounding box center [121, 201] width 62 height 8
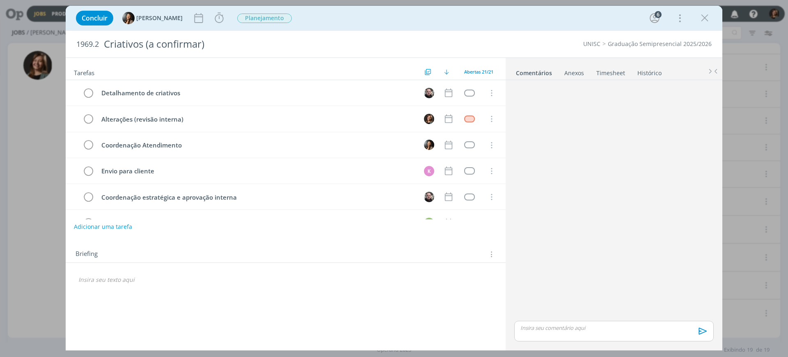
click at [654, 74] on link "Histórico" at bounding box center [649, 71] width 25 height 12
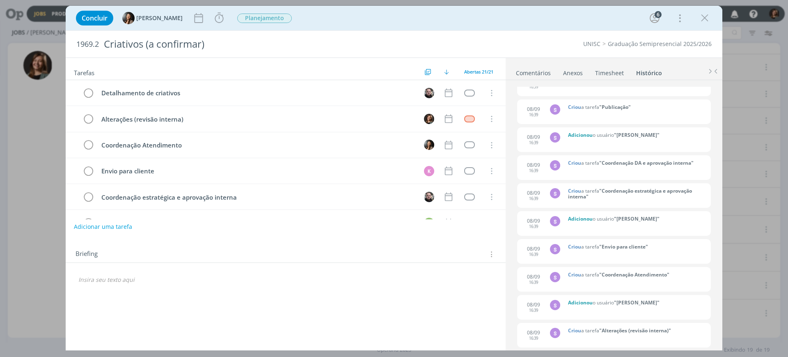
scroll to position [575, 0]
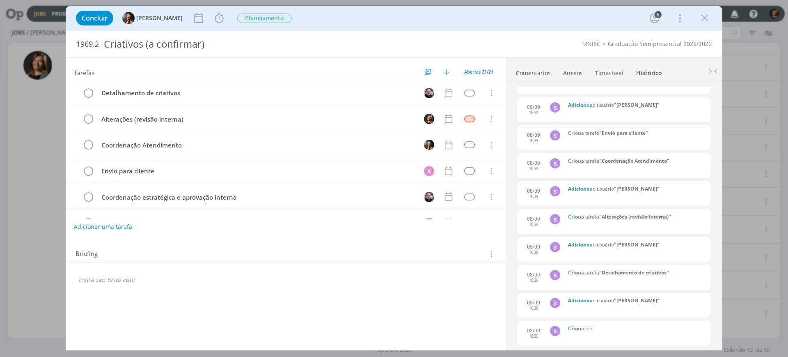
click at [700, 17] on icon "dialog" at bounding box center [704, 18] width 12 height 12
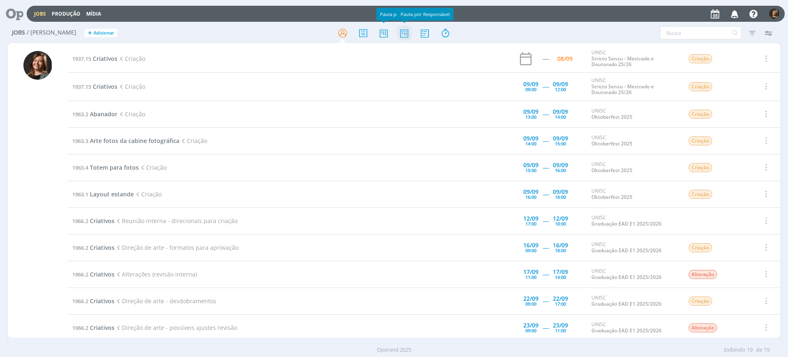
click at [397, 27] on icon at bounding box center [404, 33] width 15 height 16
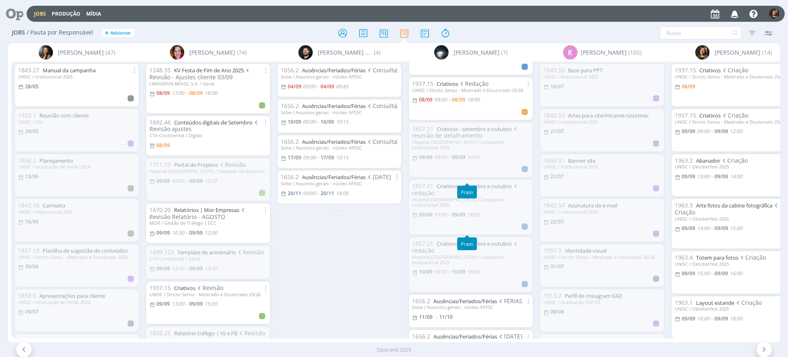
scroll to position [62, 0]
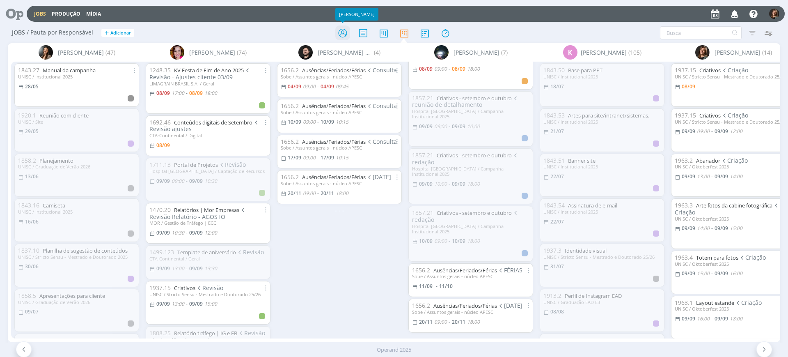
click at [343, 34] on icon at bounding box center [342, 33] width 15 height 16
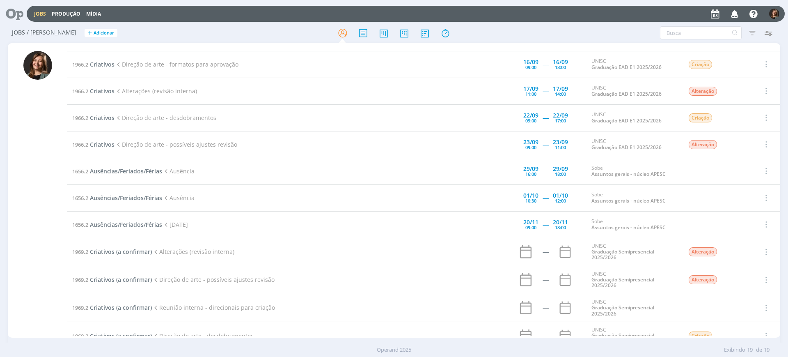
scroll to position [233, 0]
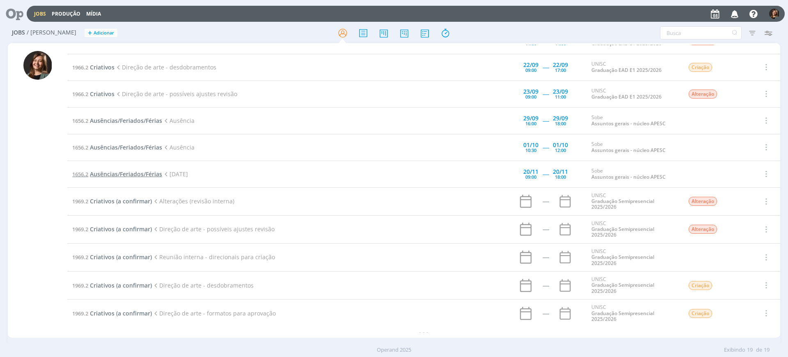
click at [134, 172] on span "Ausências/Feriados/Férias" at bounding box center [126, 174] width 72 height 8
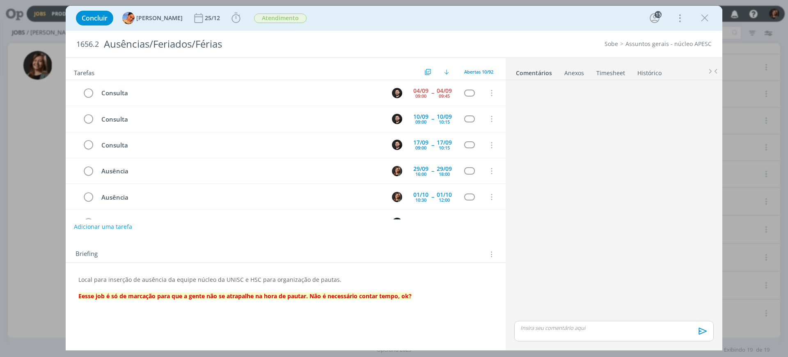
click at [704, 25] on div "Concluir Luíza Santana 25/12 Iniciar Apontar Data * 08/09/2025 Horas * 00:00 Ta…" at bounding box center [394, 18] width 644 height 20
click at [705, 18] on icon "dialog" at bounding box center [704, 18] width 12 height 12
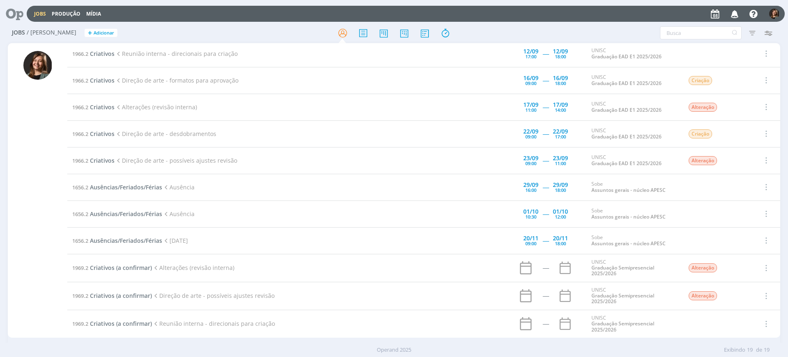
scroll to position [28, 0]
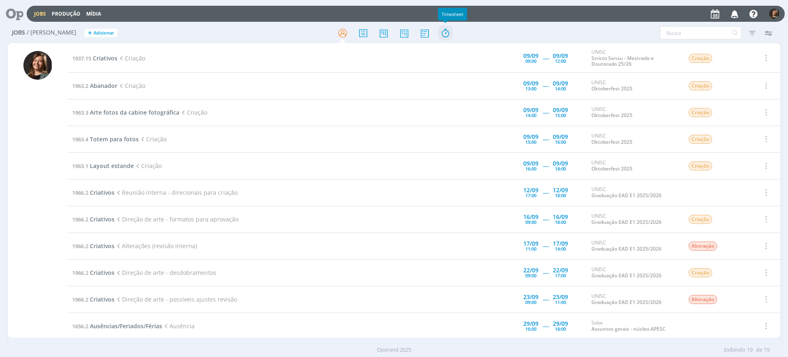
click at [450, 34] on icon at bounding box center [445, 33] width 15 height 16
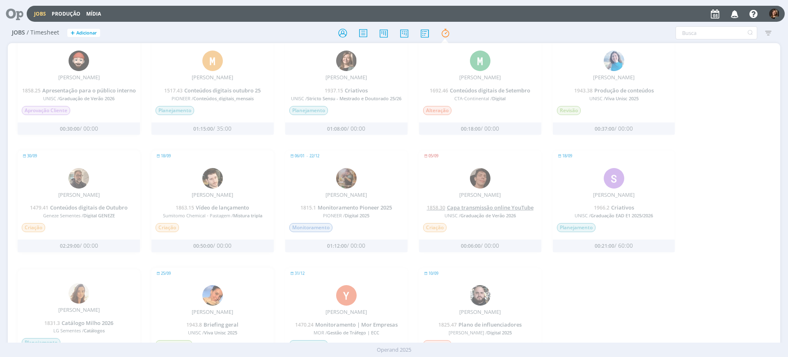
scroll to position [768, 0]
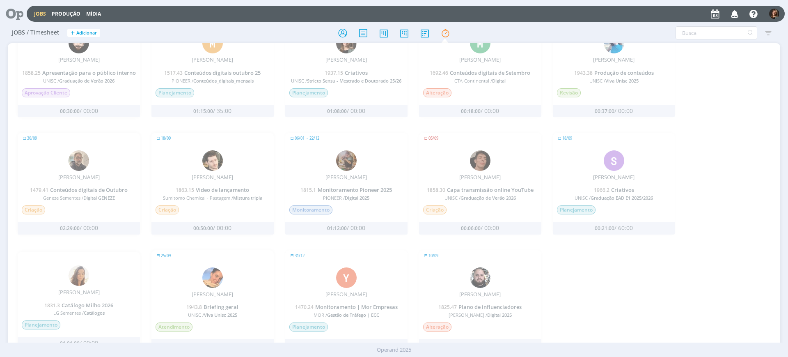
click at [499, 183] on div "05/09 Patrick Meireles 1858.30 Capa transmissão online YouTube UNISC / Graduaçã…" at bounding box center [480, 175] width 122 height 80
click at [417, 34] on div at bounding box center [393, 32] width 257 height 15
click at [426, 34] on icon at bounding box center [424, 33] width 15 height 16
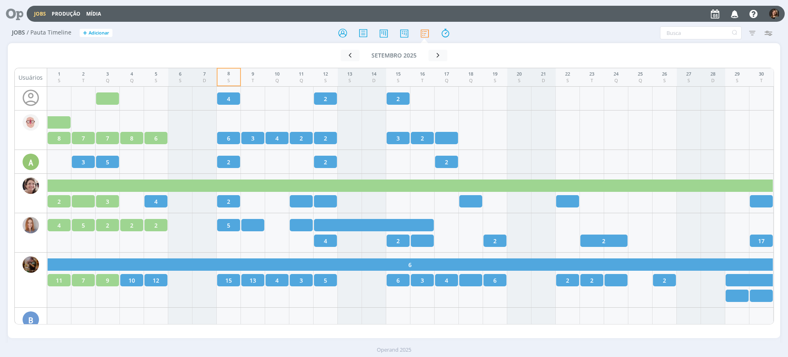
click at [414, 34] on div at bounding box center [393, 32] width 257 height 15
click at [404, 34] on icon at bounding box center [404, 33] width 15 height 16
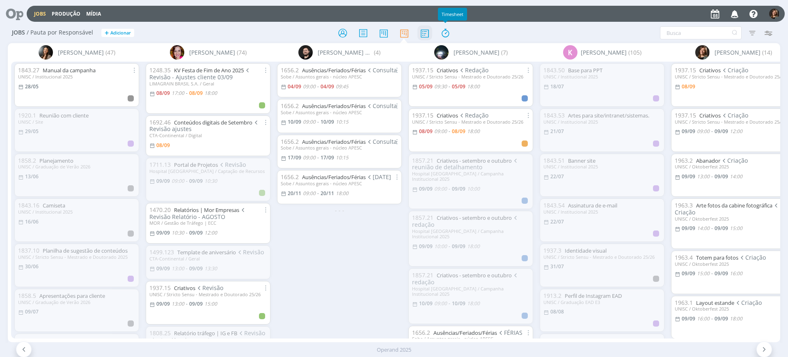
click at [426, 35] on icon at bounding box center [424, 33] width 15 height 16
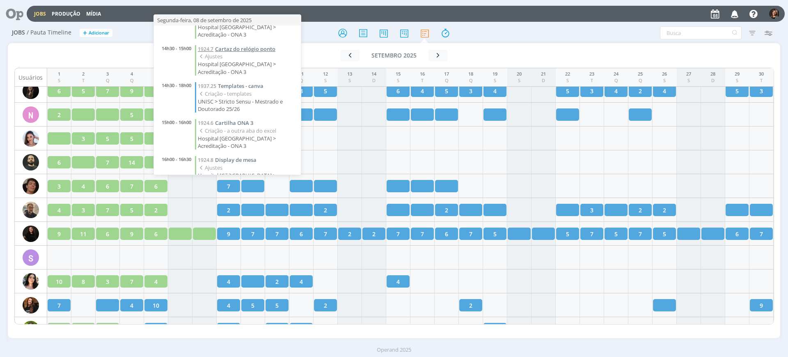
scroll to position [103, 0]
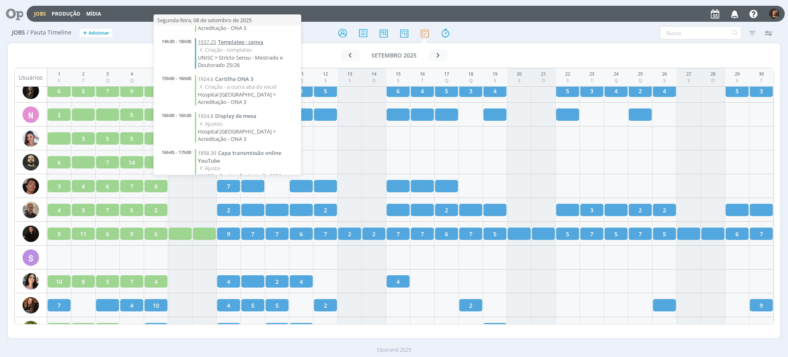
click at [254, 41] on span "Templates - canva" at bounding box center [241, 41] width 46 height 7
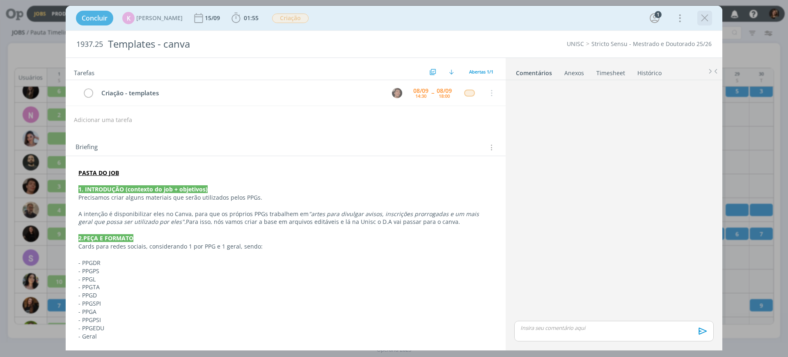
click at [701, 14] on icon "dialog" at bounding box center [704, 18] width 12 height 12
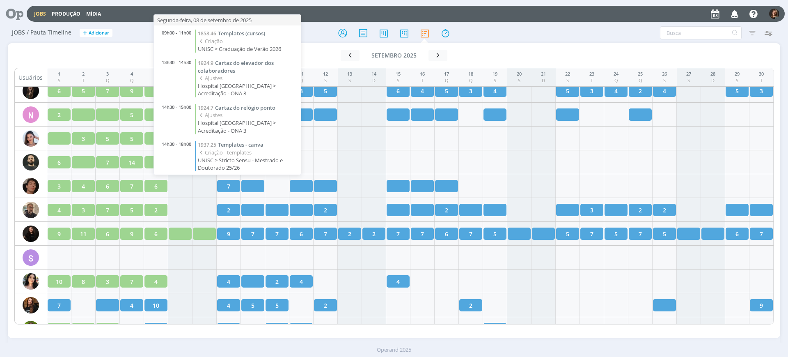
scroll to position [114, 0]
click at [246, 67] on span "Cartilha ONA 3" at bounding box center [234, 67] width 38 height 7
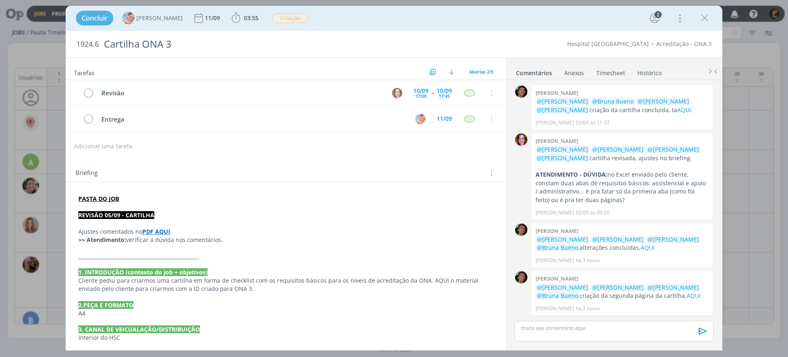
scroll to position [1077, 0]
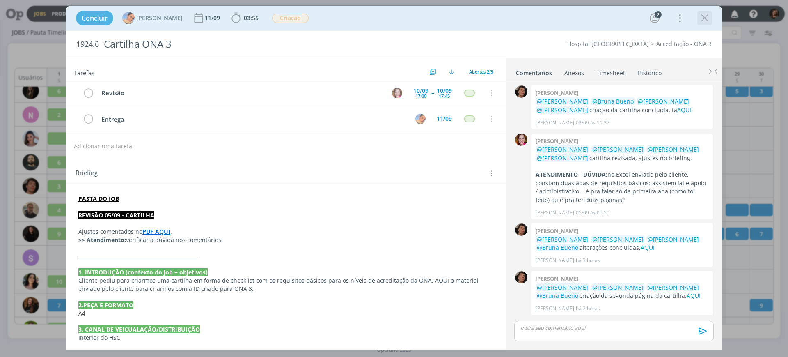
click at [703, 14] on icon "dialog" at bounding box center [704, 18] width 12 height 12
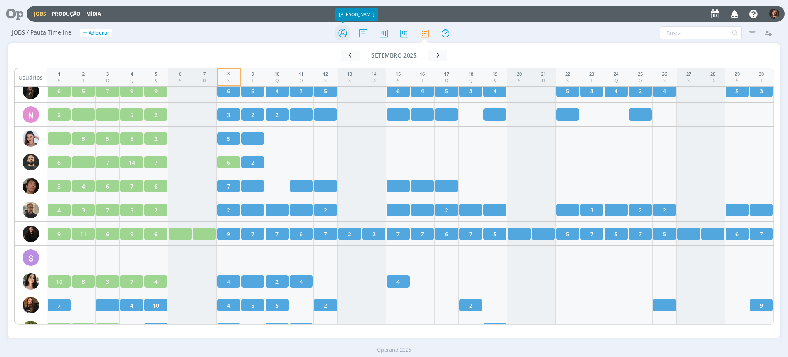
click at [350, 34] on icon at bounding box center [342, 33] width 15 height 16
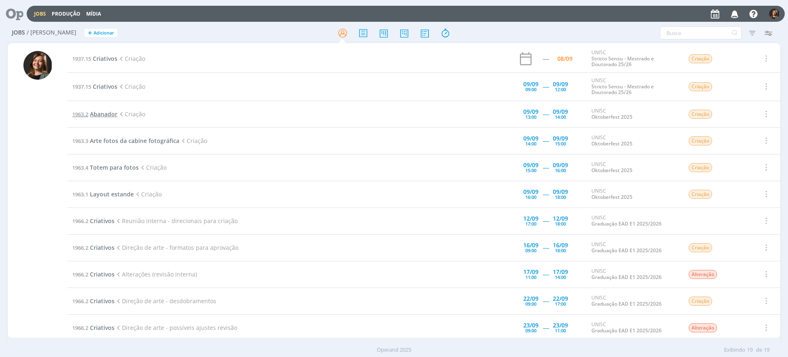
click at [104, 111] on span "Abanador" at bounding box center [103, 114] width 27 height 8
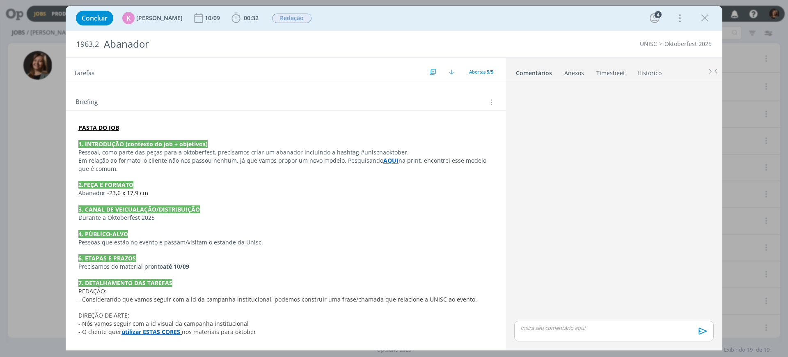
scroll to position [179, 0]
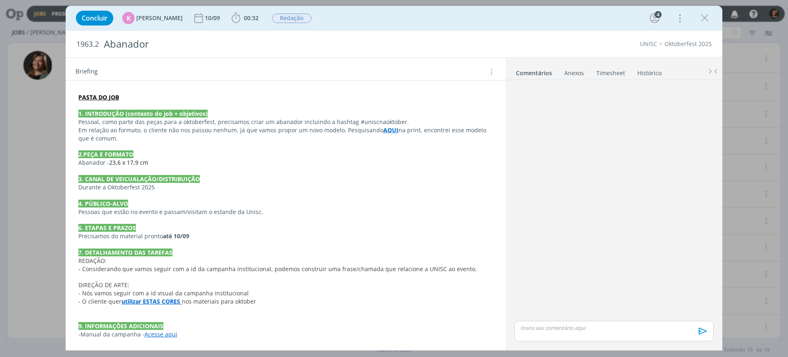
click at [158, 300] on strong "utilizar ESTAS CORES" at bounding box center [150, 301] width 59 height 8
click at [149, 317] on link "https://sobeae.sharepoint.com/:f:/s/SOBEAE/EmeiZrHZVttCiAjItzU55ZYBisx3h0DnTAIy…" at bounding box center [132, 316] width 62 height 11
click at [312, 300] on p "﻿- O cliente quer utilizar ESTAS CORES nos materiais para oktober" at bounding box center [286, 302] width 414 height 8
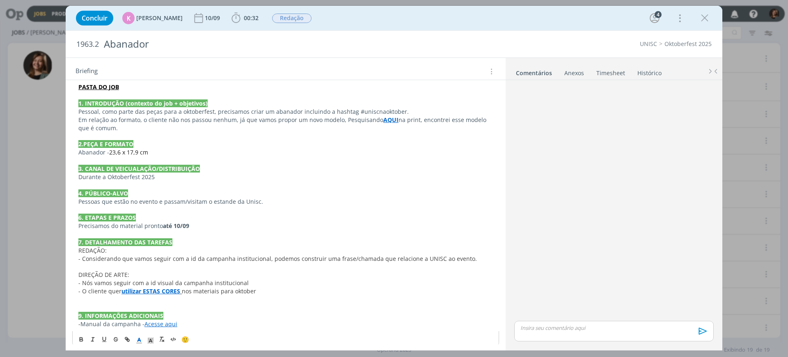
scroll to position [195, 0]
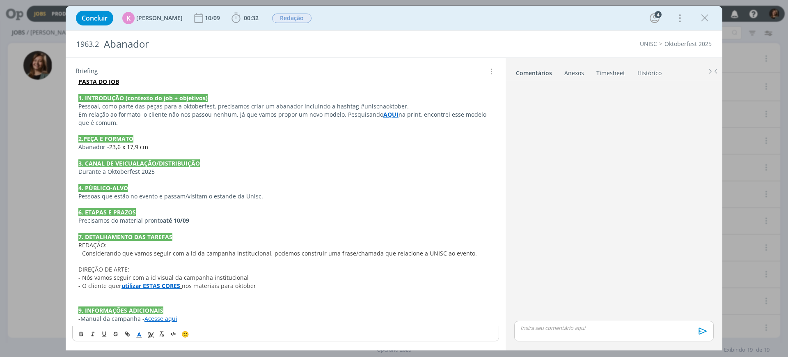
drag, startPoint x: 704, startPoint y: 17, endPoint x: 295, endPoint y: 262, distance: 476.3
click at [704, 17] on icon "dialog" at bounding box center [704, 18] width 12 height 12
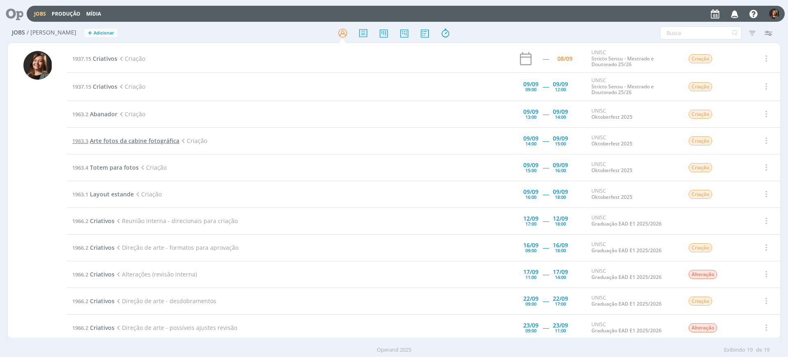
click at [109, 143] on span "Arte fotos da cabine fotográfica" at bounding box center [134, 141] width 89 height 8
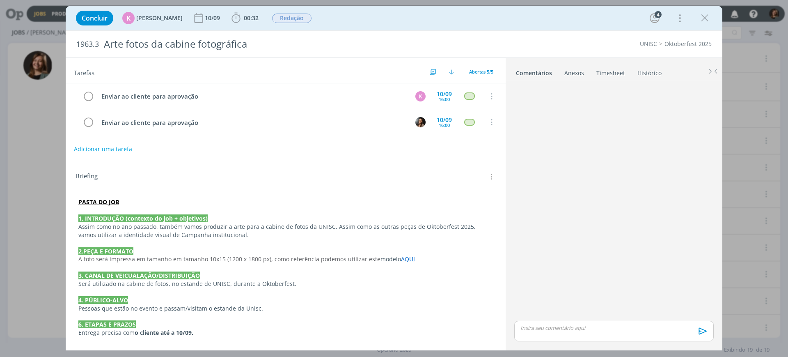
scroll to position [172, 0]
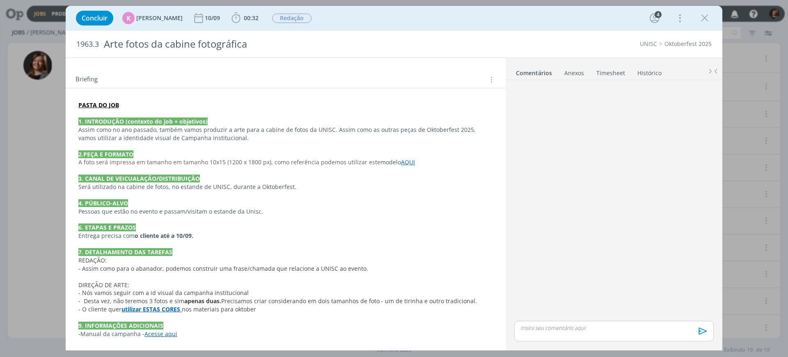
click at [147, 309] on strong "utilizar ESTAS CORES" at bounding box center [150, 309] width 59 height 8
click at [151, 298] on span "- Desta vez, não teremos 3 fotos e sim" at bounding box center [132, 301] width 106 height 8
click at [645, 229] on div "dialog" at bounding box center [614, 200] width 206 height 235
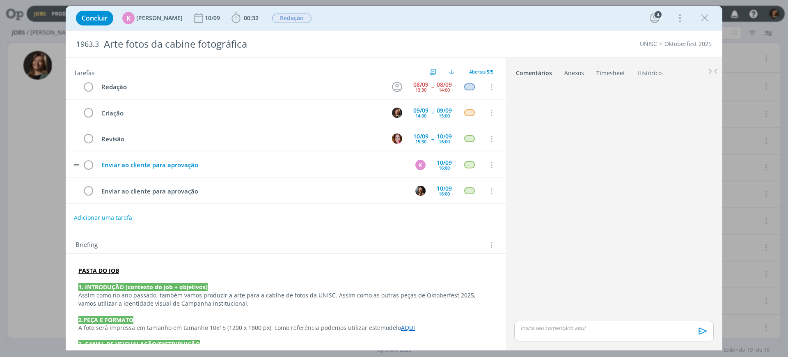
scroll to position [0, 0]
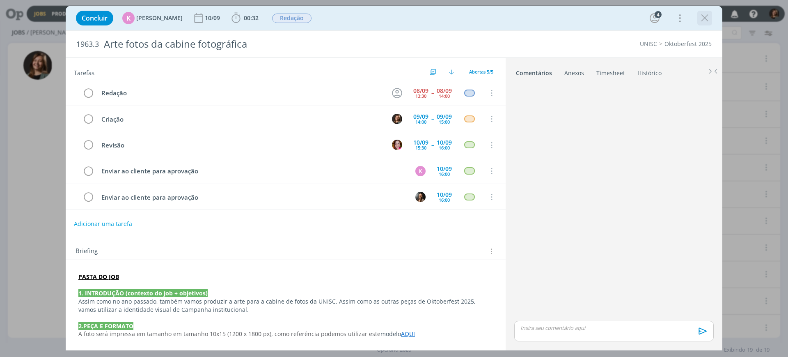
click at [706, 11] on div "dialog" at bounding box center [704, 18] width 15 height 15
click at [707, 15] on icon "dialog" at bounding box center [704, 18] width 12 height 12
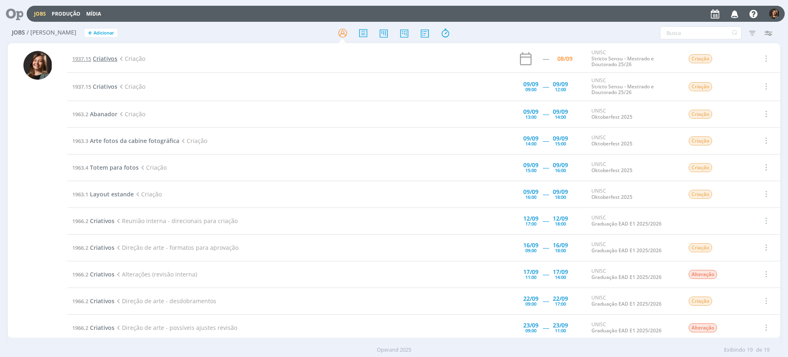
click at [103, 60] on span "Criativos" at bounding box center [105, 59] width 25 height 8
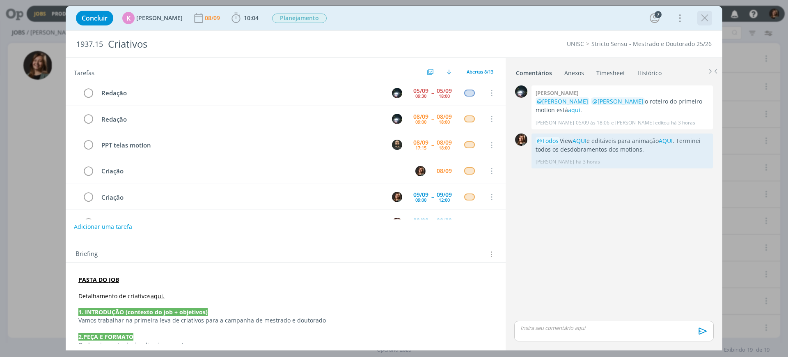
click at [705, 22] on icon "dialog" at bounding box center [704, 18] width 12 height 12
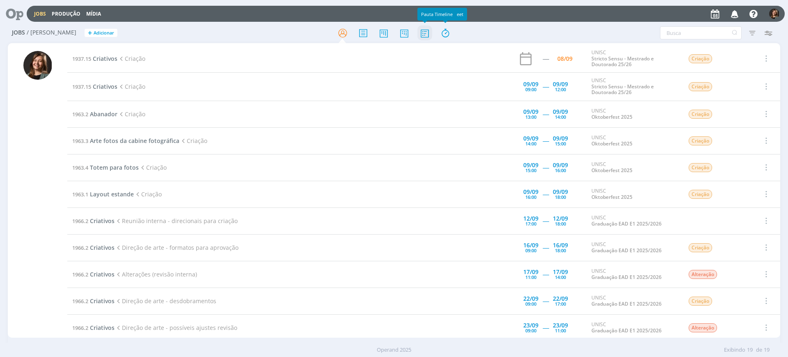
click at [430, 36] on icon at bounding box center [424, 33] width 15 height 16
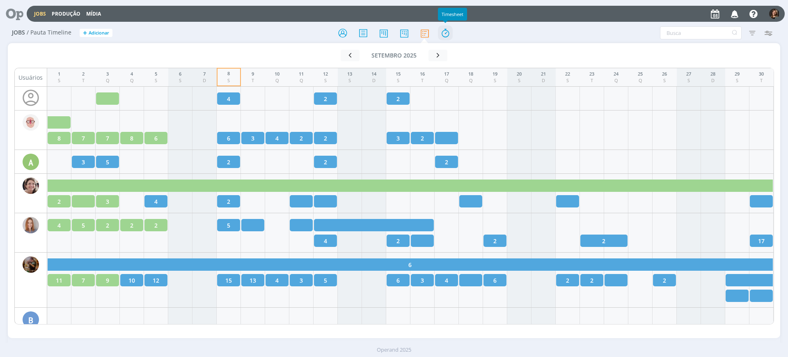
click at [449, 29] on icon at bounding box center [445, 33] width 15 height 16
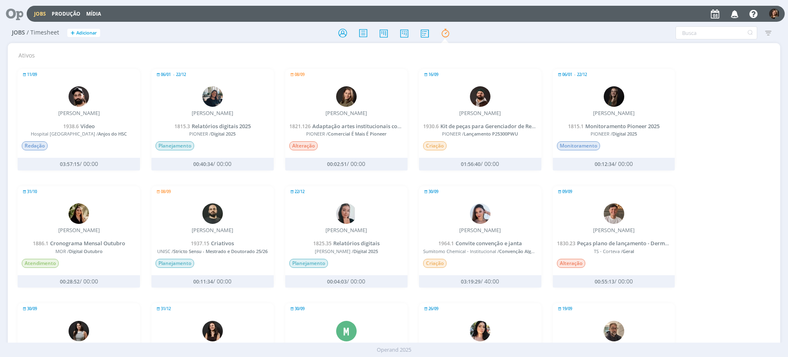
scroll to position [205, 0]
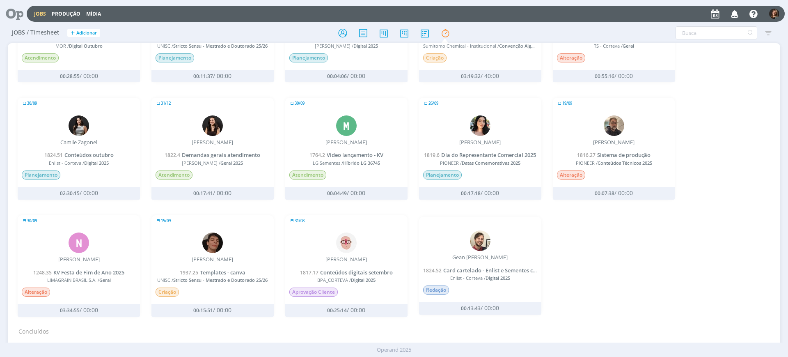
click at [88, 273] on span "KV Festa de Fim de Ano 2025" at bounding box center [88, 271] width 71 height 7
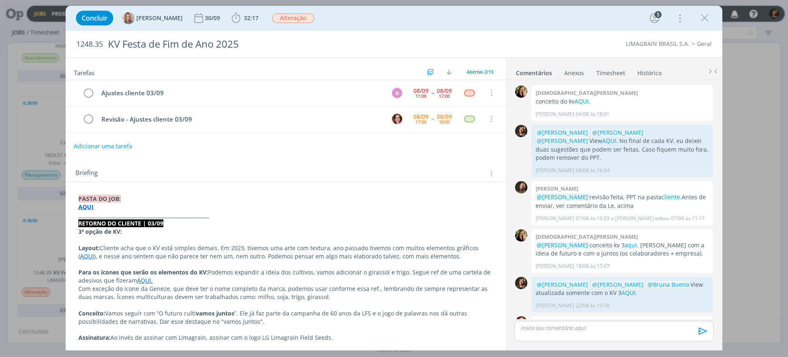
scroll to position [74, 0]
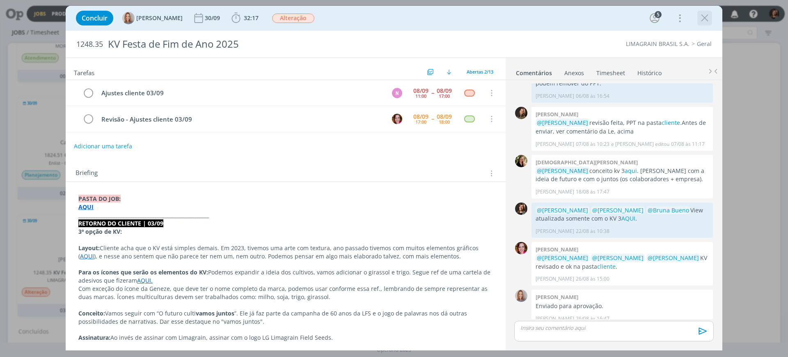
click at [703, 18] on icon "dialog" at bounding box center [704, 18] width 12 height 12
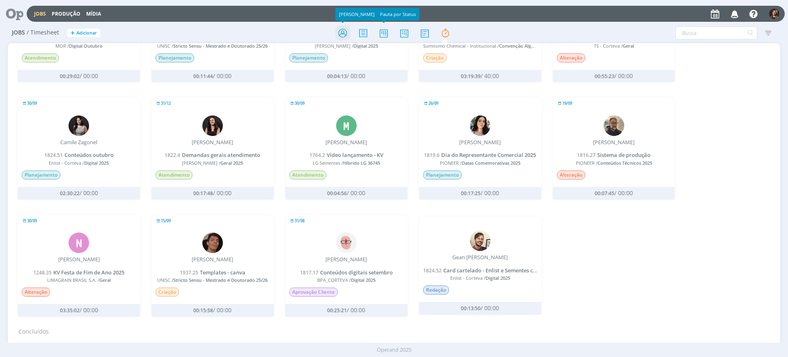
click at [339, 34] on icon at bounding box center [342, 33] width 15 height 16
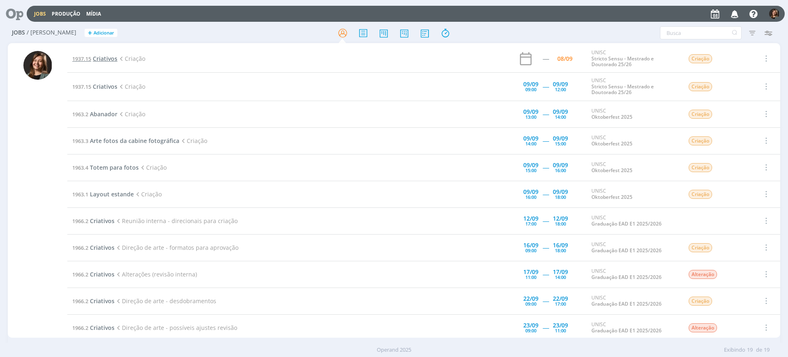
click at [95, 60] on span "Criativos" at bounding box center [105, 59] width 25 height 8
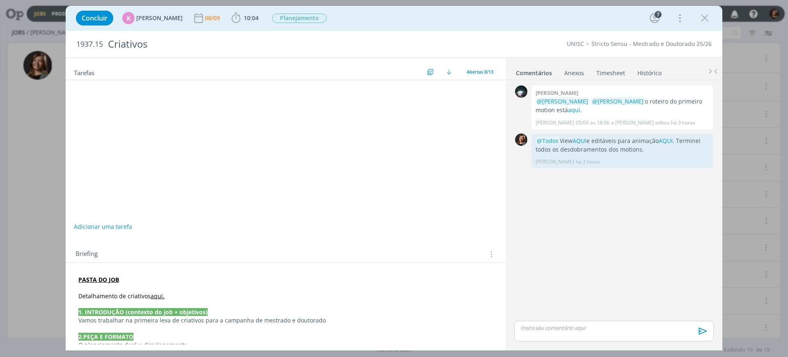
scroll to position [52, 0]
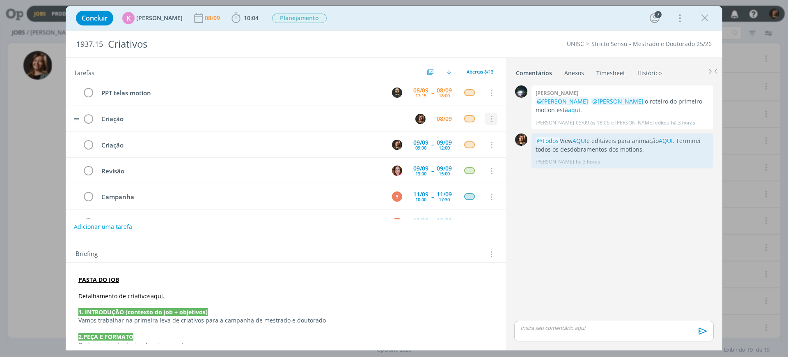
click at [486, 117] on icon "dialog" at bounding box center [490, 118] width 9 height 7
click at [484, 130] on link "Cancelar" at bounding box center [464, 132] width 65 height 13
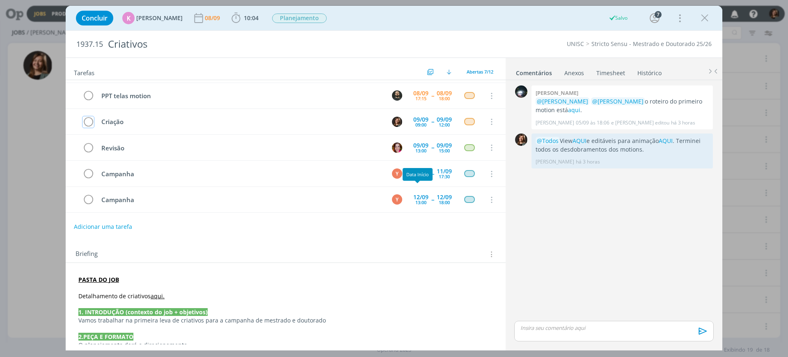
scroll to position [0, 0]
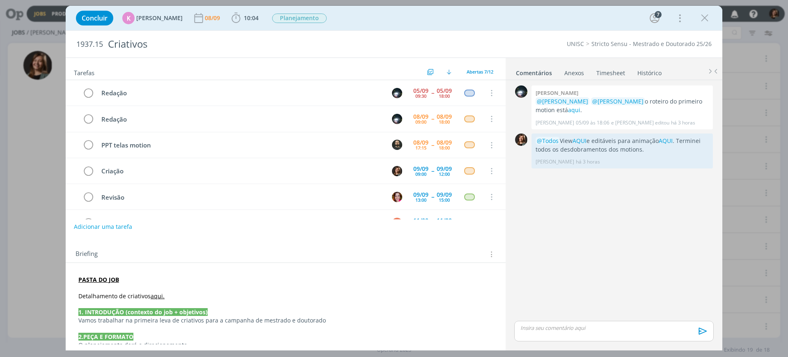
click at [640, 75] on link "Histórico" at bounding box center [649, 71] width 25 height 12
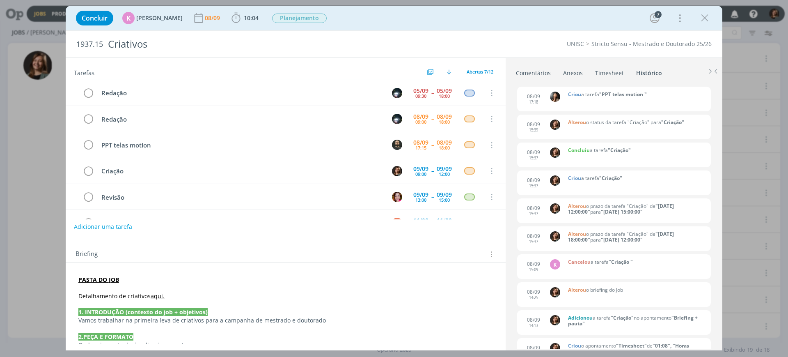
click at [543, 76] on link "Comentários" at bounding box center [533, 71] width 36 height 12
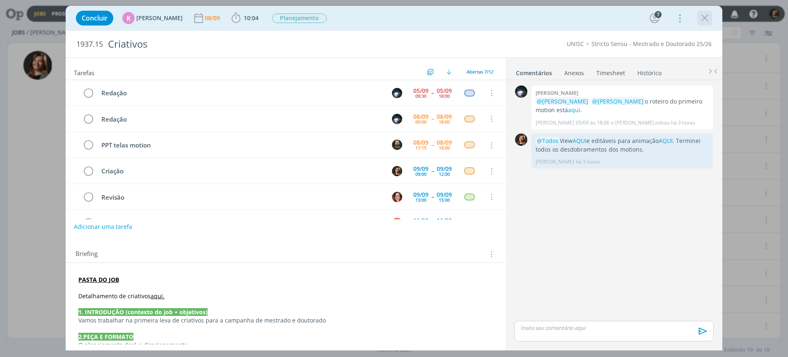
click at [701, 19] on icon "dialog" at bounding box center [704, 18] width 12 height 12
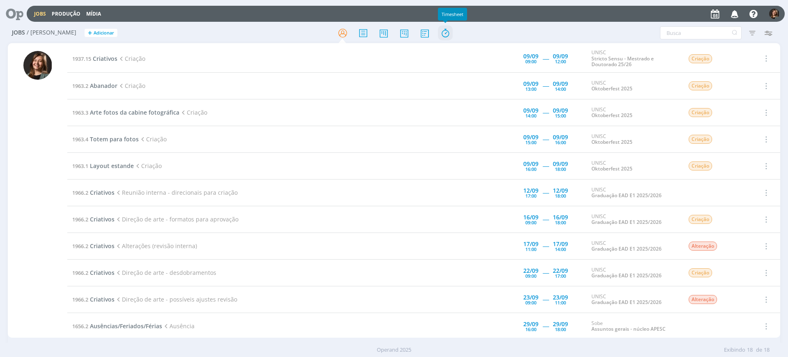
click at [449, 35] on icon at bounding box center [445, 33] width 15 height 16
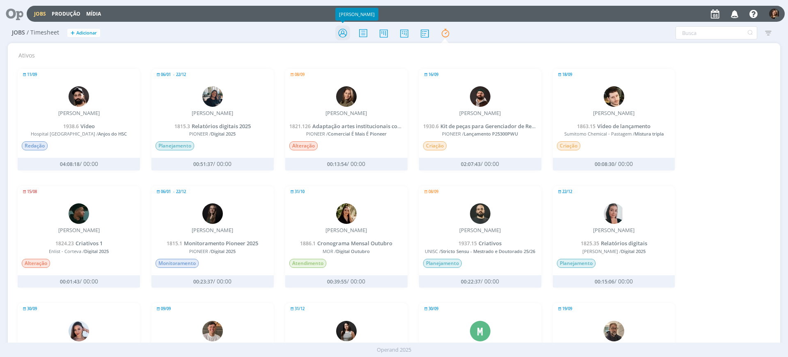
click at [338, 32] on icon at bounding box center [342, 33] width 15 height 16
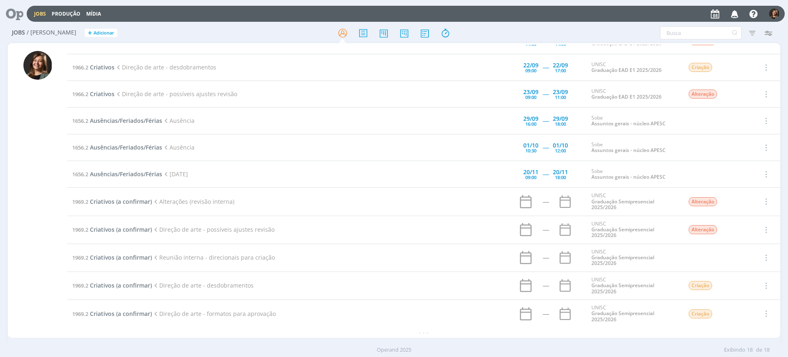
scroll to position [206, 0]
click at [131, 207] on td "1969.2 Criativos (a confirmar) Alterações (revisão interna)" at bounding box center [261, 201] width 388 height 28
click at [142, 202] on span "Criativos (a confirmar)" at bounding box center [121, 201] width 62 height 8
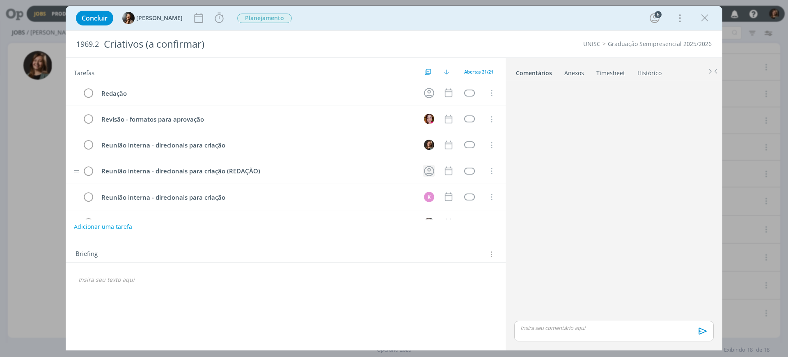
scroll to position [359, 0]
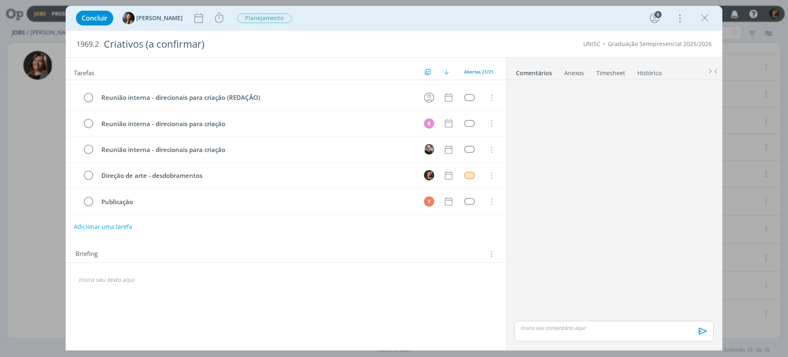
click at [693, 18] on div "Concluir [PERSON_NAME] Iniciar Apontar Data * [DATE] Horas * 00:00 Tarefa Selec…" at bounding box center [394, 18] width 644 height 20
click at [698, 20] on button "dialog" at bounding box center [704, 18] width 12 height 12
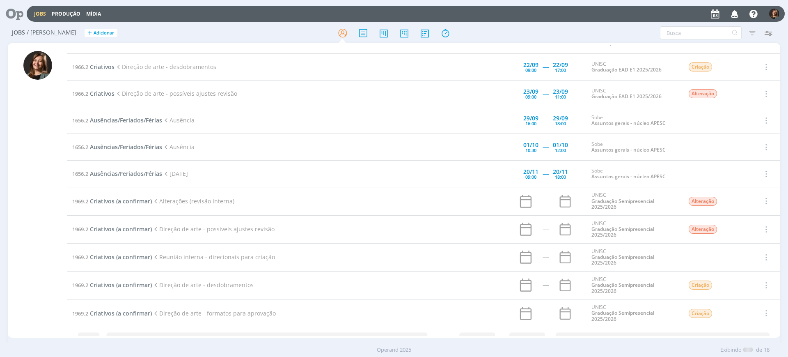
scroll to position [103, 0]
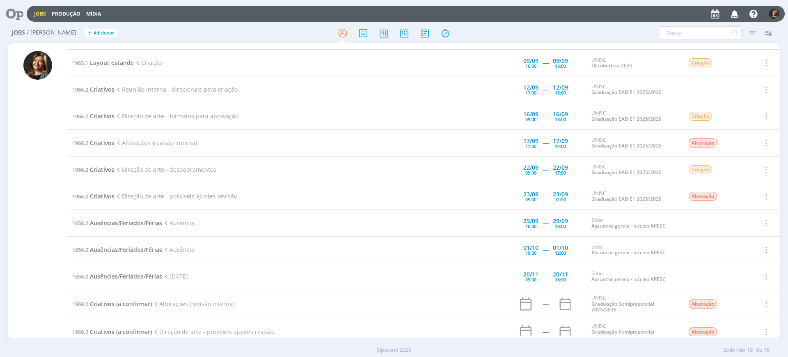
click at [98, 114] on span "Criativos" at bounding box center [102, 116] width 25 height 8
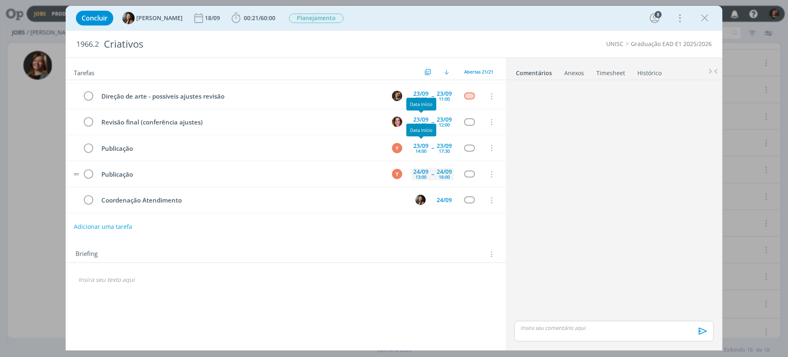
scroll to position [413, 0]
click at [709, 18] on icon "dialog" at bounding box center [704, 18] width 12 height 12
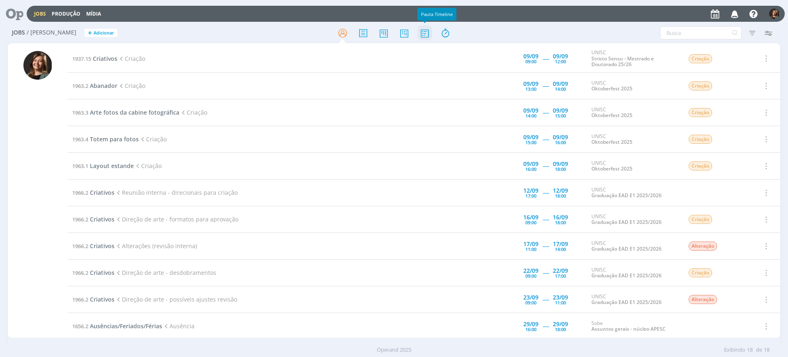
click at [423, 32] on icon at bounding box center [424, 33] width 15 height 16
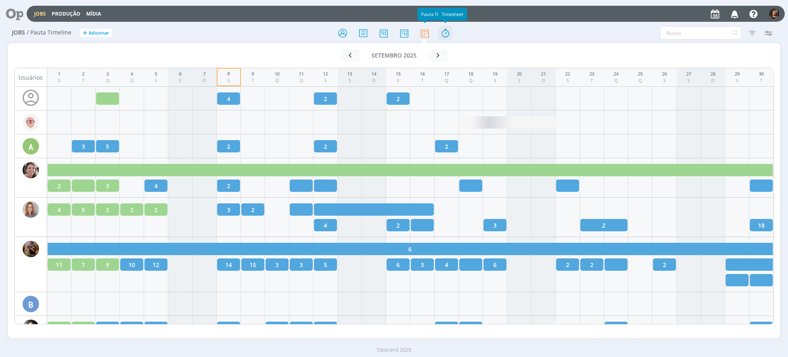
click at [446, 29] on icon at bounding box center [445, 33] width 15 height 16
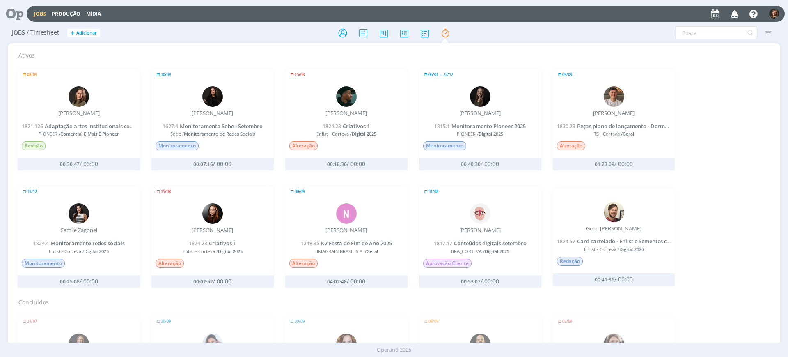
click at [340, 237] on div "30/09 N [PERSON_NAME] 1248.35 KV Festa de Fim de Ano 2025 LIMAGRAIN BRASIL S.A.…" at bounding box center [346, 229] width 122 height 80
click at [341, 238] on div "30/09 N [PERSON_NAME] 1248.35 KV Festa de Fim de Ano 2025 LIMAGRAIN BRASIL S.A.…" at bounding box center [346, 229] width 122 height 80
click at [341, 243] on span "KV Festa de Fim de Ano 2025" at bounding box center [356, 242] width 71 height 7
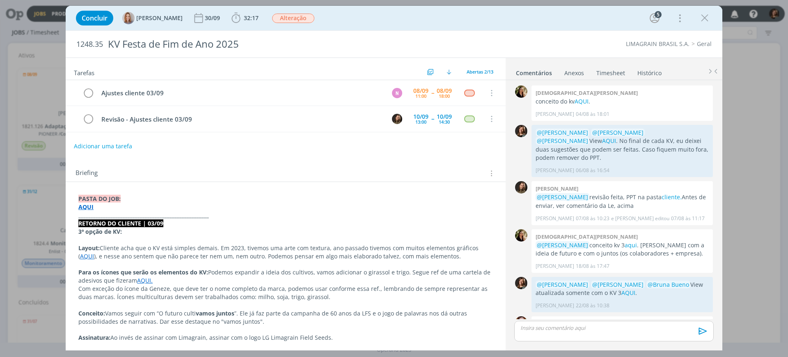
scroll to position [74, 0]
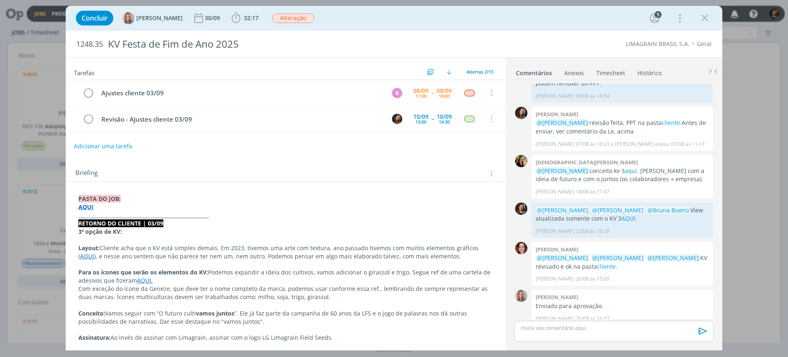
click at [85, 206] on strong "AQUI" at bounding box center [85, 207] width 15 height 8
click at [604, 76] on link "Timesheet" at bounding box center [611, 71] width 30 height 12
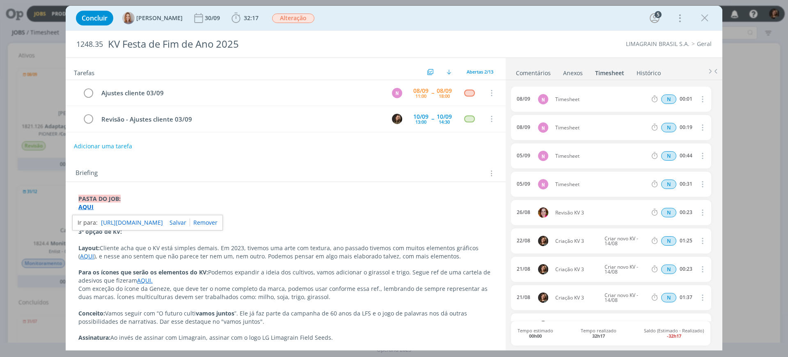
click at [545, 73] on link "Comentários" at bounding box center [533, 71] width 36 height 12
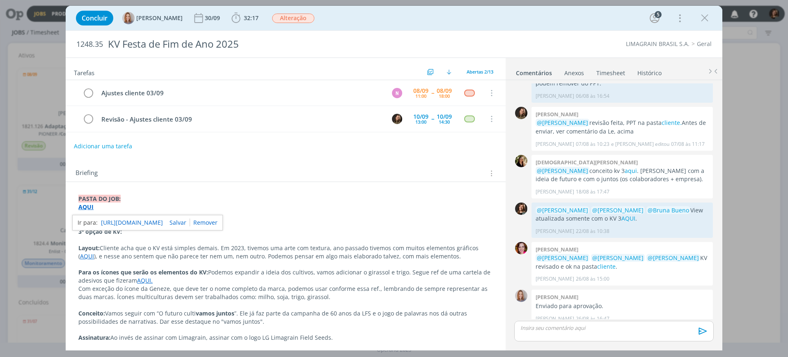
click at [138, 221] on link "[URL][DOMAIN_NAME]" at bounding box center [132, 222] width 62 height 11
click at [704, 18] on icon "dialog" at bounding box center [704, 18] width 12 height 12
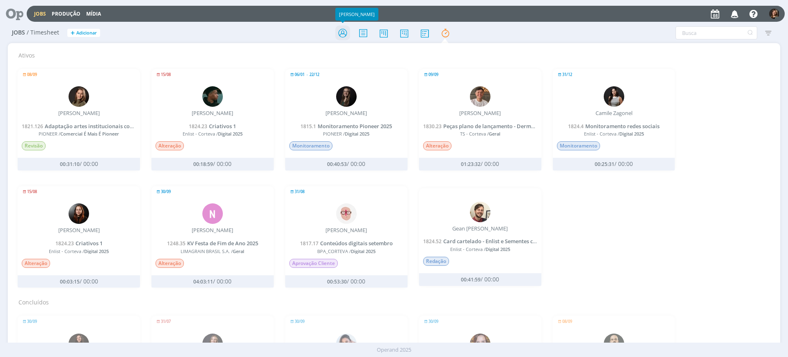
click at [345, 30] on icon at bounding box center [342, 33] width 15 height 16
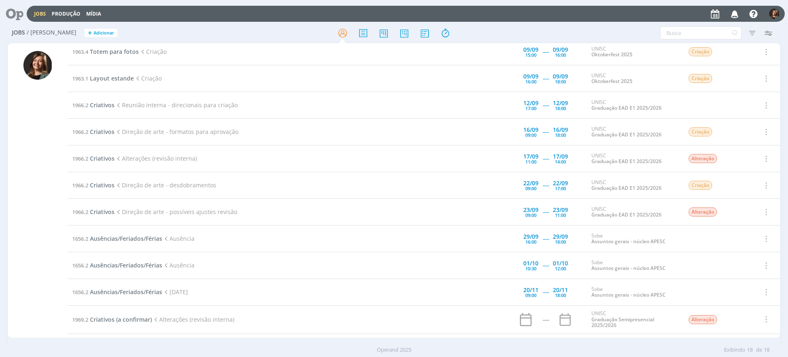
scroll to position [0, 0]
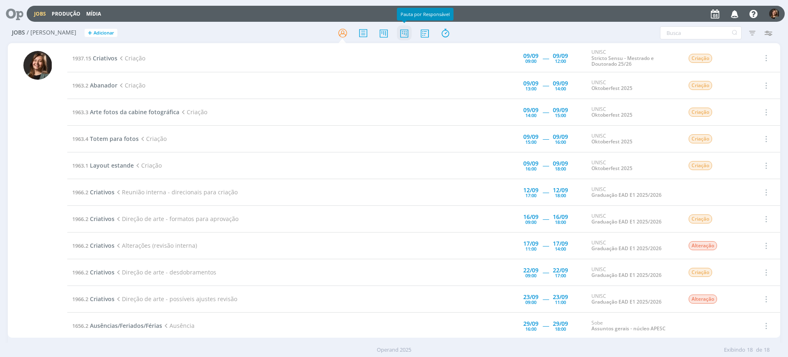
click at [404, 31] on icon at bounding box center [404, 33] width 15 height 16
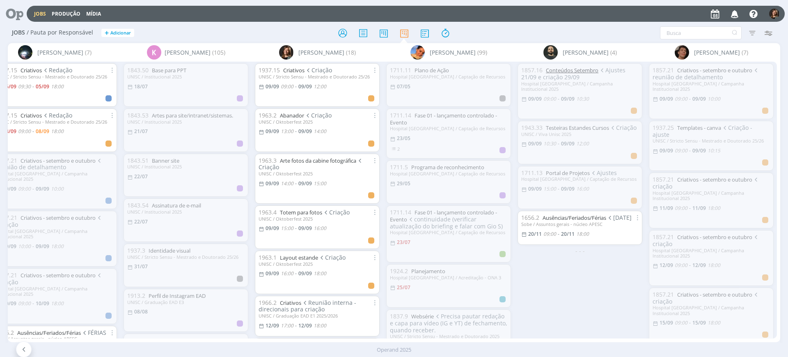
click at [579, 73] on link "Conteúdos Setembro" at bounding box center [572, 69] width 53 height 7
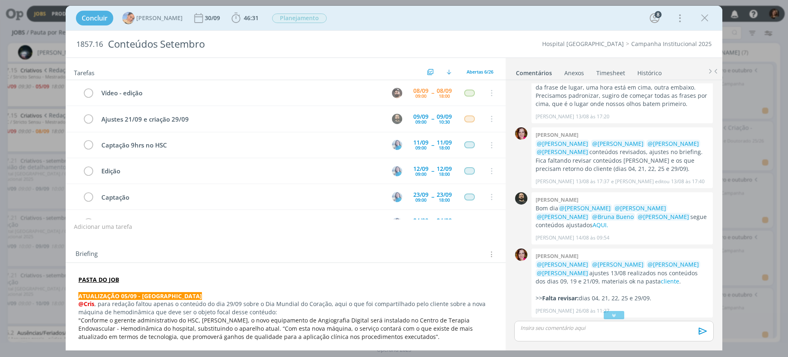
scroll to position [799, 0]
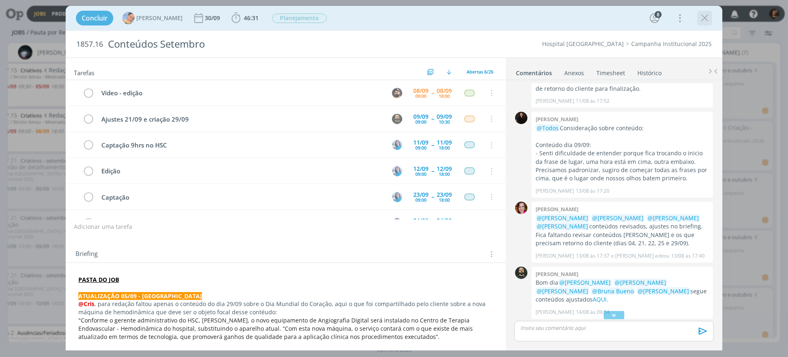
click at [708, 19] on icon "dialog" at bounding box center [704, 18] width 12 height 12
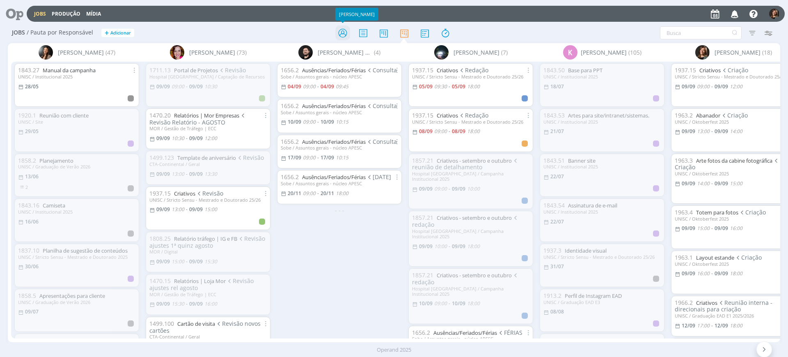
click at [344, 32] on icon at bounding box center [342, 33] width 15 height 16
